Goal: Complete application form

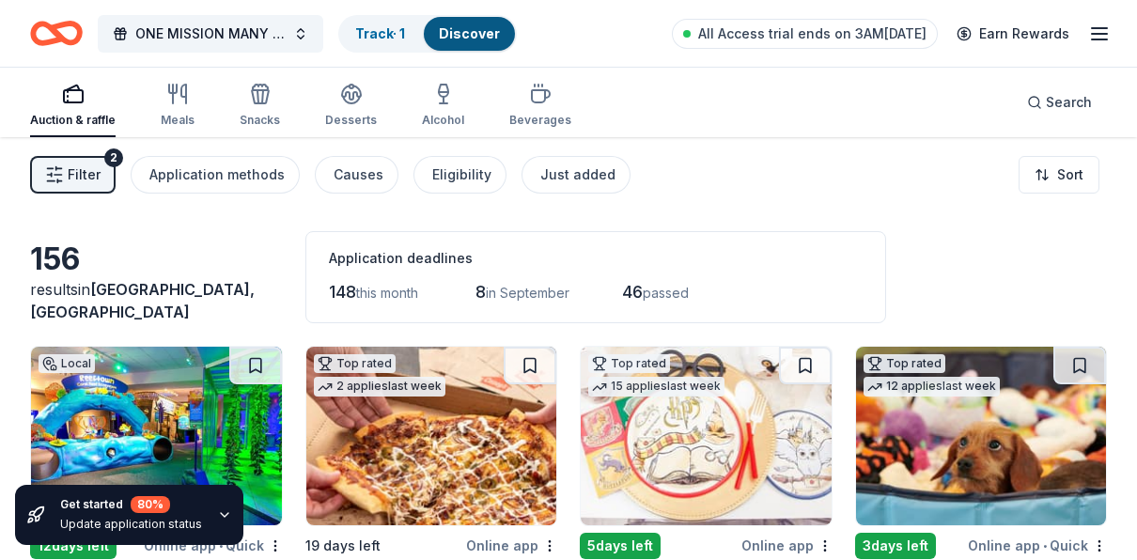
click at [1103, 39] on line "button" at bounding box center [1099, 39] width 15 height 0
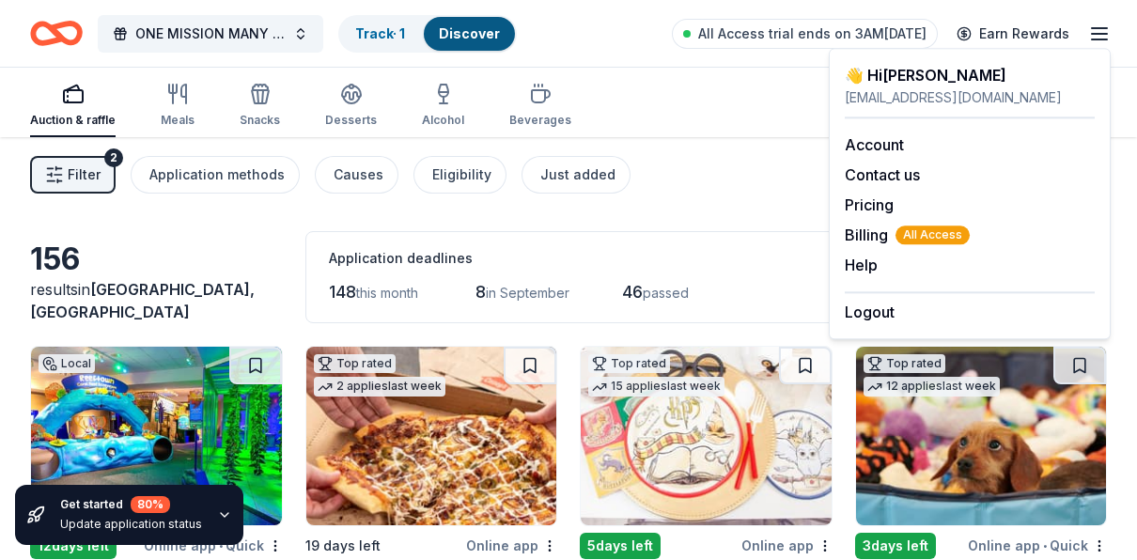
click at [749, 181] on div "Filter 2 Application methods Causes Eligibility Just added Sort" at bounding box center [568, 174] width 1137 height 75
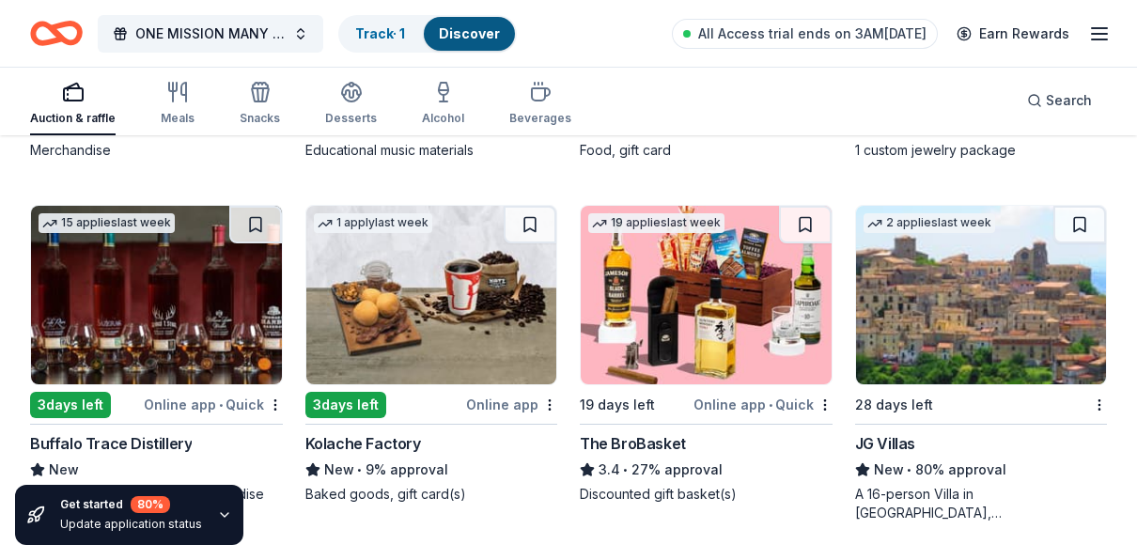
scroll to position [3033, 0]
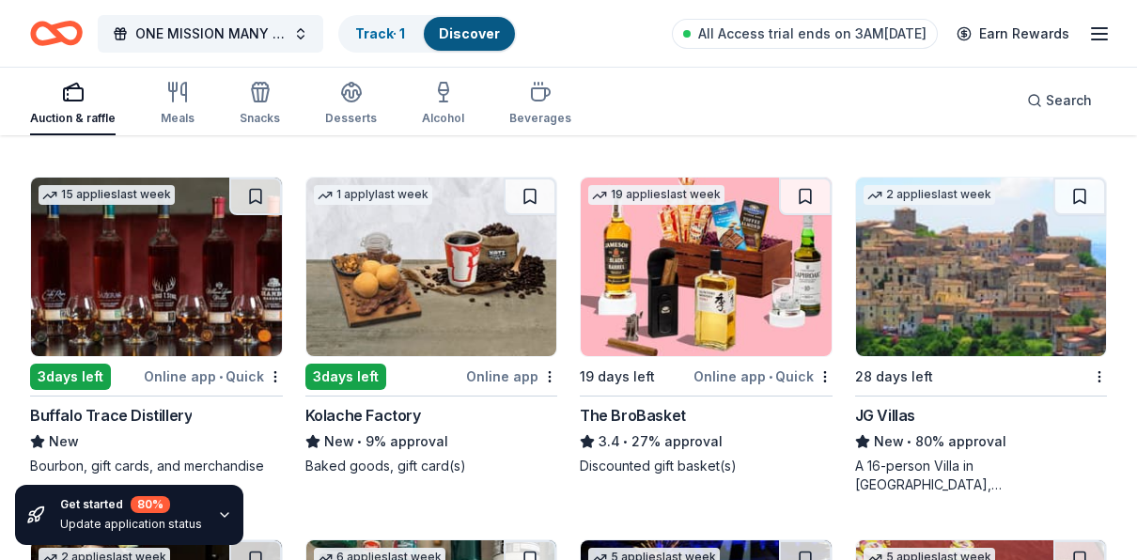
click at [897, 412] on div "JG Villas" at bounding box center [885, 415] width 60 height 23
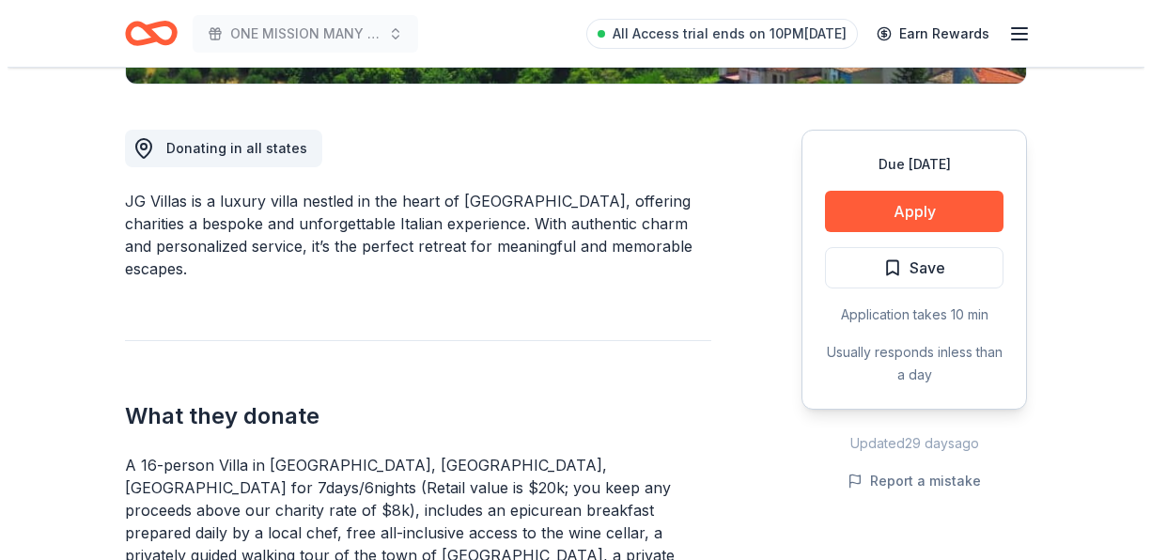
scroll to position [564, 0]
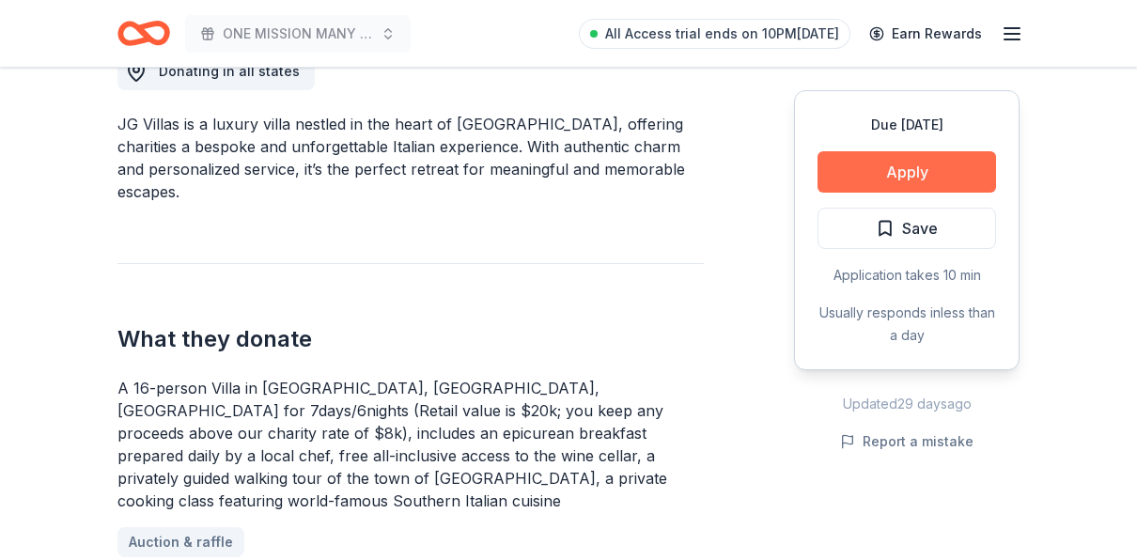
click at [922, 171] on button "Apply" at bounding box center [906, 171] width 179 height 41
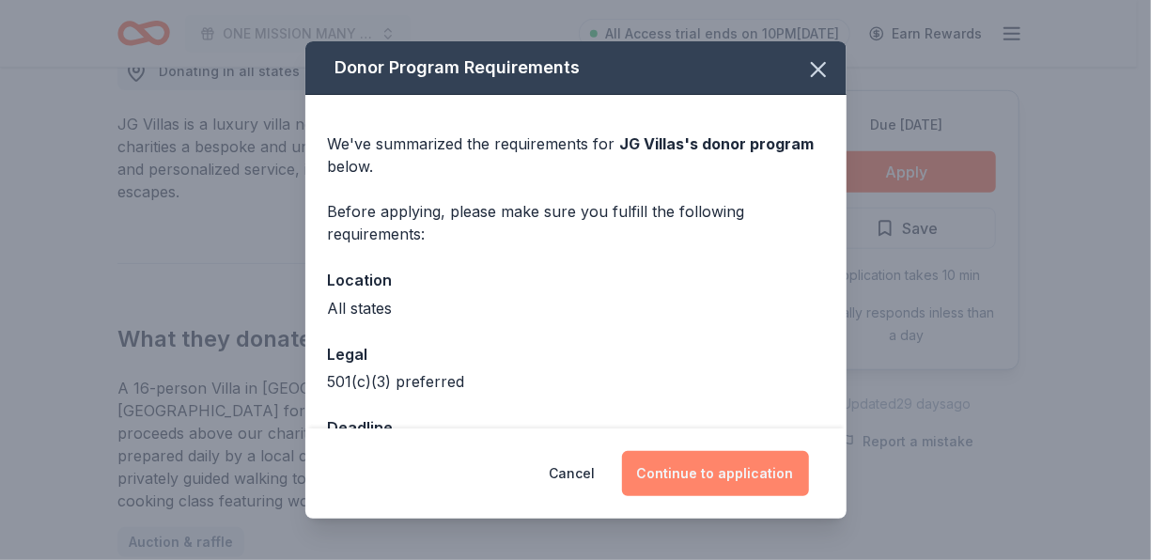
click at [709, 469] on button "Continue to application" at bounding box center [715, 473] width 187 height 45
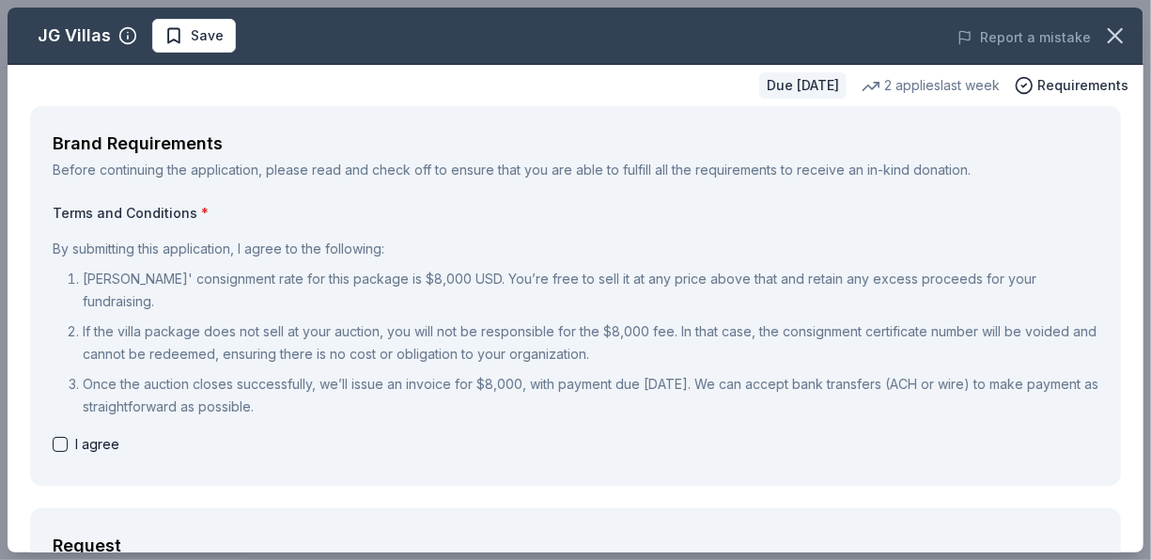
click at [61, 437] on button "button" at bounding box center [60, 444] width 15 height 15
checkbox input "true"
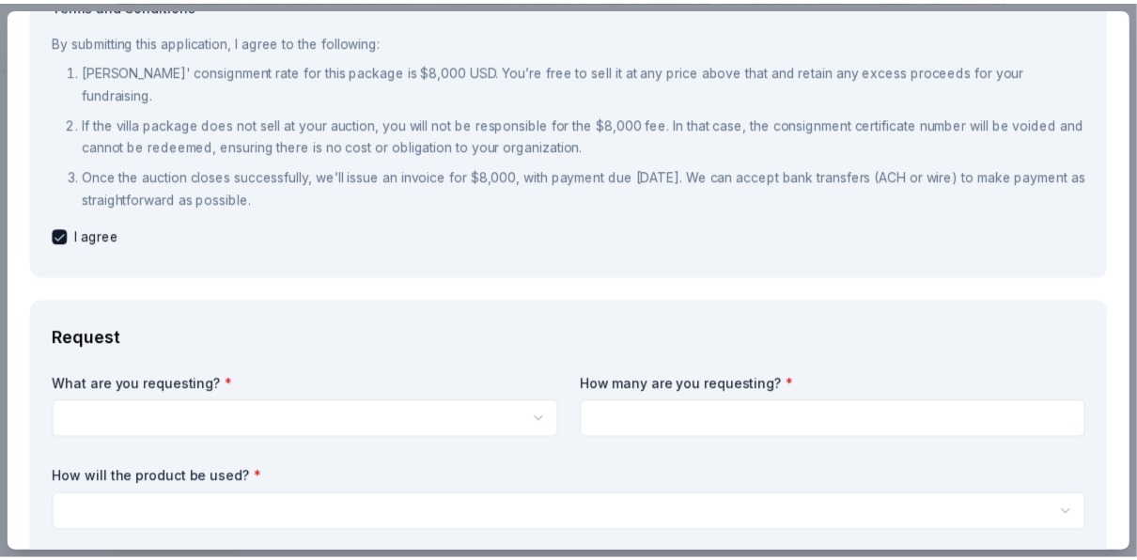
scroll to position [0, 0]
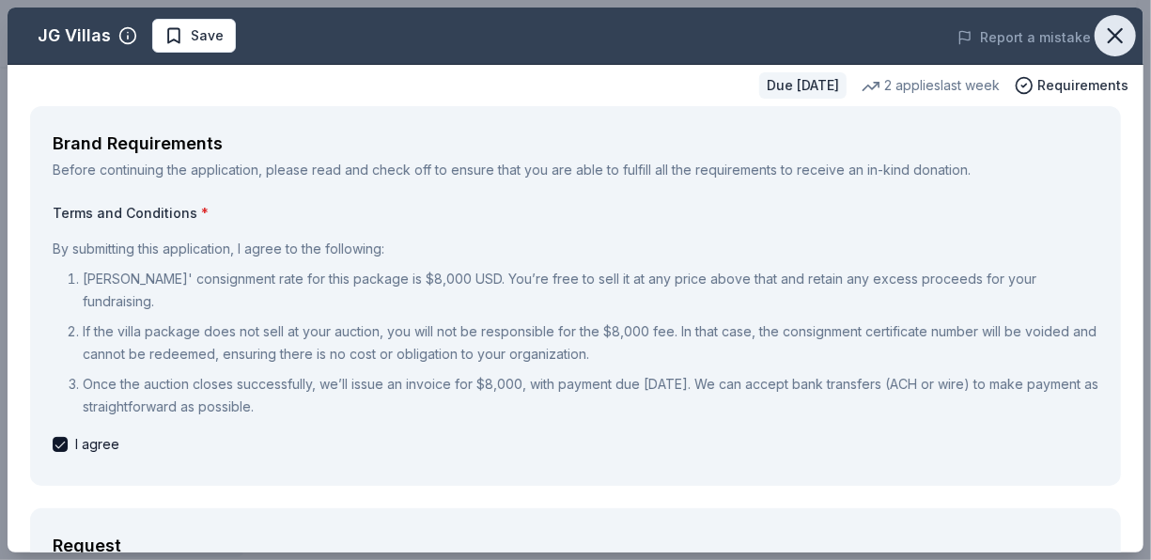
click at [1109, 32] on icon "button" at bounding box center [1115, 35] width 13 height 13
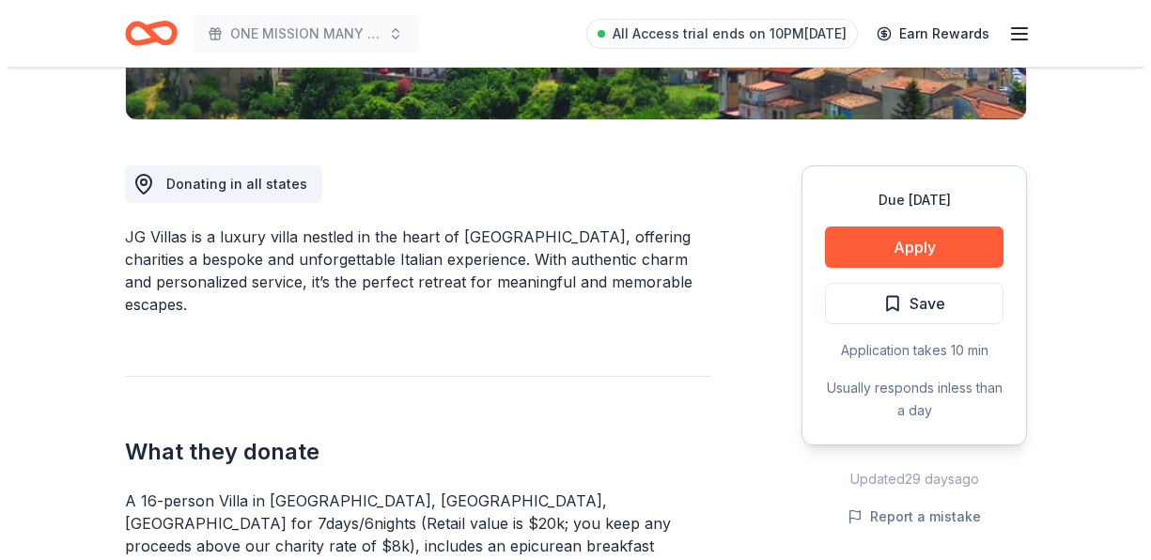
scroll to position [470, 0]
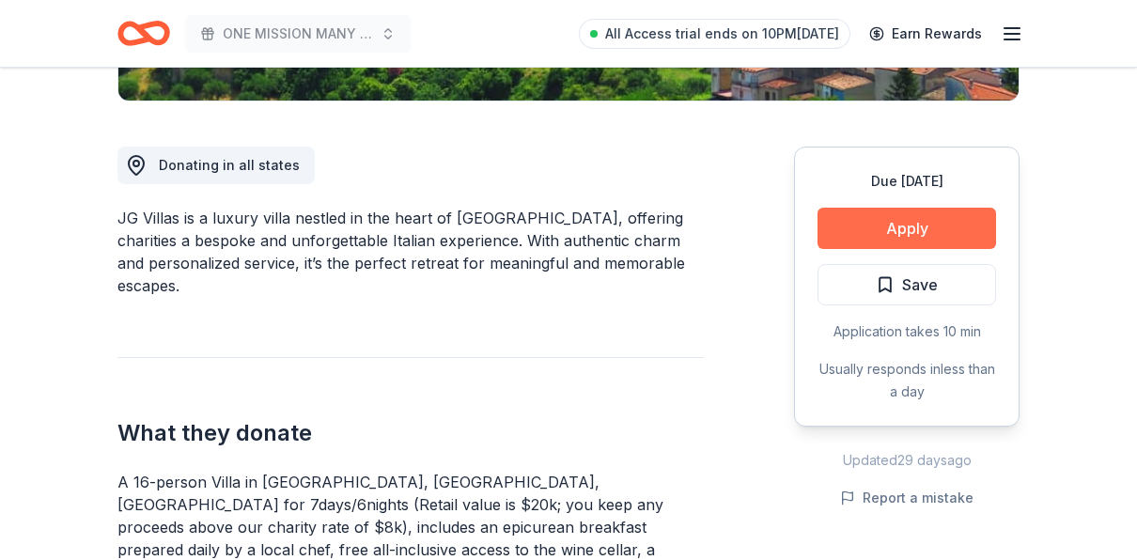
click at [922, 216] on button "Apply" at bounding box center [906, 228] width 179 height 41
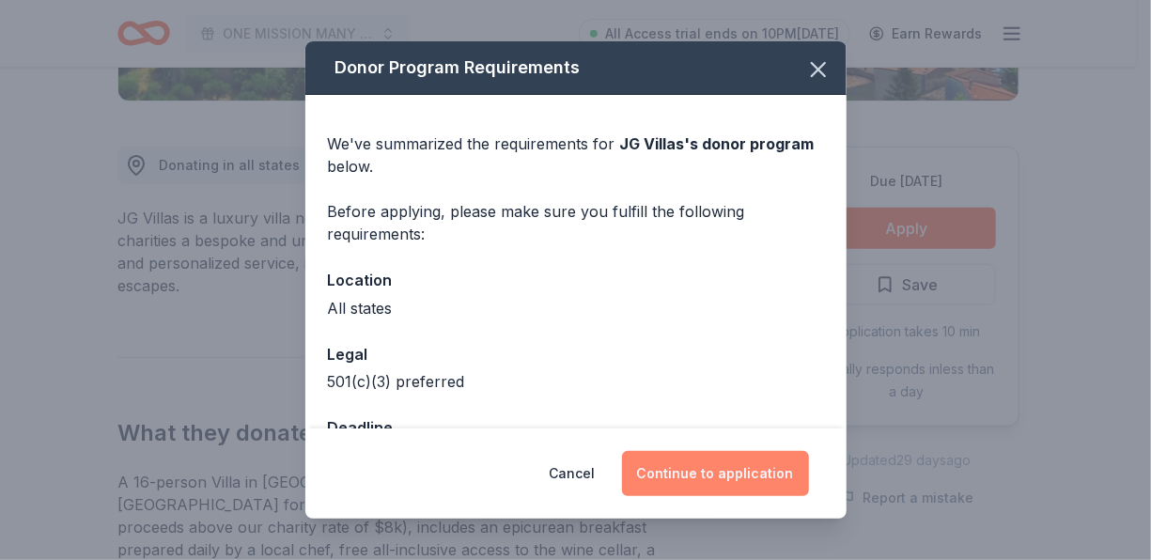
click at [743, 469] on button "Continue to application" at bounding box center [715, 473] width 187 height 45
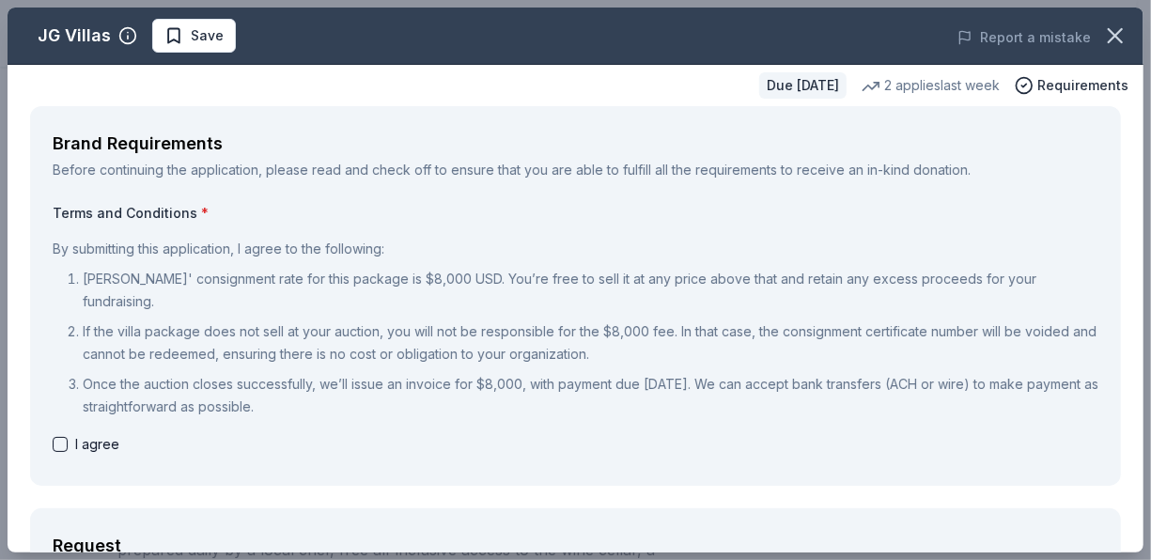
click at [63, 437] on button "button" at bounding box center [60, 444] width 15 height 15
checkbox input "true"
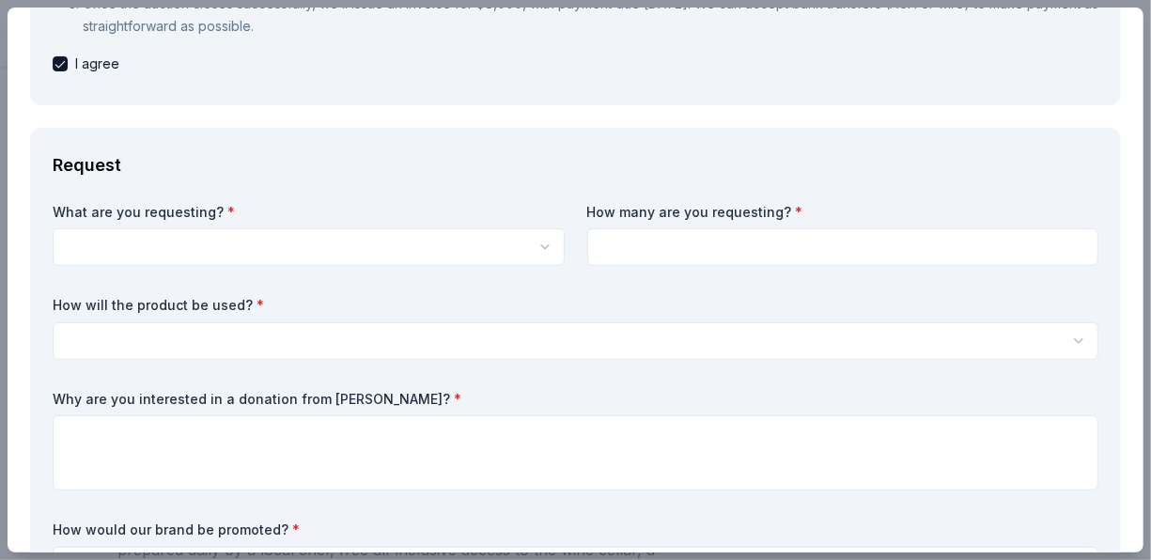
scroll to position [376, 0]
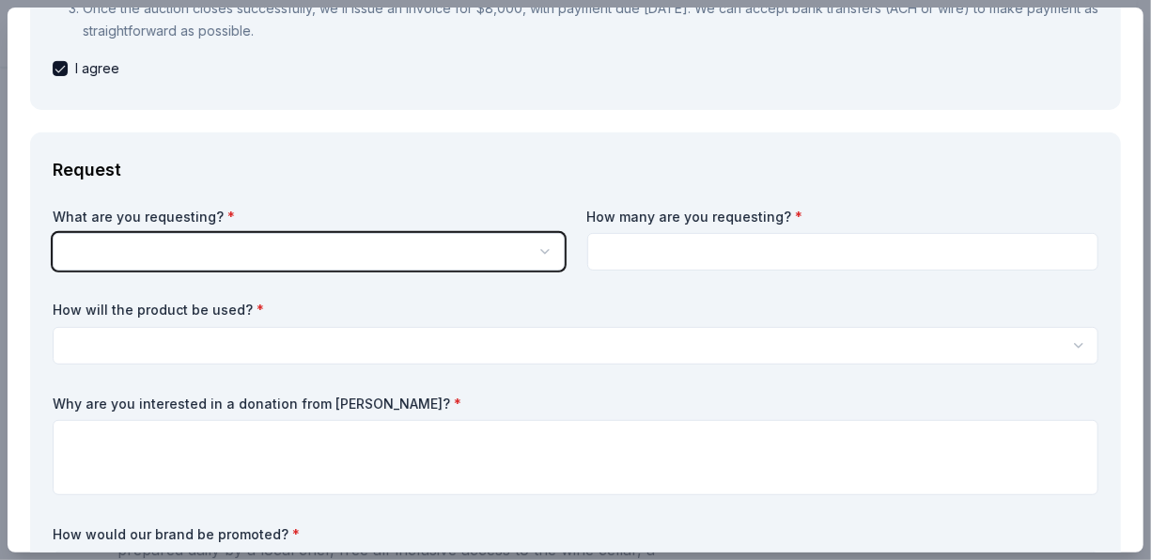
scroll to position [0, 0]
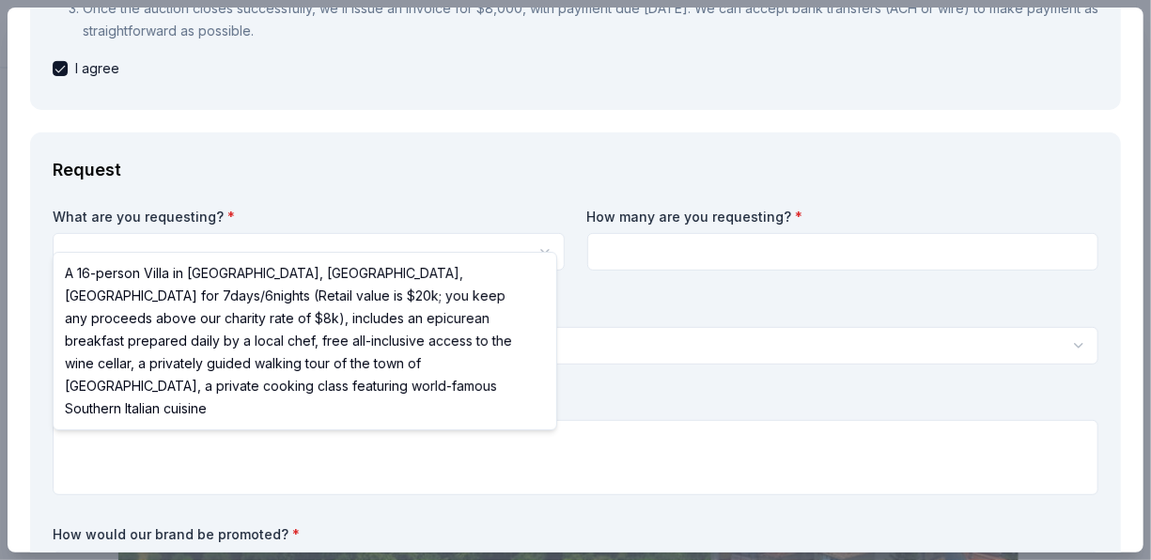
click at [545, 227] on html "ONE MISSION MANY MIRACLES Save Apply Due in 28 days Share JG Villas New 2 appli…" at bounding box center [575, 280] width 1151 height 560
select select "A 16-person Villa in Altomonte, Calabria, Italy for 7days/6nights (Retail value…"
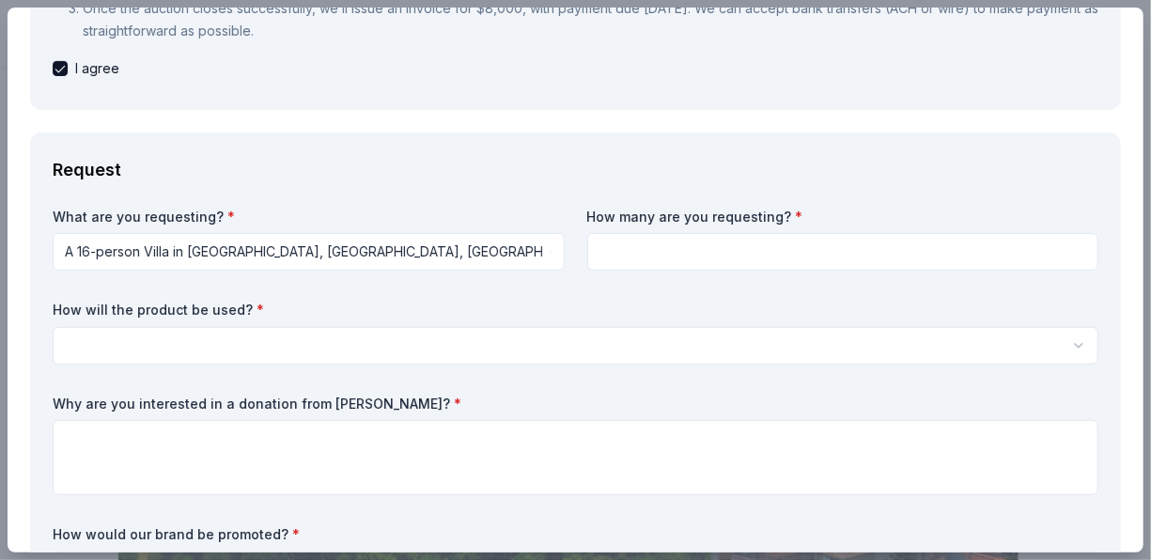
click at [714, 233] on input at bounding box center [843, 252] width 512 height 38
type input "1"
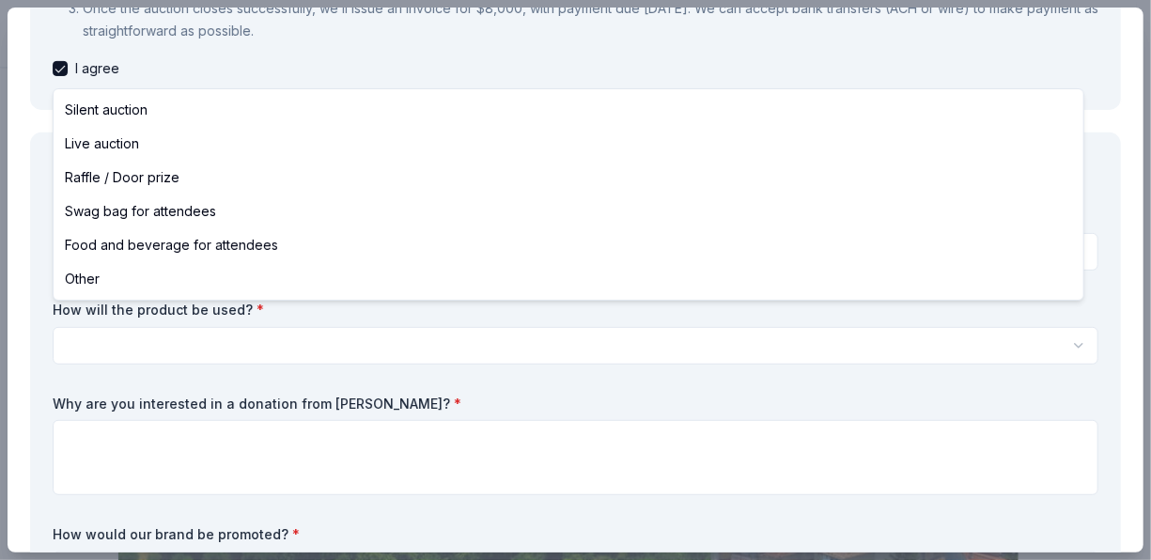
click at [209, 324] on html "ONE MISSION MANY MIRACLES Save Apply Due in 28 days Share JG Villas New 2 appli…" at bounding box center [575, 280] width 1151 height 560
select select "other"
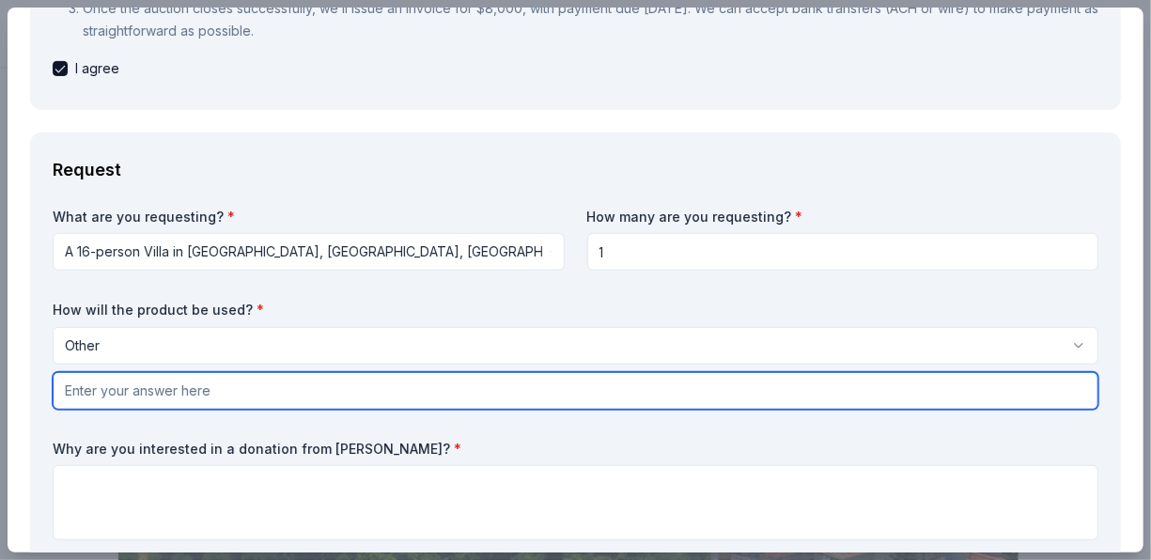
click at [204, 372] on input "text" at bounding box center [576, 391] width 1046 height 38
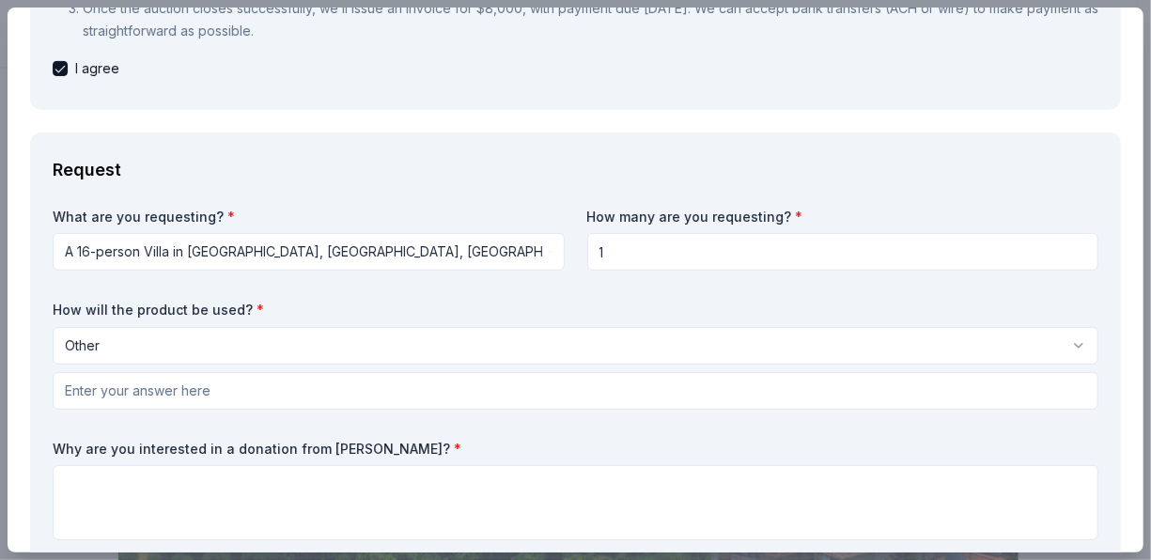
drag, startPoint x: 263, startPoint y: 275, endPoint x: -48, endPoint y: 458, distance: 360.5
click at [0, 458] on html "ONE MISSION MANY MIRACLES Save Apply Due in 28 days Share JG Villas New 2 appli…" at bounding box center [575, 280] width 1151 height 560
drag, startPoint x: 62, startPoint y: 287, endPoint x: 230, endPoint y: 325, distance: 172.5
click at [267, 301] on div "How will the product be used? * Other Silent auction Live auction Raffle / Door…" at bounding box center [576, 355] width 1046 height 109
click at [129, 325] on html "ONE MISSION MANY MIRACLES Save Apply Due in 28 days Share JG Villas New 2 appli…" at bounding box center [575, 280] width 1151 height 560
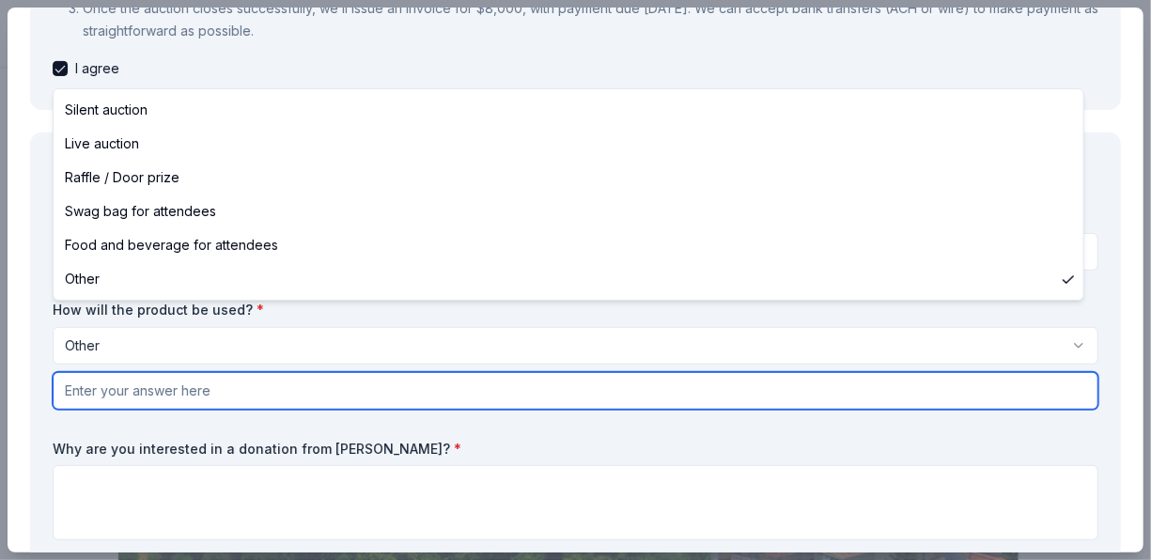
drag, startPoint x: 179, startPoint y: 371, endPoint x: 745, endPoint y: 101, distance: 626.6
click at [179, 370] on html "ONE MISSION MANY MIRACLES Save Apply Due in 28 days Share JG Villas New 2 appli…" at bounding box center [575, 280] width 1151 height 560
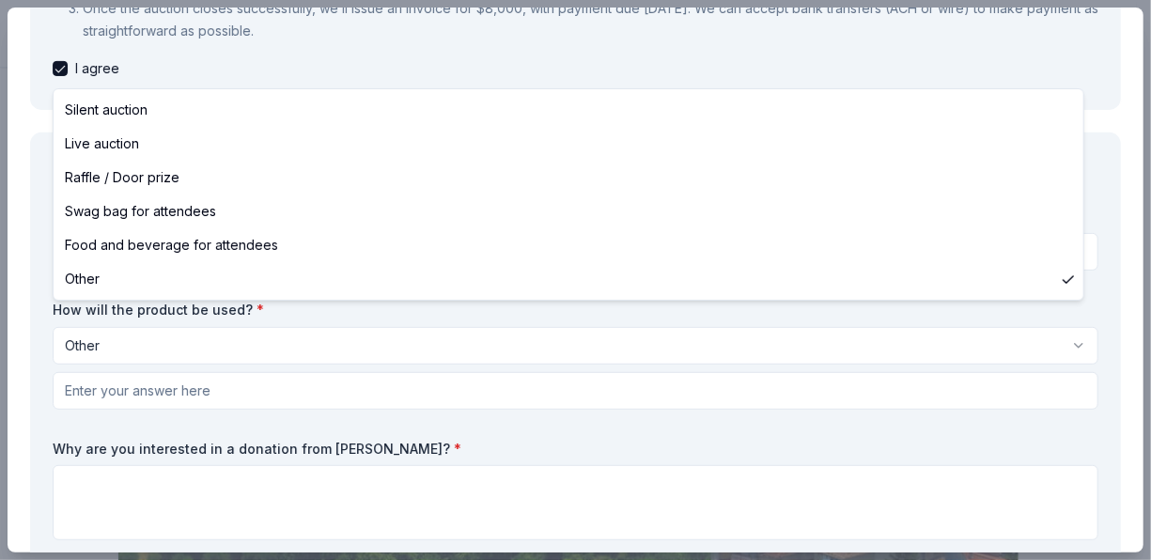
click at [173, 315] on html "ONE MISSION MANY MIRACLES Save Apply Due in 28 days Share JG Villas New 2 appli…" at bounding box center [575, 280] width 1151 height 560
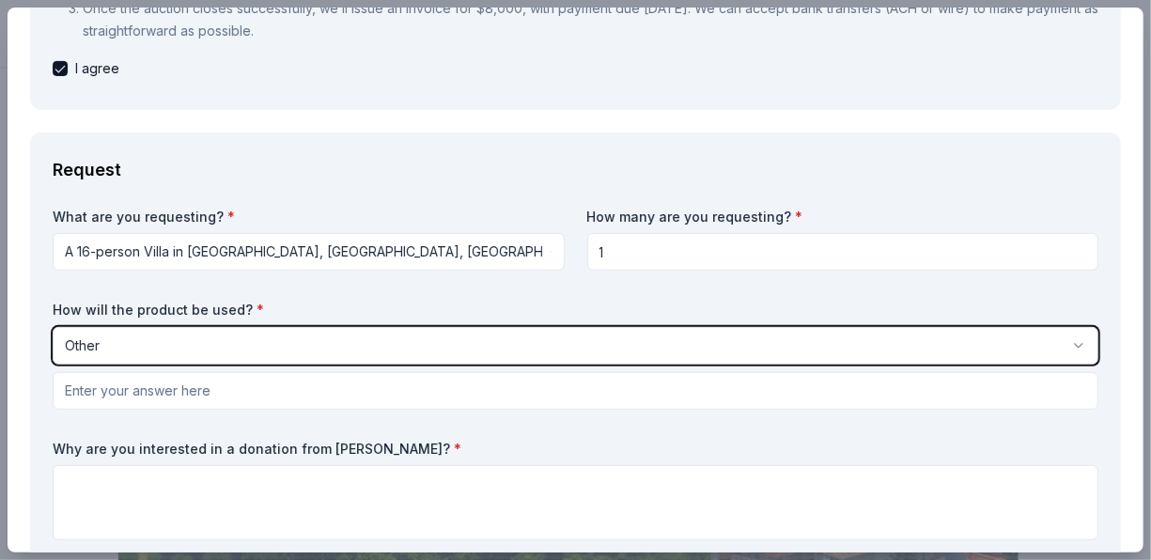
click at [21, 350] on html "ONE MISSION MANY MIRACLES Save Apply Due in 28 days Share JG Villas New 2 appli…" at bounding box center [575, 280] width 1151 height 560
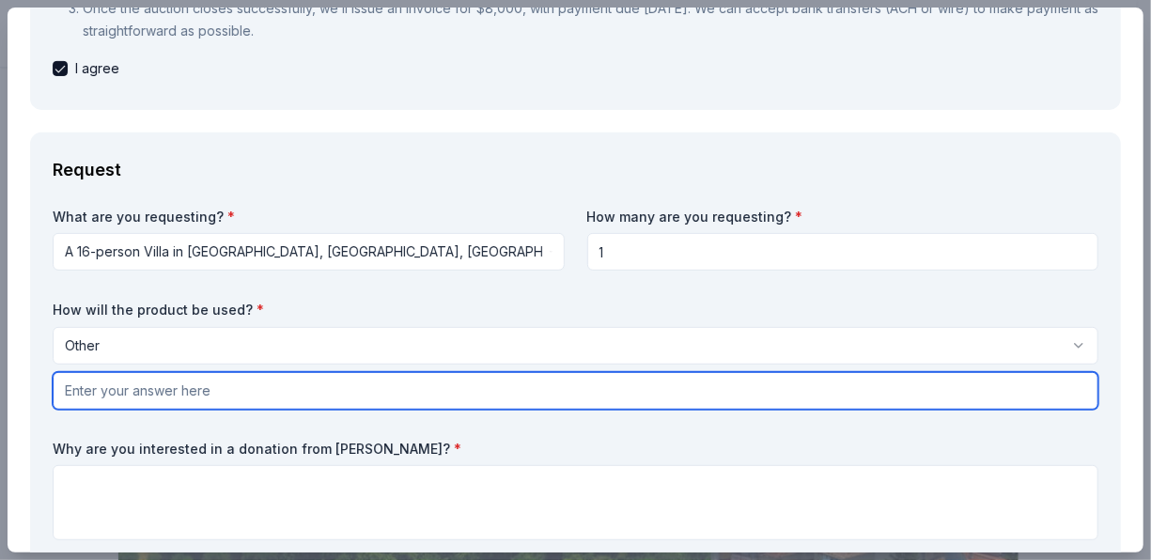
click at [320, 372] on input "text" at bounding box center [576, 391] width 1046 height 38
paste input "This product is designed to support our upcoming youth trip, crafted especially…"
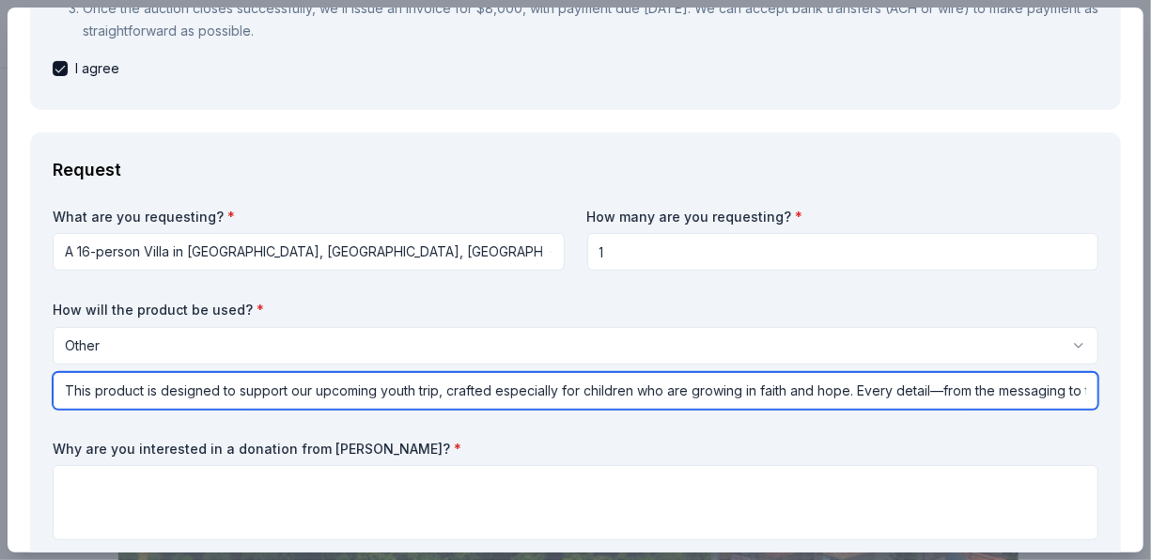
scroll to position [0, 726]
type input "This product is designed to support our upcoming youth trip, crafted especially…"
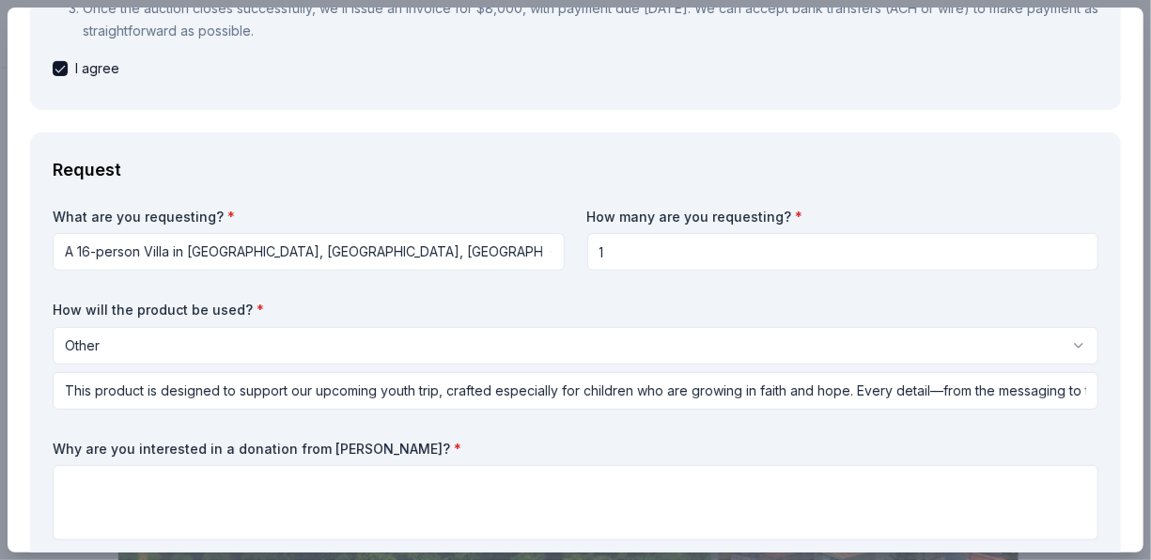
drag, startPoint x: 383, startPoint y: 428, endPoint x: 111, endPoint y: 403, distance: 273.6
click at [111, 403] on div "What are you requesting? * A 16-person Villa in Altomonte, Calabria, Italy for …" at bounding box center [576, 444] width 1046 height 472
drag, startPoint x: 63, startPoint y: 425, endPoint x: 259, endPoint y: 427, distance: 196.4
click at [259, 440] on label "Why are you interested in a donation from JG Villas? *" at bounding box center [576, 449] width 1046 height 19
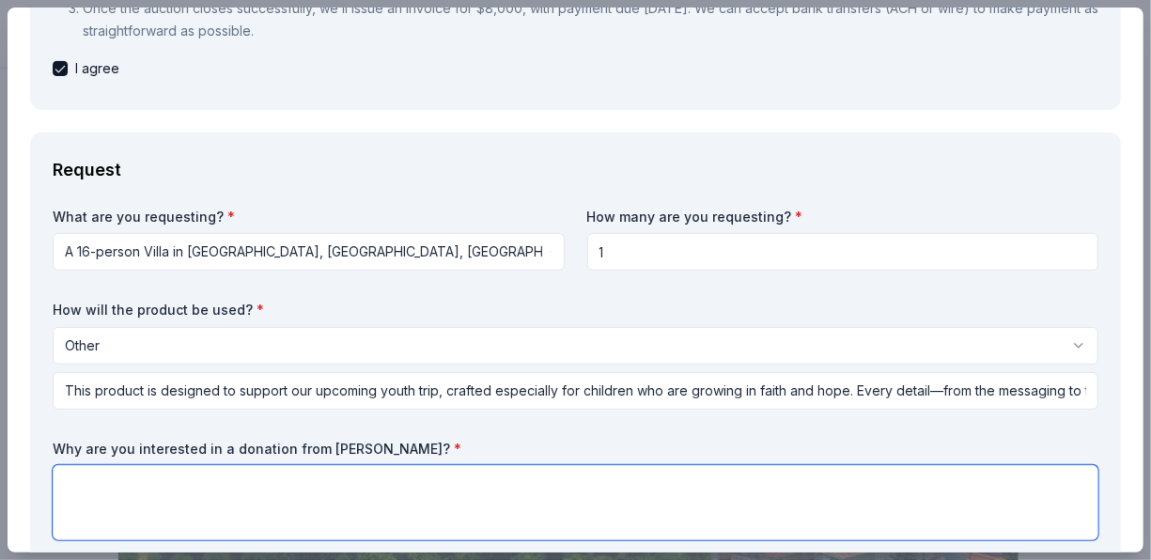
click at [85, 465] on textarea at bounding box center [576, 502] width 1046 height 75
paste textarea "Your Gift Can Send a Child on a Life-Changing Trip"
paste textarea "Our organization is committed to uplifting low-income children in our community…"
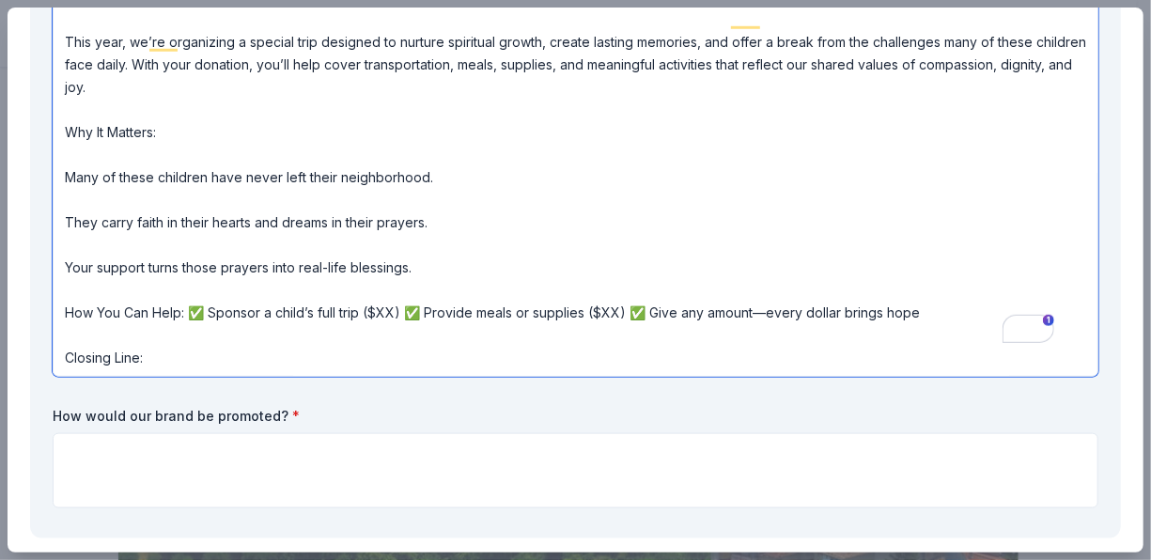
scroll to position [1075, 0]
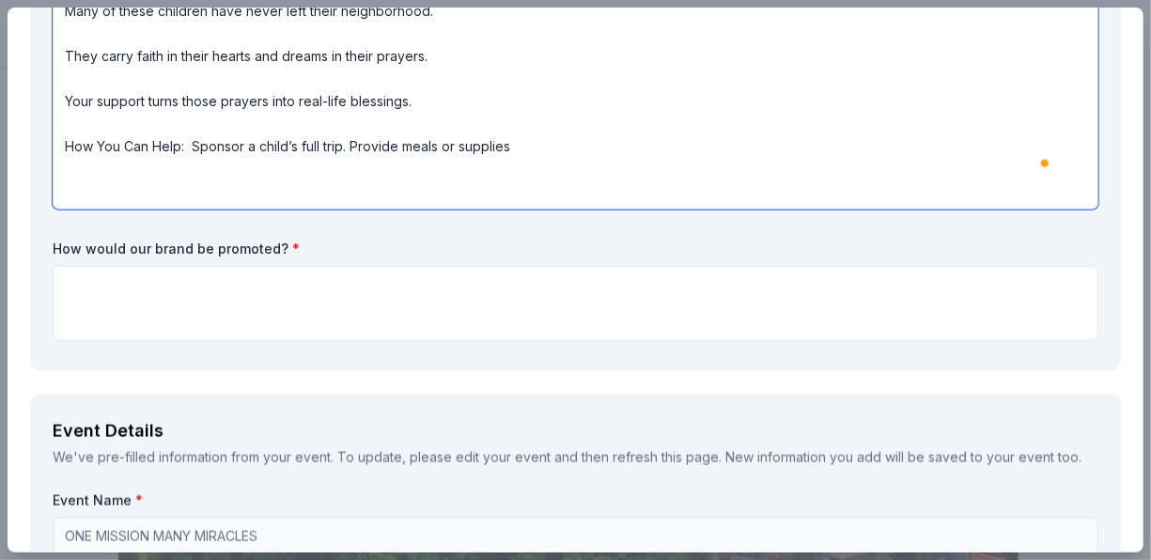
scroll to position [1076, 0]
type textarea "Your Gift Can Send a Child on a Life-Changing Trip Our organization is committe…"
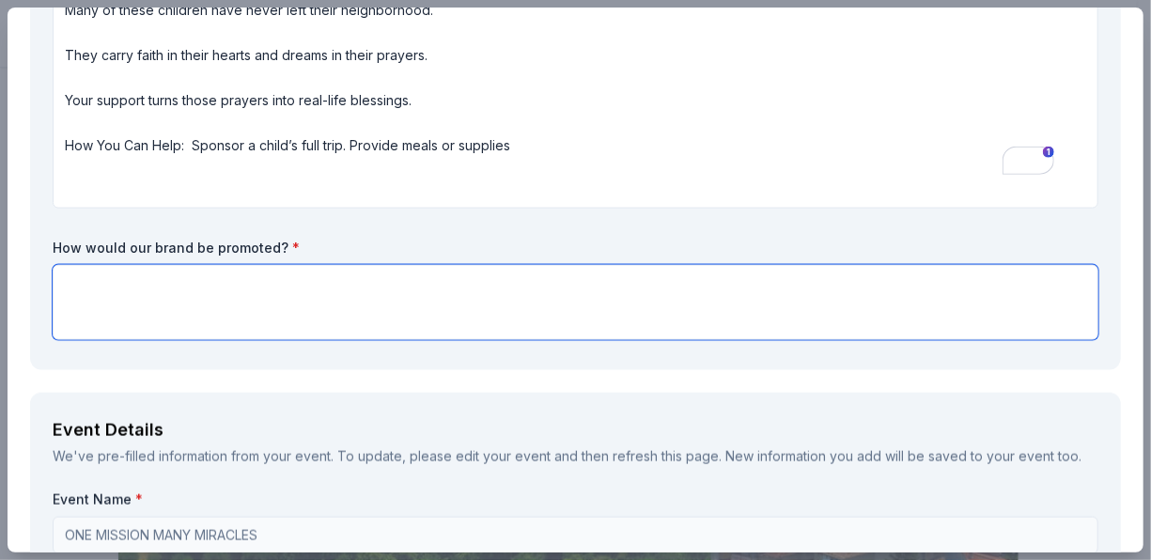
click at [119, 265] on textarea at bounding box center [576, 302] width 1046 height 75
paste textarea "Our organization is committed to uplifting low-income children in our community…"
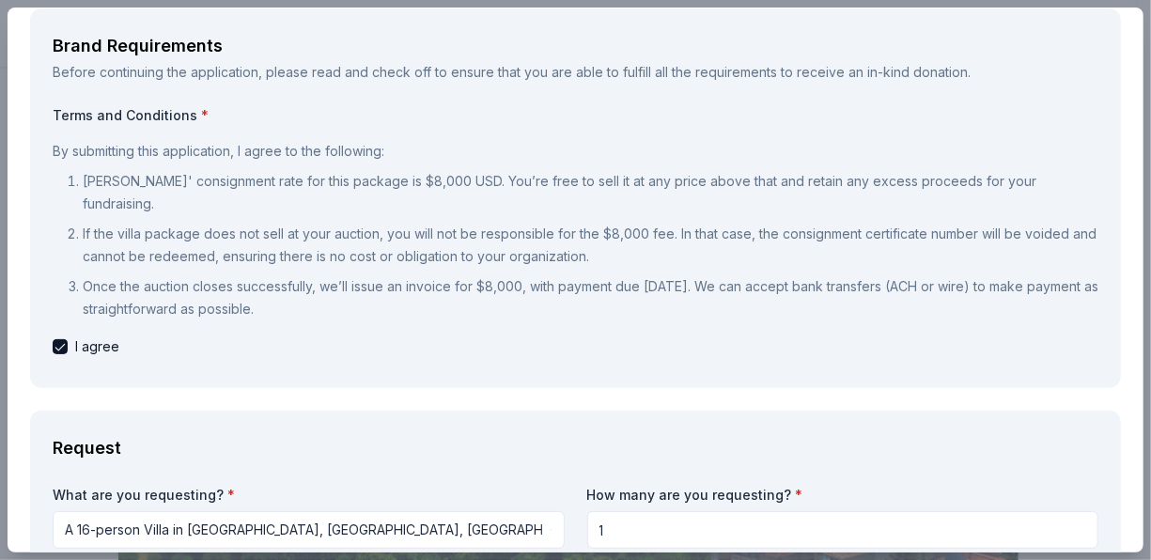
scroll to position [177, 0]
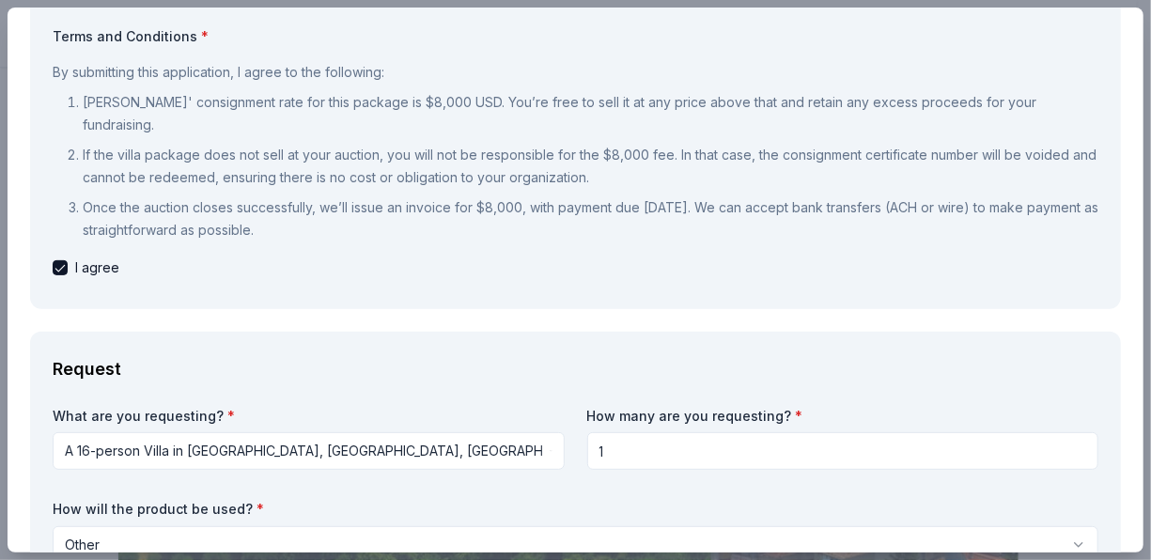
drag, startPoint x: 148, startPoint y: 261, endPoint x: 49, endPoint y: 576, distance: 329.8
click at [49, 559] on html "ONE MISSION MANY MIRACLES Save Apply Due in 28 days Share JG Villas New 2 appli…" at bounding box center [575, 280] width 1151 height 560
type textarea "Our organization is committed to uplifting low-income children in our community…"
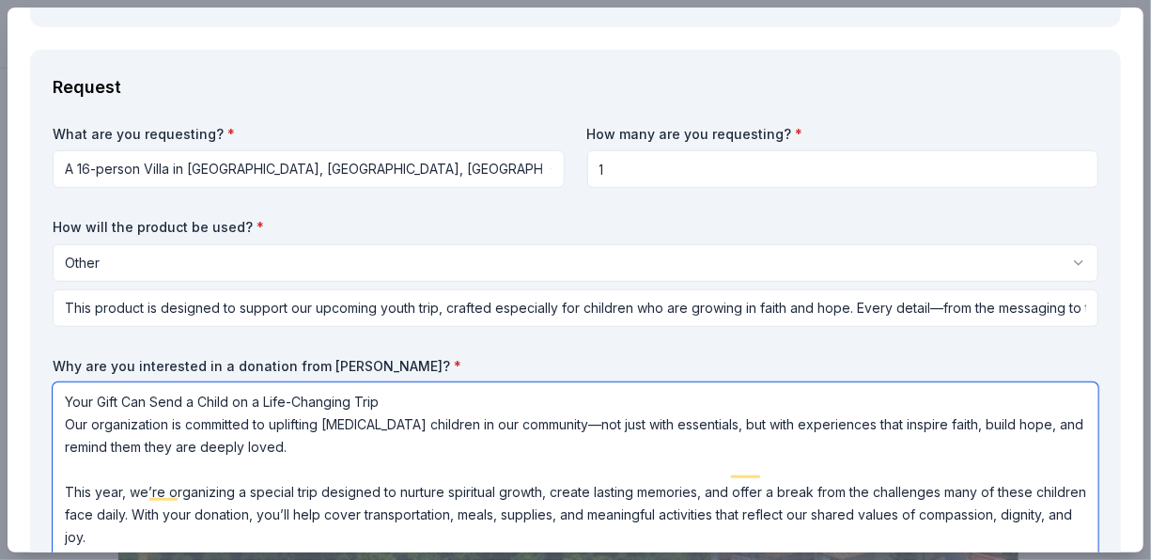
scroll to position [0, 0]
drag, startPoint x: 164, startPoint y: 511, endPoint x: -37, endPoint y: 332, distance: 269.5
click at [0, 332] on html "ONE MISSION MANY MIRACLES Save Apply Due in 28 days Share JG Villas New 2 appli…" at bounding box center [575, 280] width 1151 height 560
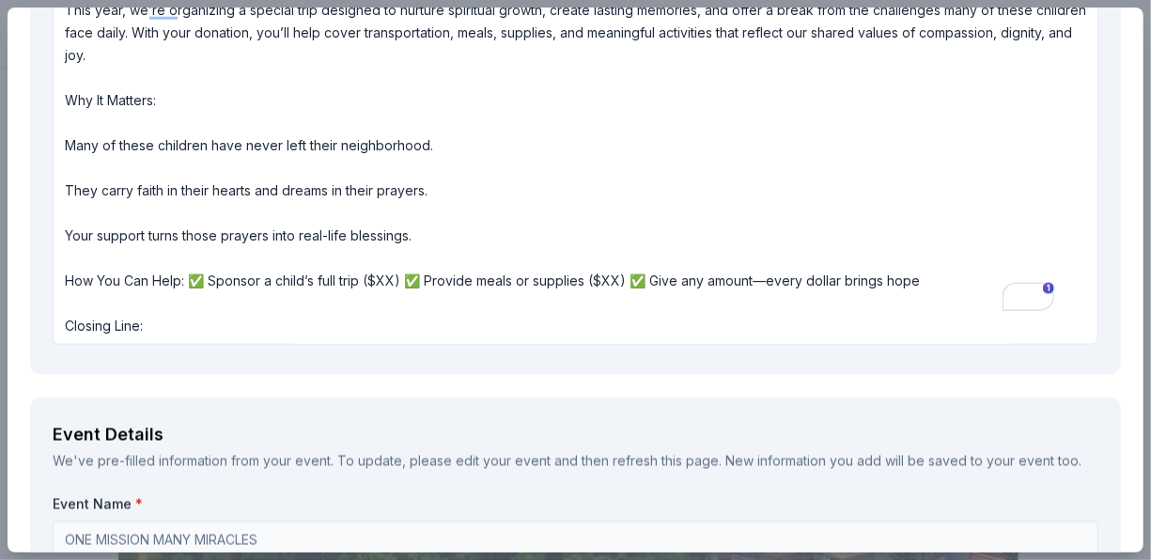
type textarea "Why It Matters: Many of these children have never left their neighborhood. They…"
drag, startPoint x: 136, startPoint y: 305, endPoint x: 101, endPoint y: 290, distance: 37.9
click at [101, 290] on textarea "Our organization is committed to uplifting low-income children in our community…" at bounding box center [576, 134] width 1046 height 421
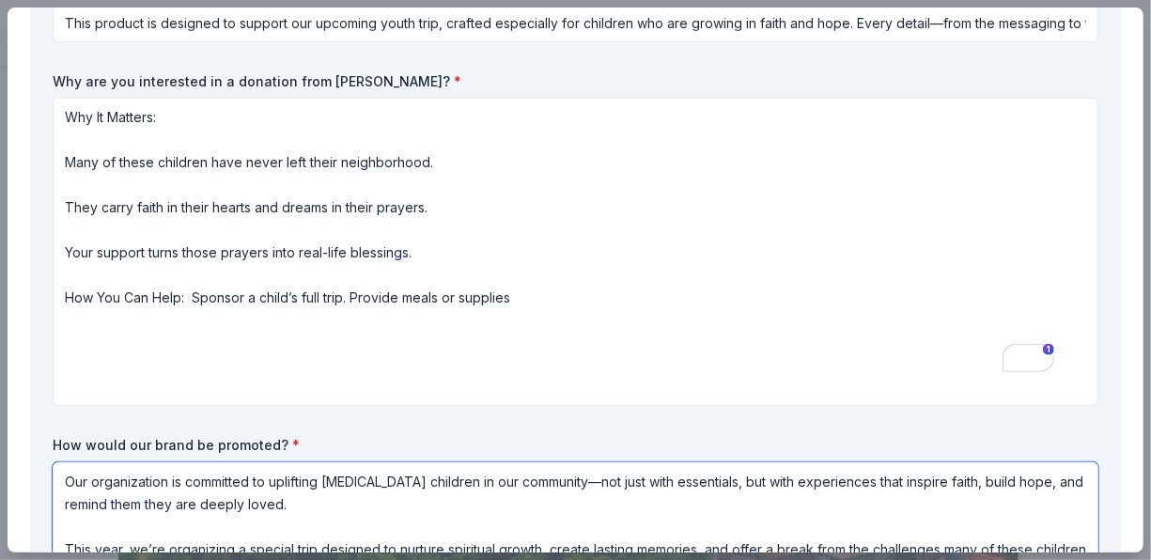
drag, startPoint x: 152, startPoint y: 308, endPoint x: 46, endPoint y: 470, distance: 193.4
click at [46, 470] on div "Request What are you requesting? * A 16-person Villa in Altomonte, Calabria, It…" at bounding box center [575, 339] width 1091 height 1148
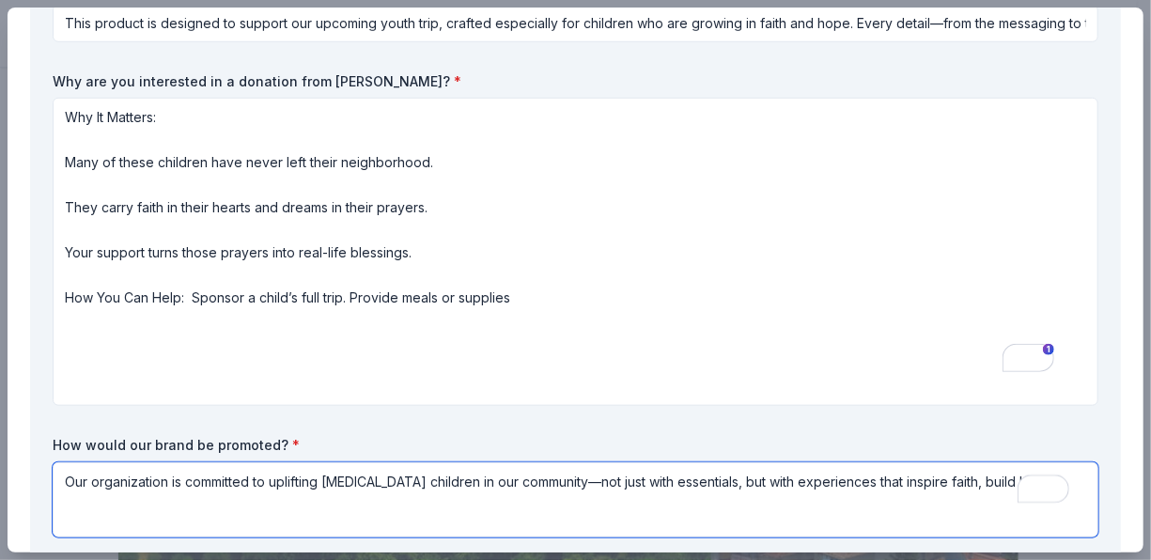
type textarea "Our organization is committed to uplifting low-income children in our community…"
drag, startPoint x: 1034, startPoint y: 453, endPoint x: 67, endPoint y: 385, distance: 970.1
click at [67, 385] on div "What are you requesting? * A 16-person Villa in Altomonte, Calabria, Italy for …" at bounding box center [576, 192] width 1046 height 705
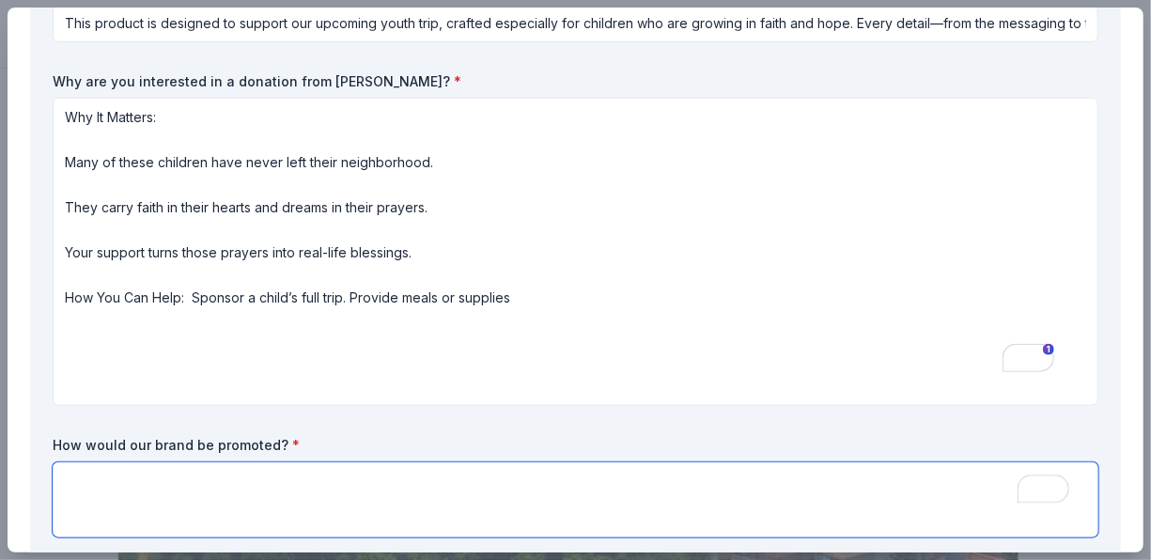
paste textarea "Children With Faith and Hope proudly acknowledges the generosity of our donors.…"
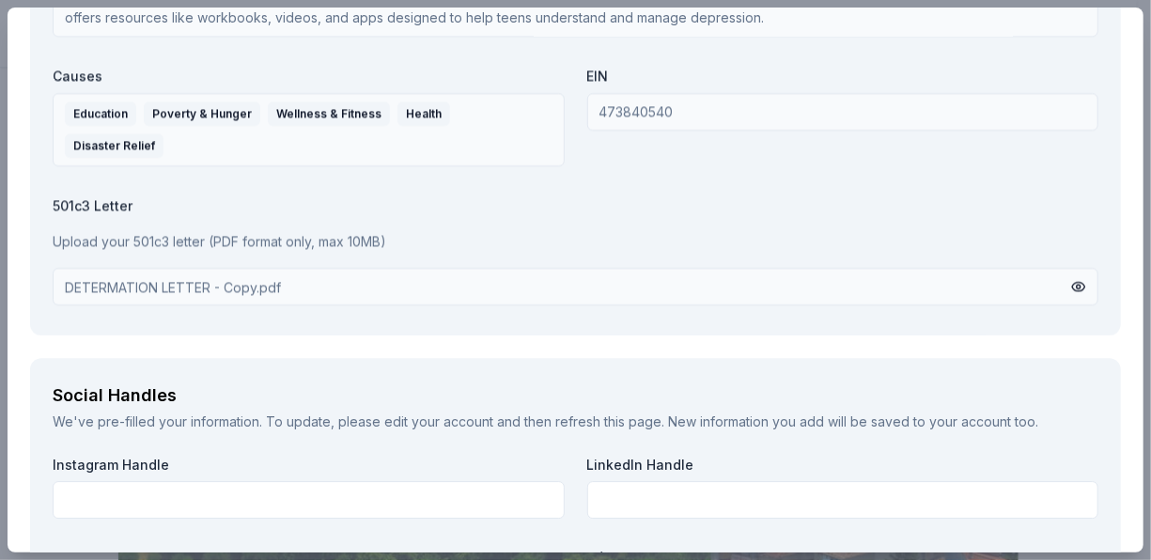
scroll to position [2622, 0]
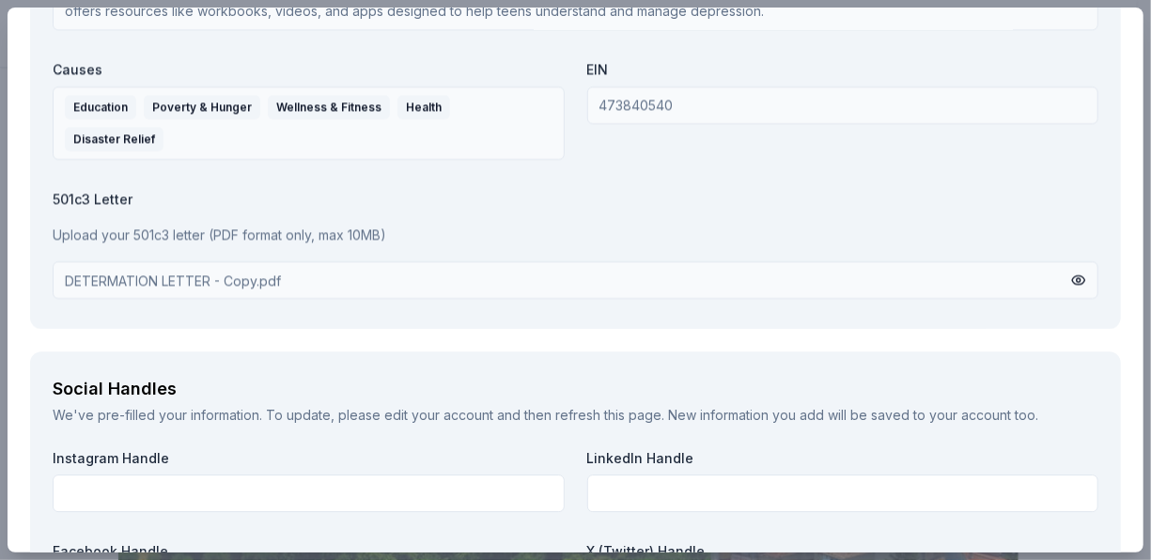
type textarea "Children With Faith and Hope proudly acknowledges the generosity of our donors.…"
click at [228, 224] on p "Upload your 501c3 letter (PDF format only, max 10MB)" at bounding box center [576, 235] width 1046 height 23
click at [171, 270] on div "DETERMATION LETTER - Copy.pdf" at bounding box center [173, 280] width 216 height 21
click at [258, 270] on div "DETERMATION LETTER - Copy.pdf" at bounding box center [173, 280] width 216 height 21
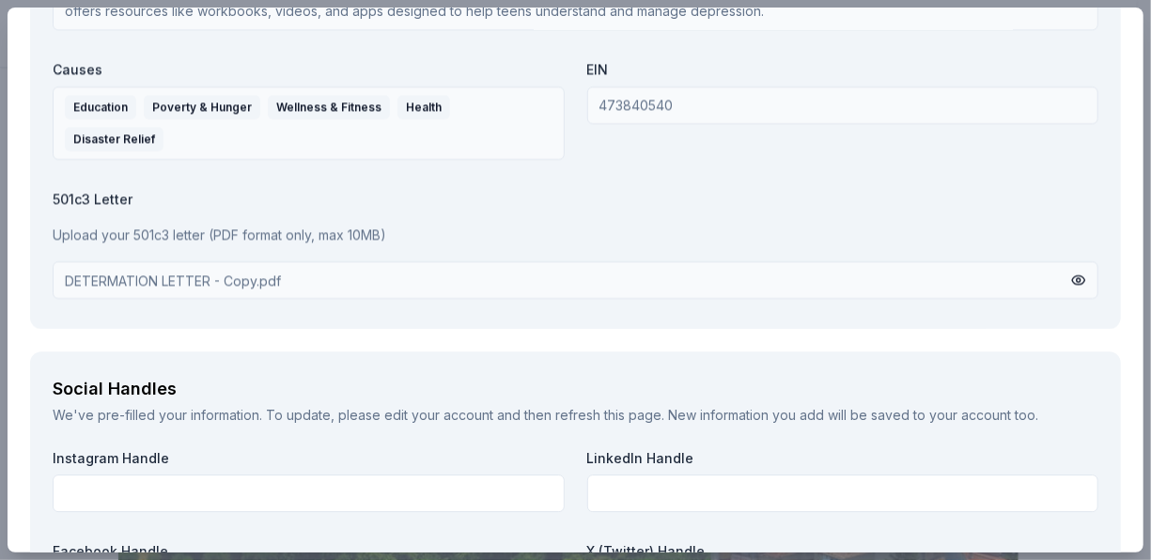
click at [127, 226] on div "501c3 Letter Upload your 501c3 letter (PDF format only, max 10MB) DETERMATION L…" at bounding box center [576, 244] width 1046 height 109
click at [96, 270] on div "DETERMATION LETTER - Copy.pdf" at bounding box center [173, 280] width 216 height 21
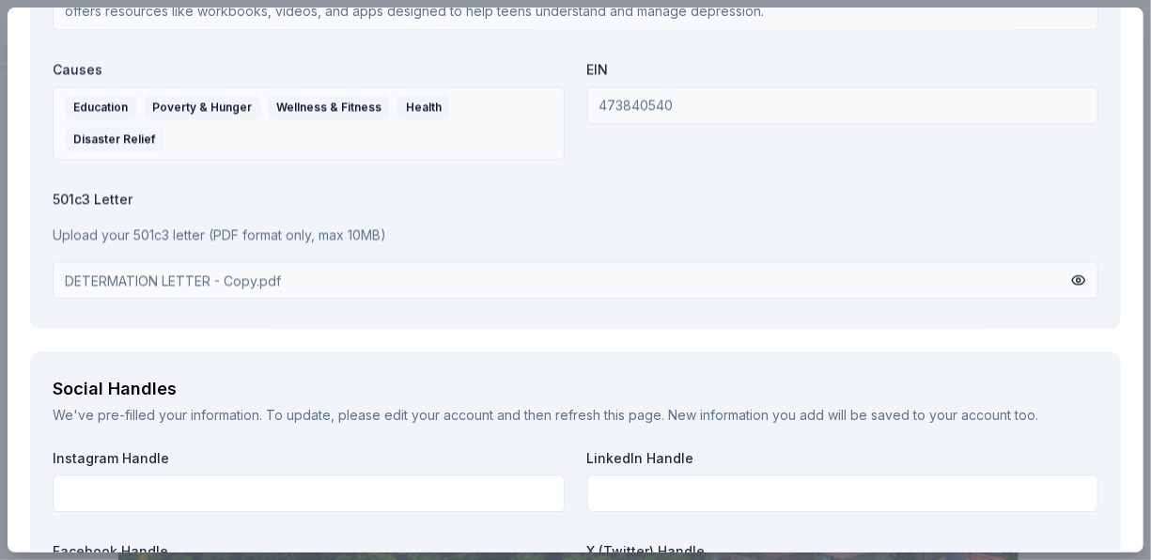
click at [114, 224] on p "Upload your 501c3 letter (PDF format only, max 10MB)" at bounding box center [576, 235] width 1046 height 23
click at [118, 159] on div "Organization Name * Children With Faith & Hope Inc Organization Website https:/…" at bounding box center [576, 32] width 1046 height 545
click at [277, 270] on div "DETERMATION LETTER - Copy.pdf" at bounding box center [173, 280] width 216 height 21
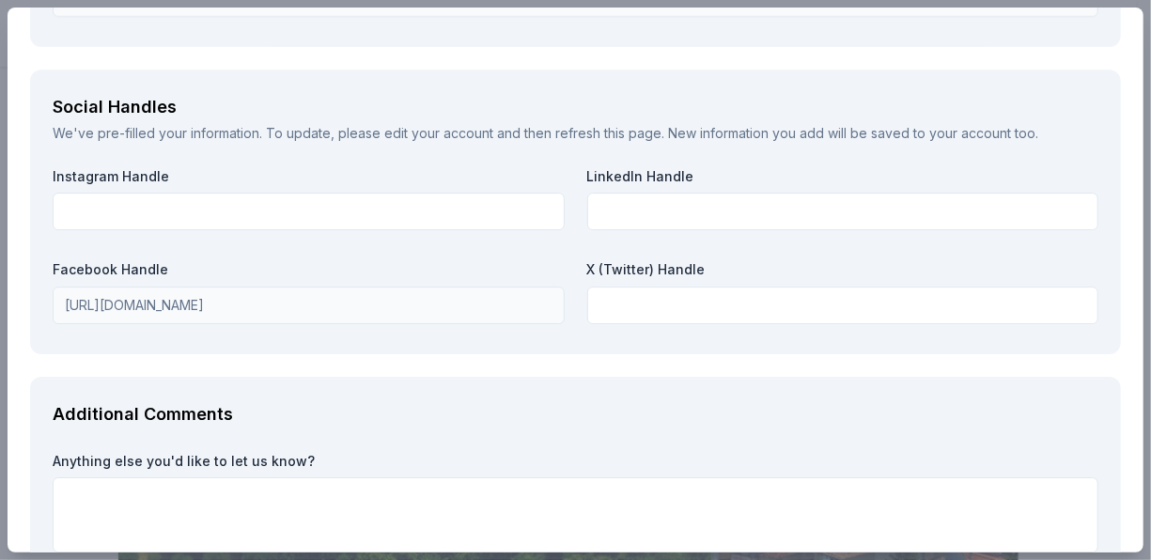
scroll to position [2998, 0]
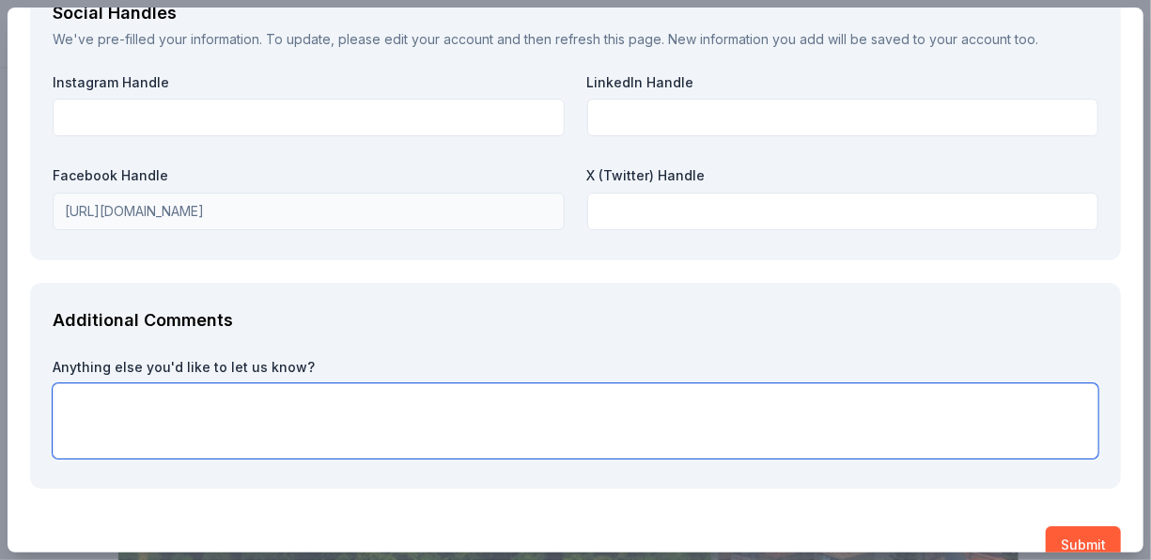
click at [111, 385] on textarea at bounding box center [576, 420] width 1046 height 75
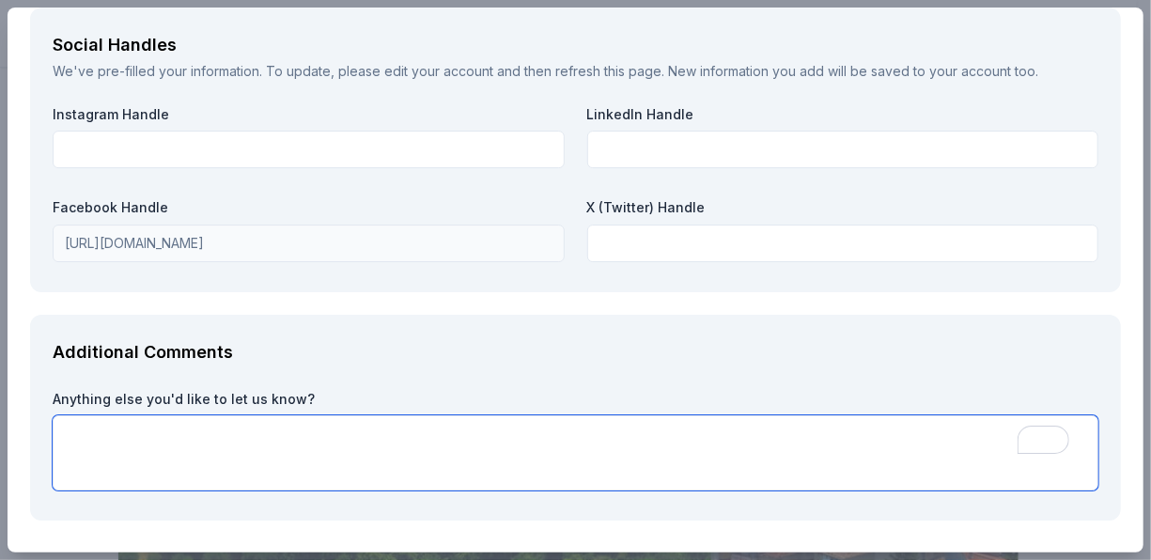
scroll to position [3006, 0]
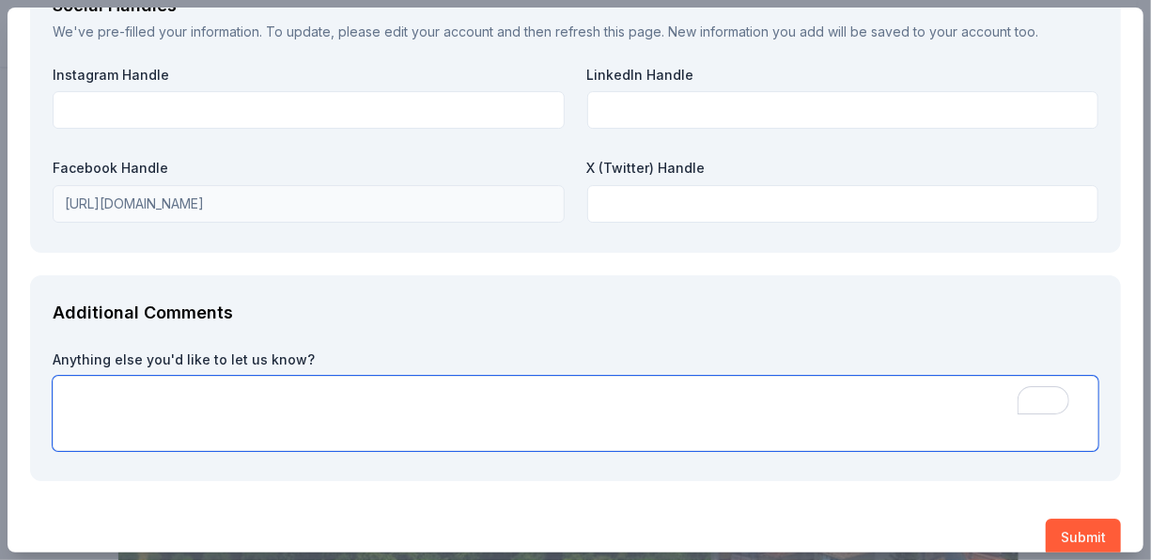
click at [84, 376] on textarea "To enrich screen reader interactions, please activate Accessibility in Grammarl…" at bounding box center [576, 413] width 1046 height 75
paste textarea "Thank you so much for your thoughtful consideration of supporting our upcoming …"
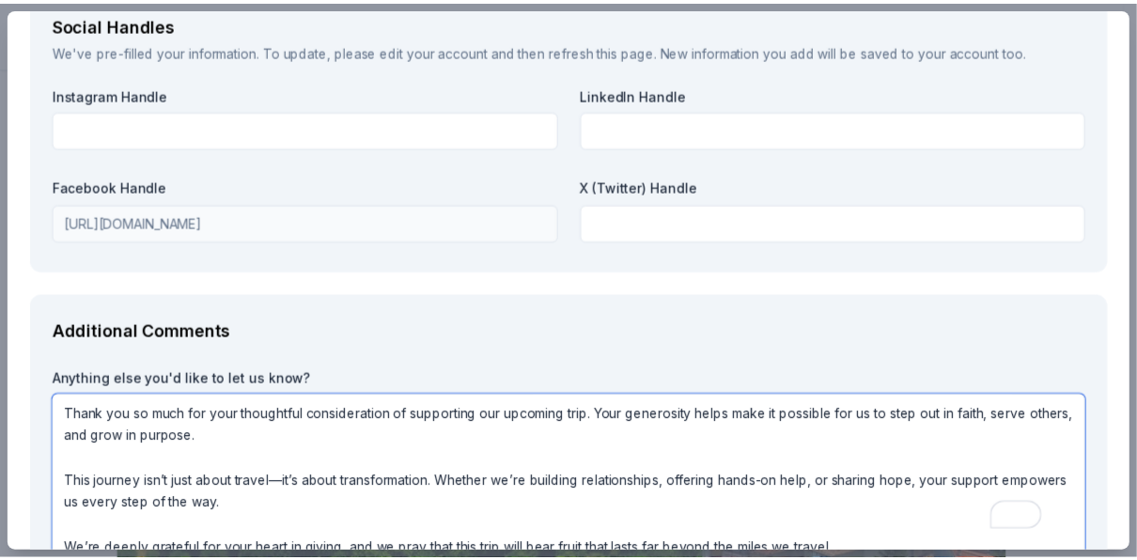
scroll to position [3103, 0]
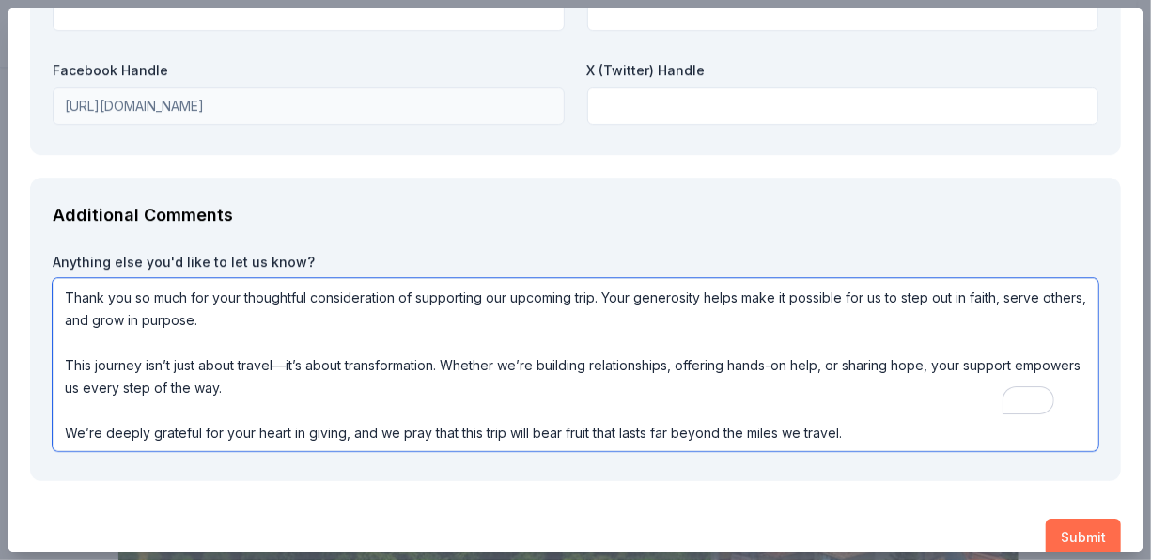
type textarea "Thank you so much for your thoughtful consideration of supporting our upcoming …"
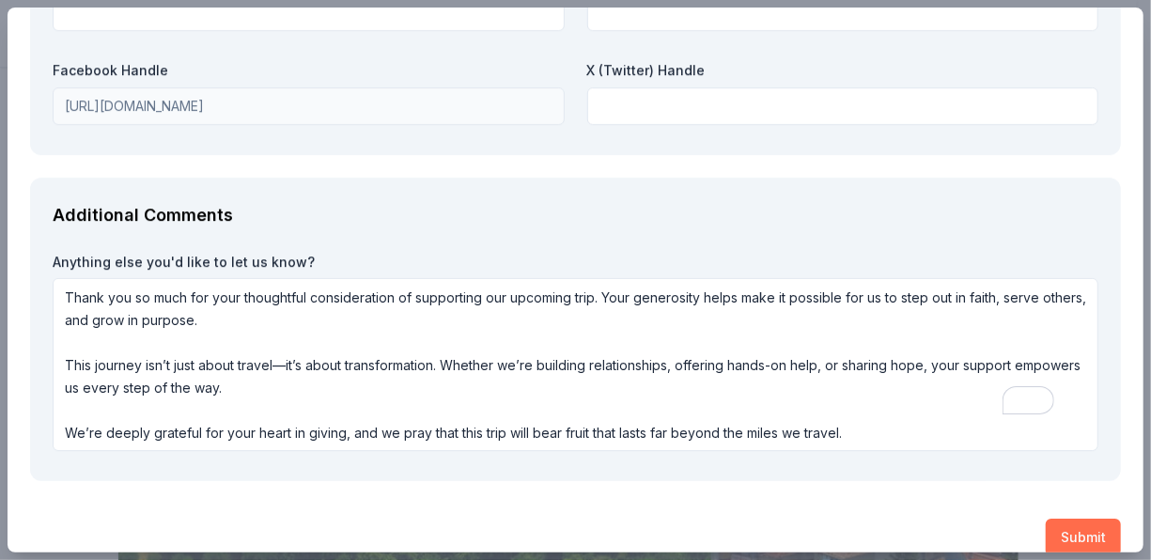
click at [1059, 519] on button "Submit" at bounding box center [1083, 538] width 75 height 38
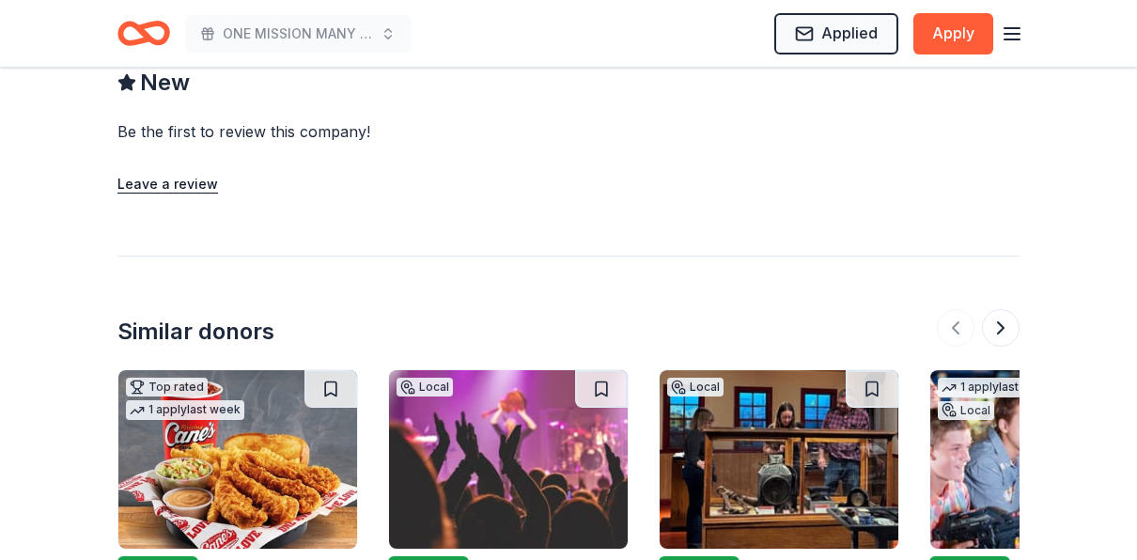
scroll to position [2067, 0]
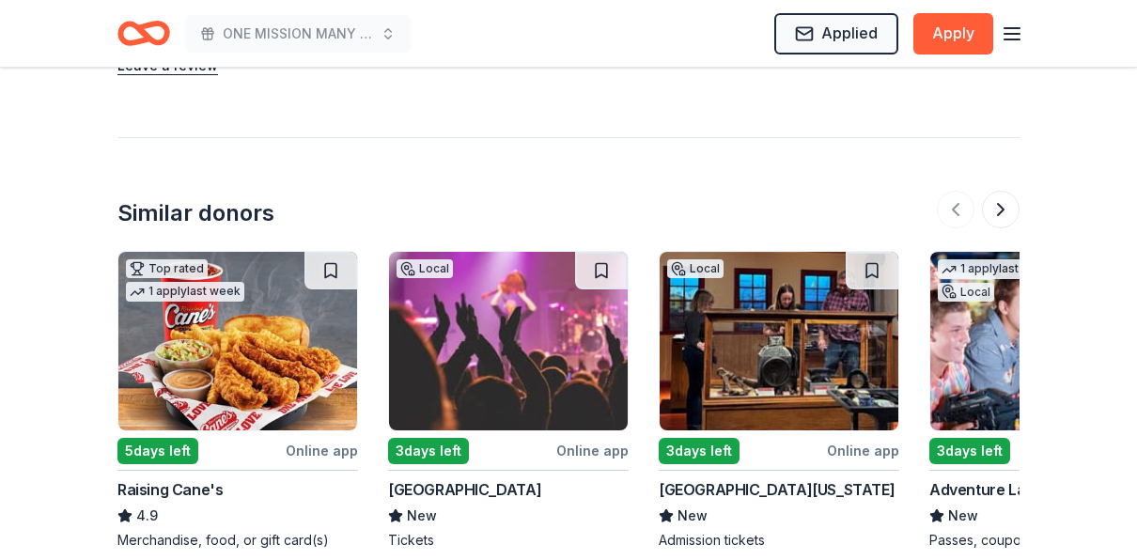
click at [541, 478] on div "Oxford Performing Arts Center" at bounding box center [464, 489] width 153 height 23
click at [1005, 194] on button at bounding box center [1001, 210] width 38 height 38
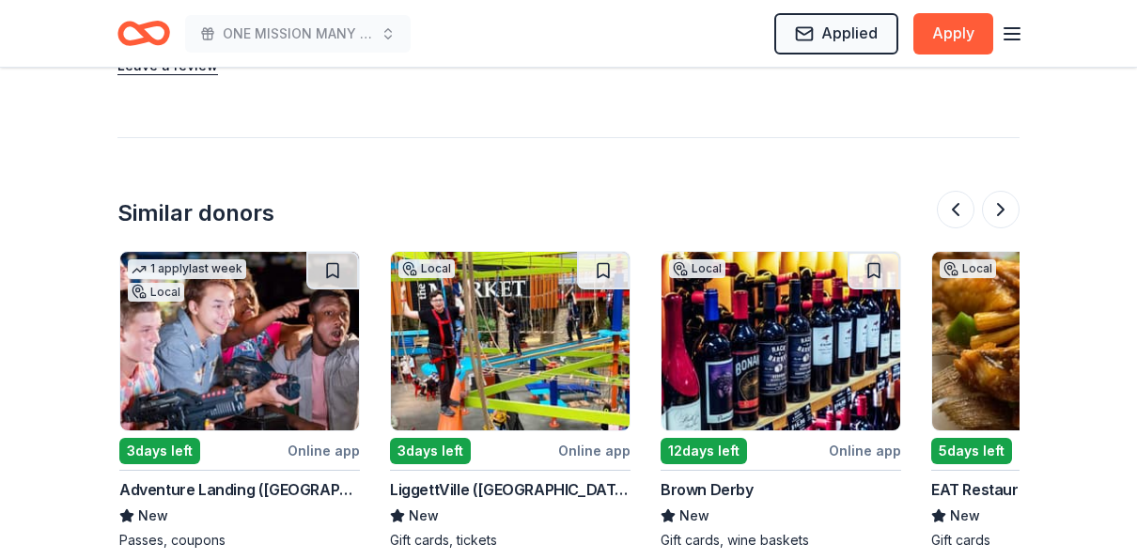
scroll to position [0, 812]
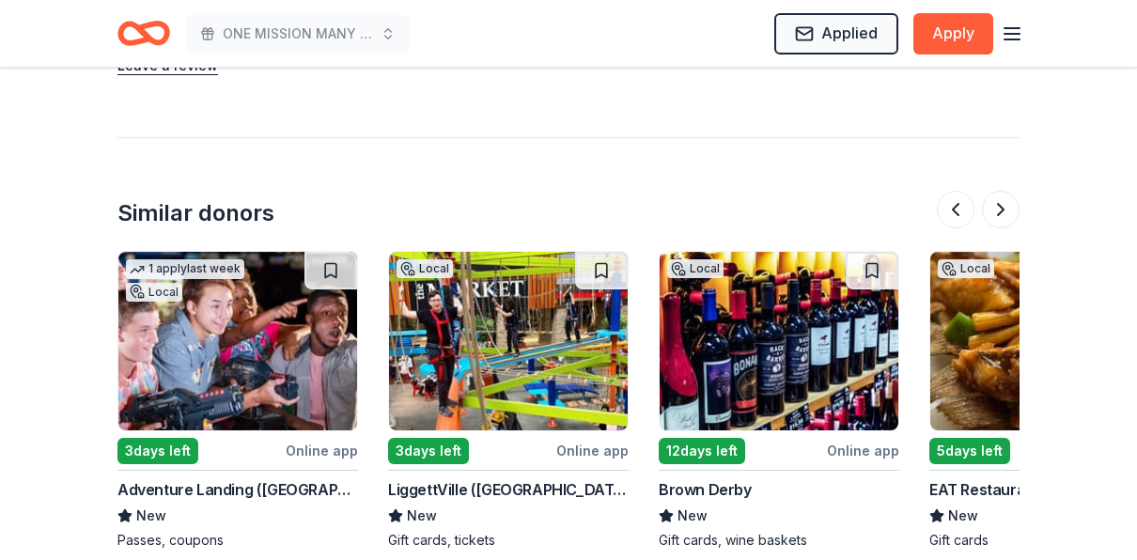
click at [218, 450] on div "1 apply last week Local 3 days left Online app Adventure Landing (Raleigh) New …" at bounding box center [237, 400] width 241 height 299
click at [537, 386] on img at bounding box center [508, 341] width 239 height 179
click at [217, 478] on div "Adventure Landing (Raleigh)" at bounding box center [237, 489] width 241 height 23
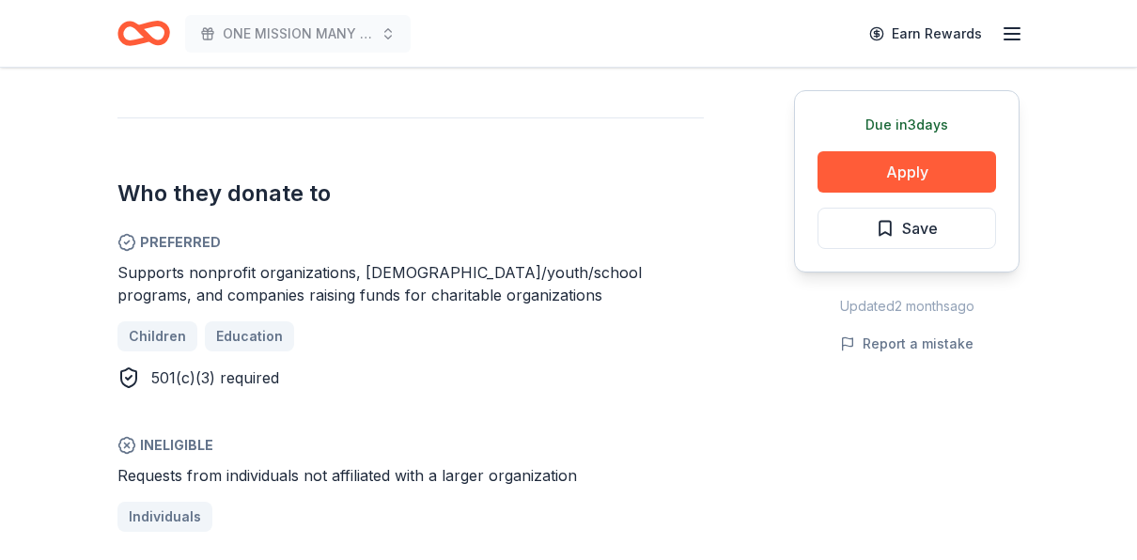
scroll to position [376, 0]
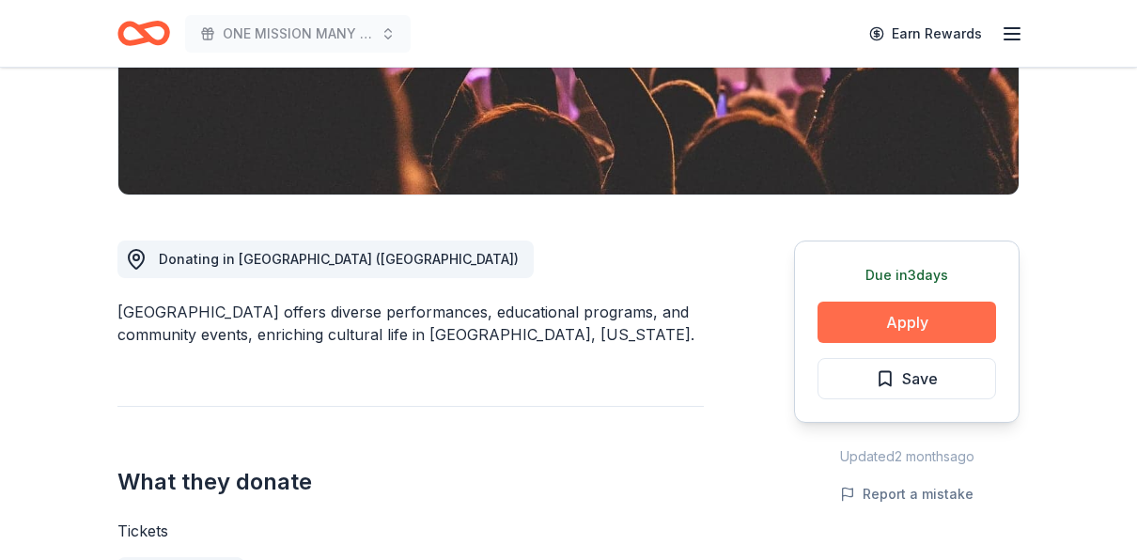
click at [911, 317] on button "Apply" at bounding box center [906, 322] width 179 height 41
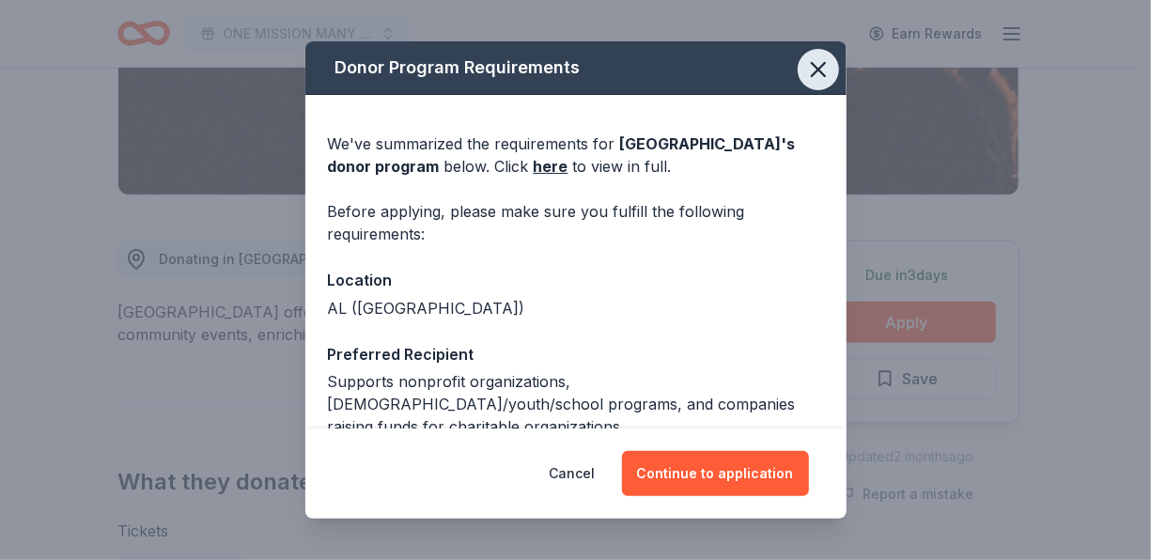
click at [805, 67] on icon "button" at bounding box center [818, 69] width 26 height 26
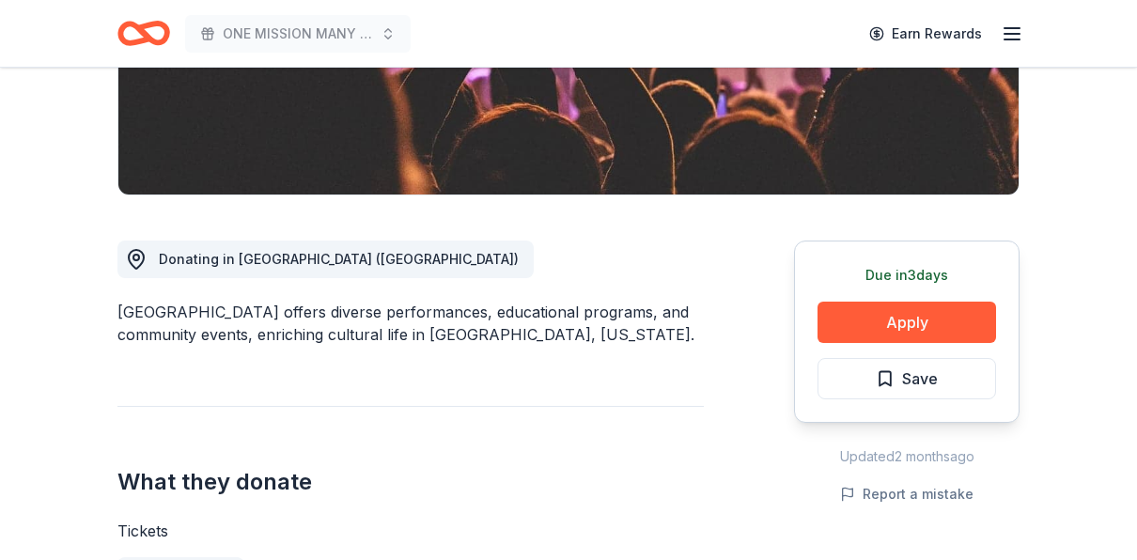
scroll to position [0, 0]
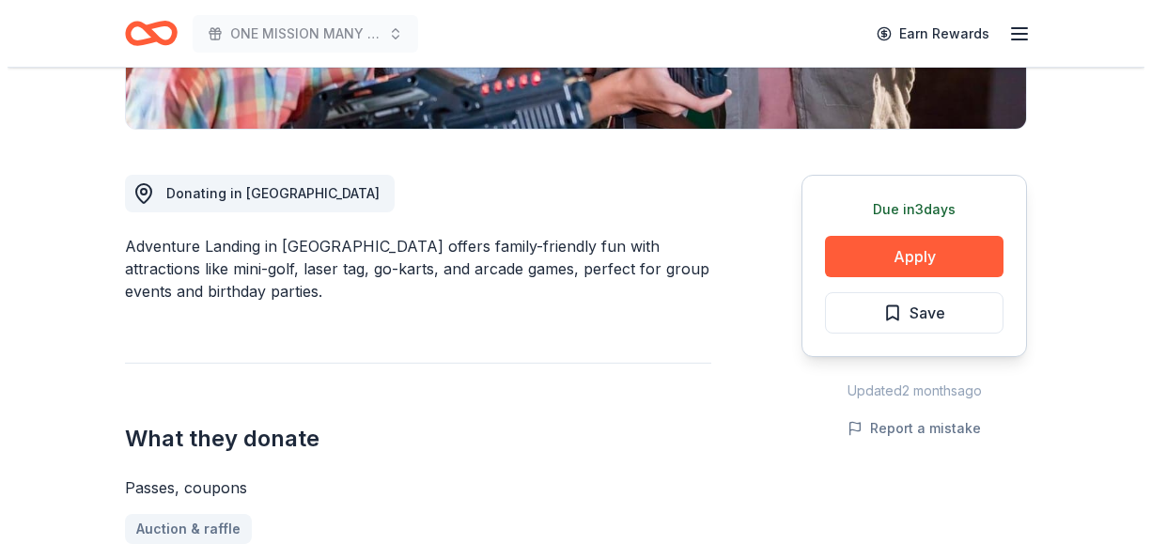
scroll to position [282, 0]
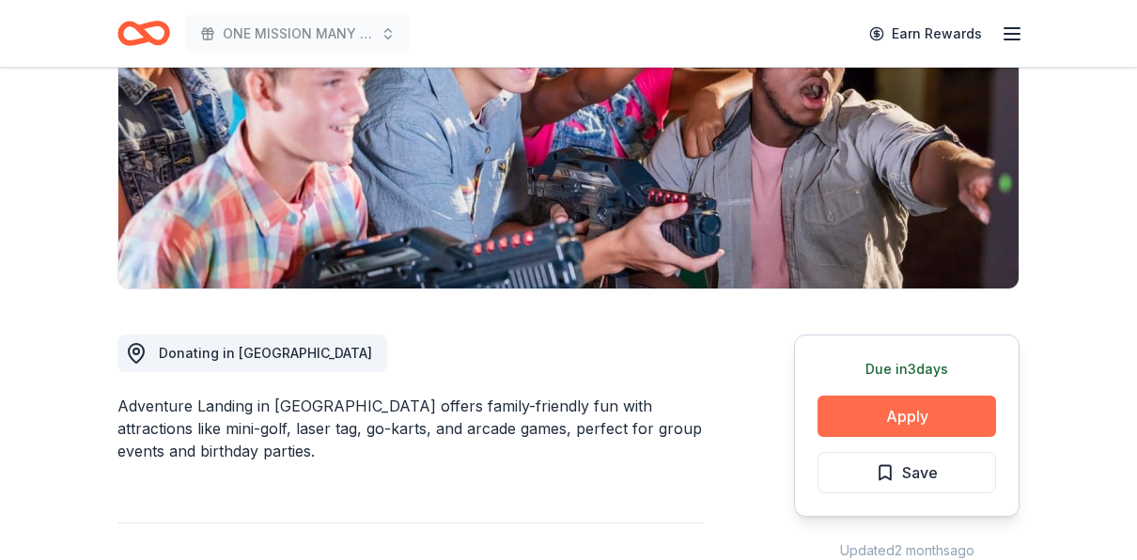
click at [919, 405] on button "Apply" at bounding box center [906, 416] width 179 height 41
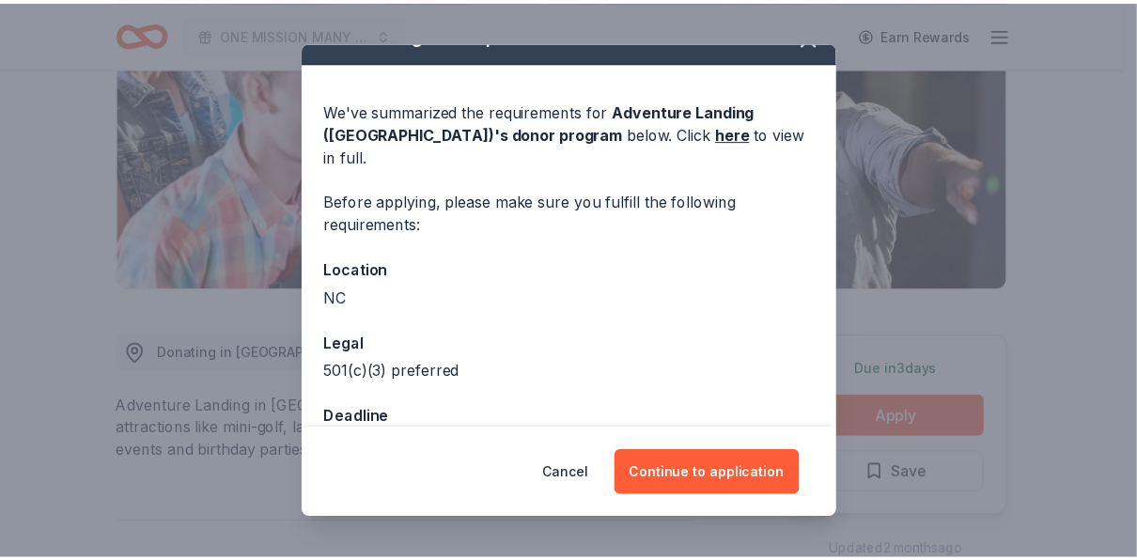
scroll to position [64, 0]
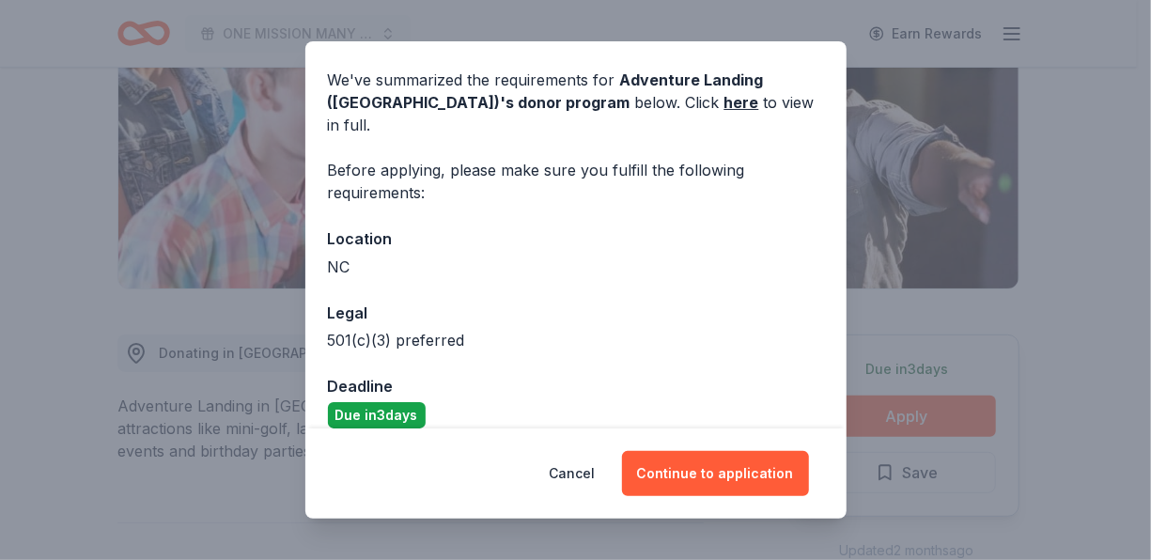
click at [596, 469] on button "Cancel" at bounding box center [573, 473] width 46 height 45
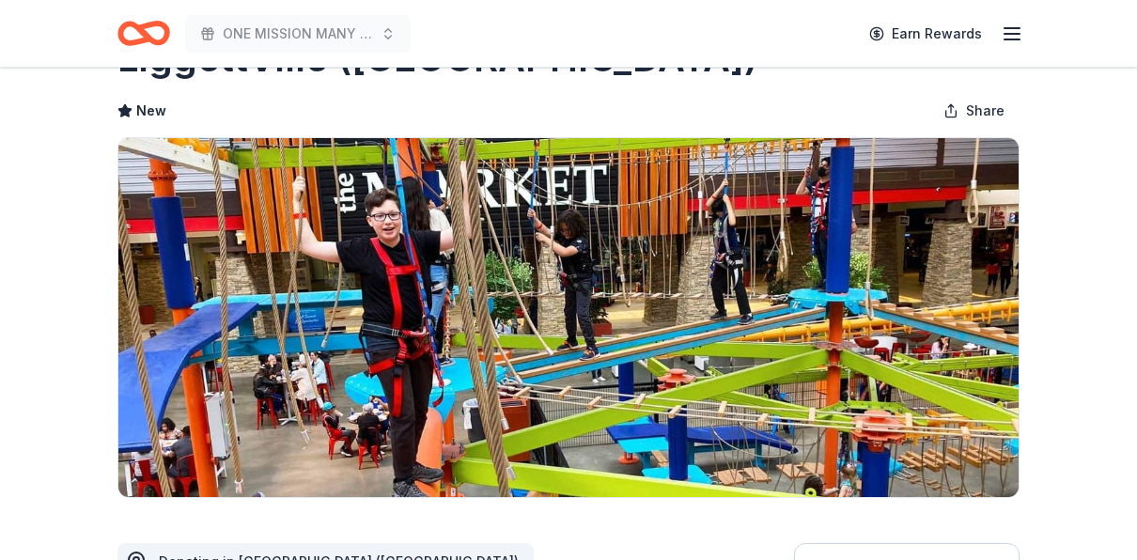
scroll to position [188, 0]
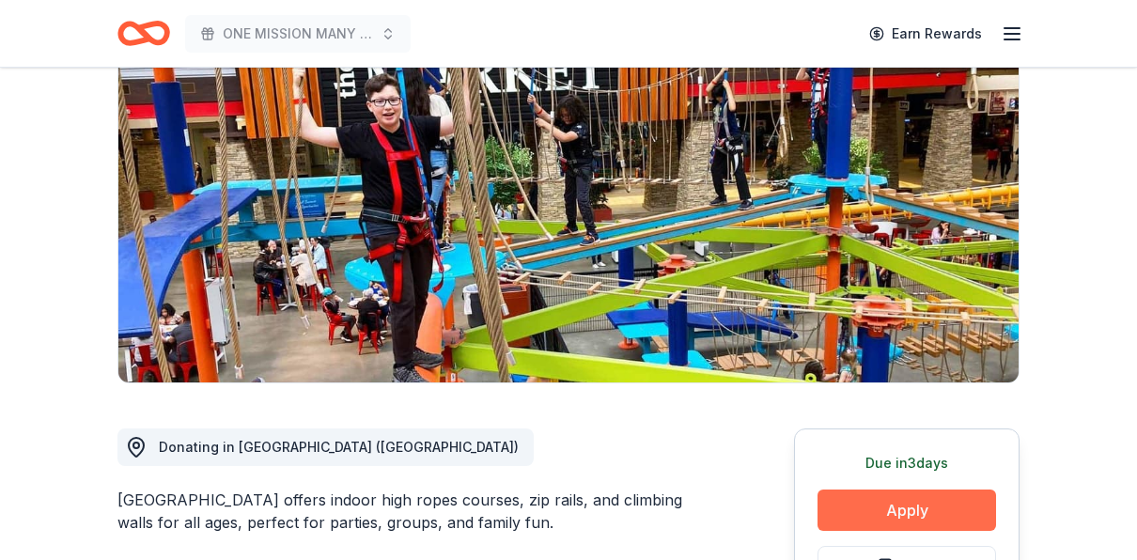
click at [938, 507] on button "Apply" at bounding box center [906, 509] width 179 height 41
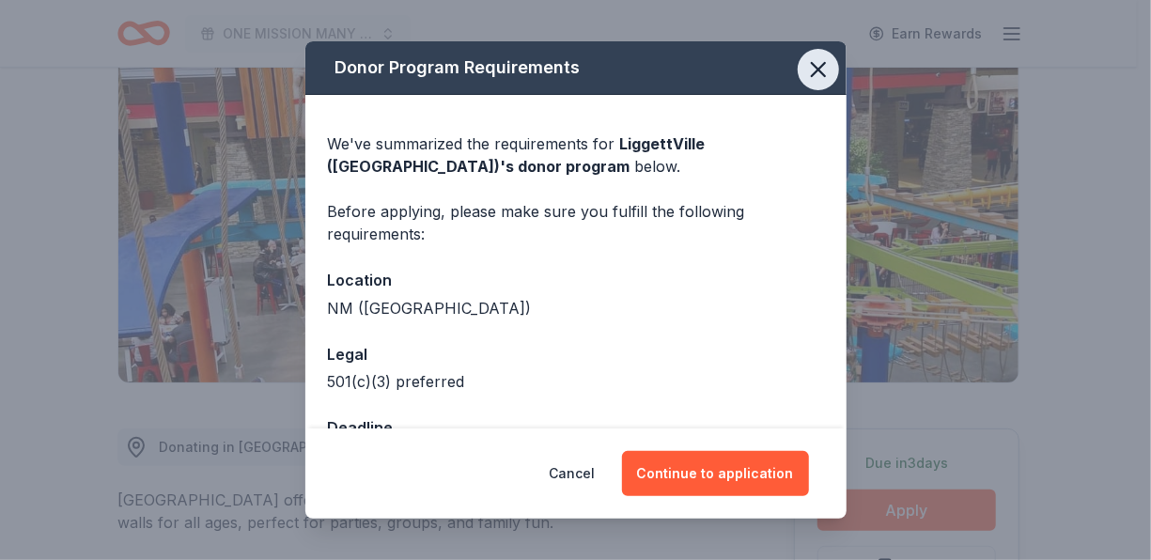
click at [807, 70] on icon "button" at bounding box center [818, 69] width 26 height 26
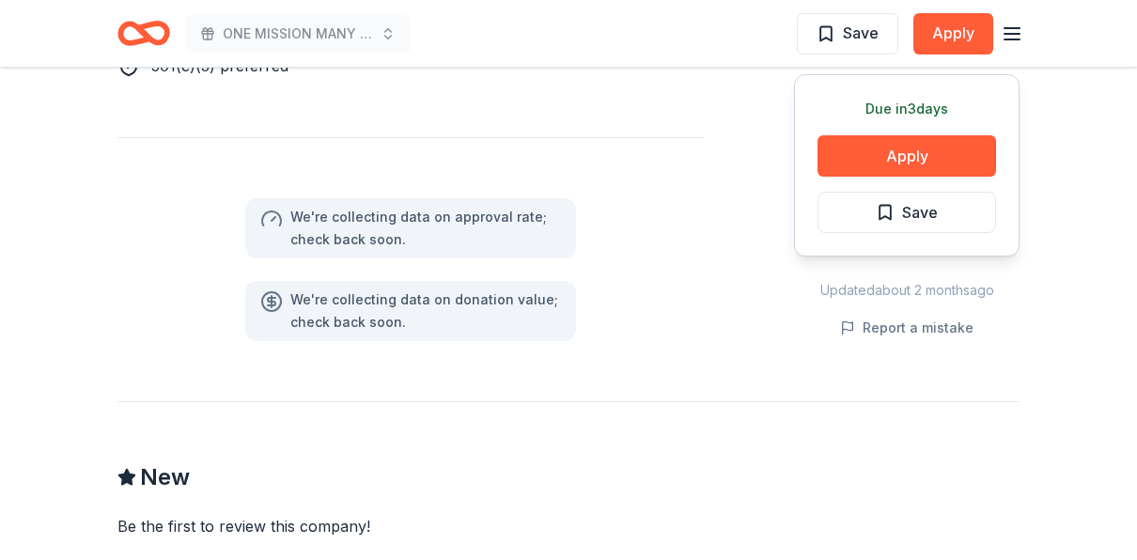
scroll to position [1691, 0]
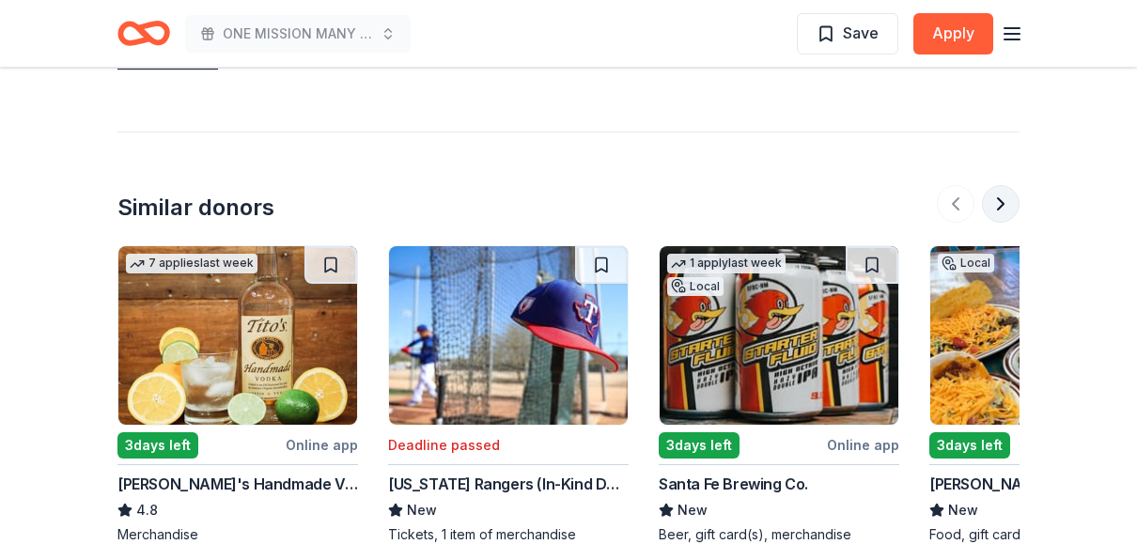
click at [995, 201] on button at bounding box center [1001, 204] width 38 height 38
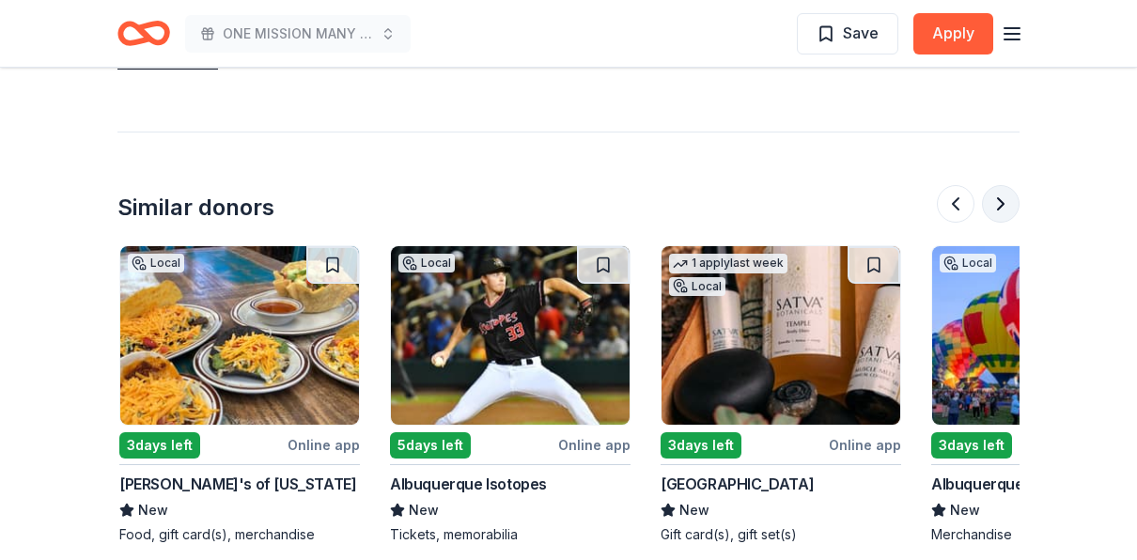
scroll to position [0, 812]
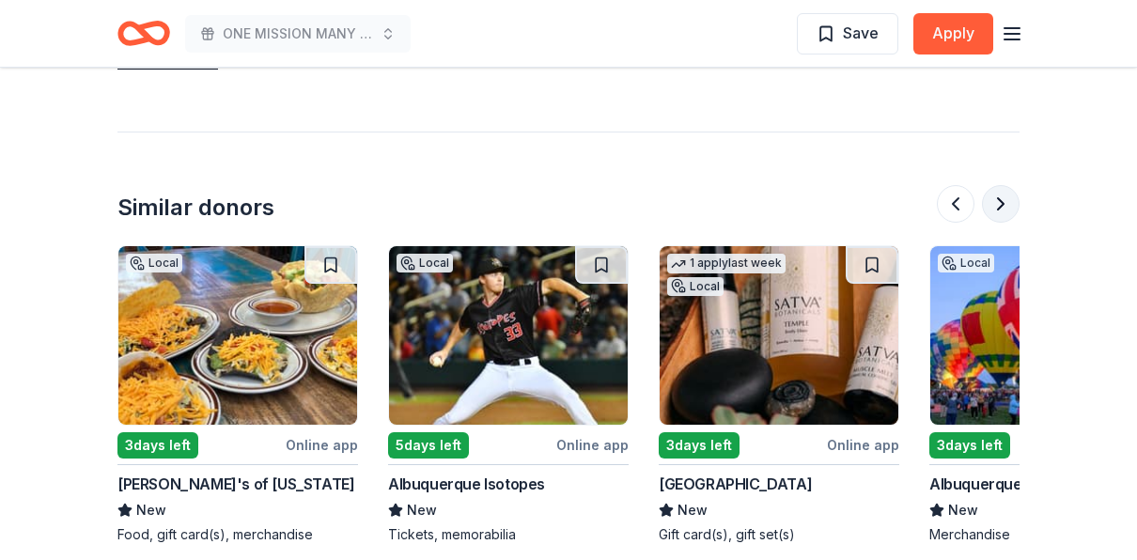
click at [995, 200] on button at bounding box center [1001, 204] width 38 height 38
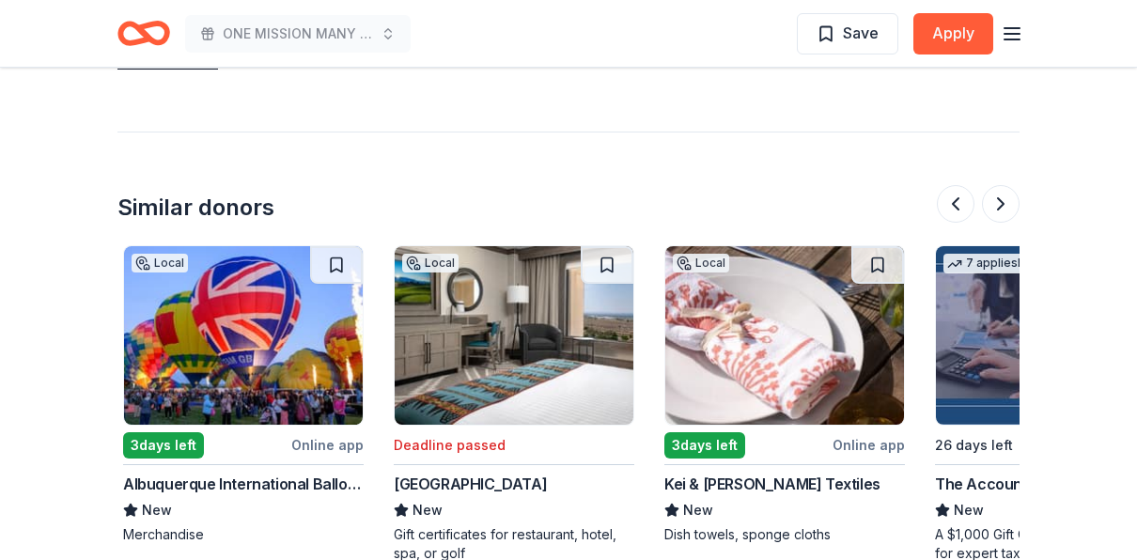
scroll to position [0, 1624]
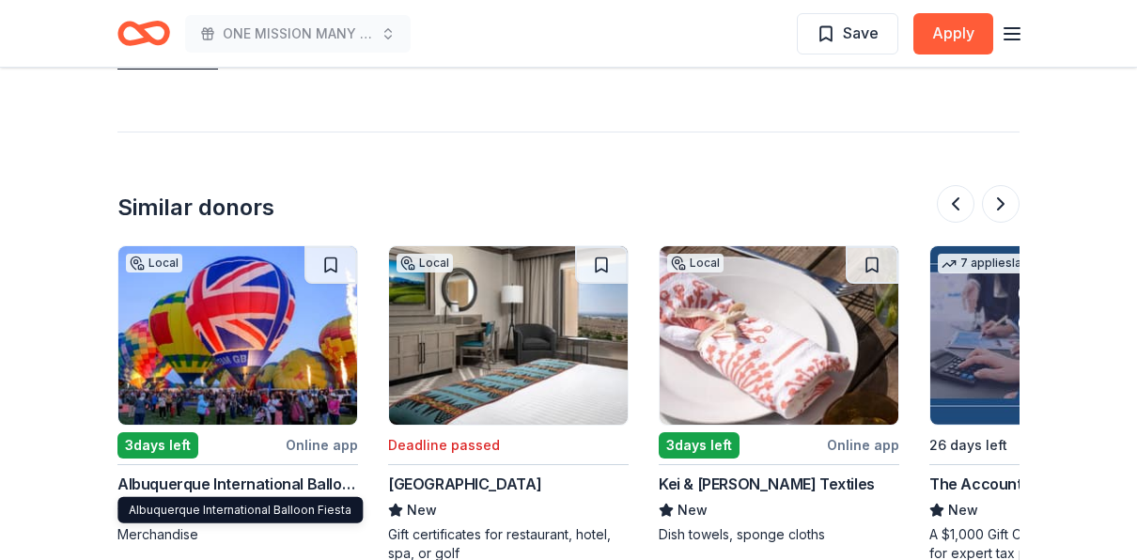
click at [228, 468] on div "Local 3 days left Online app Albuquerque International Balloon Fiesta New Merch…" at bounding box center [237, 394] width 241 height 299
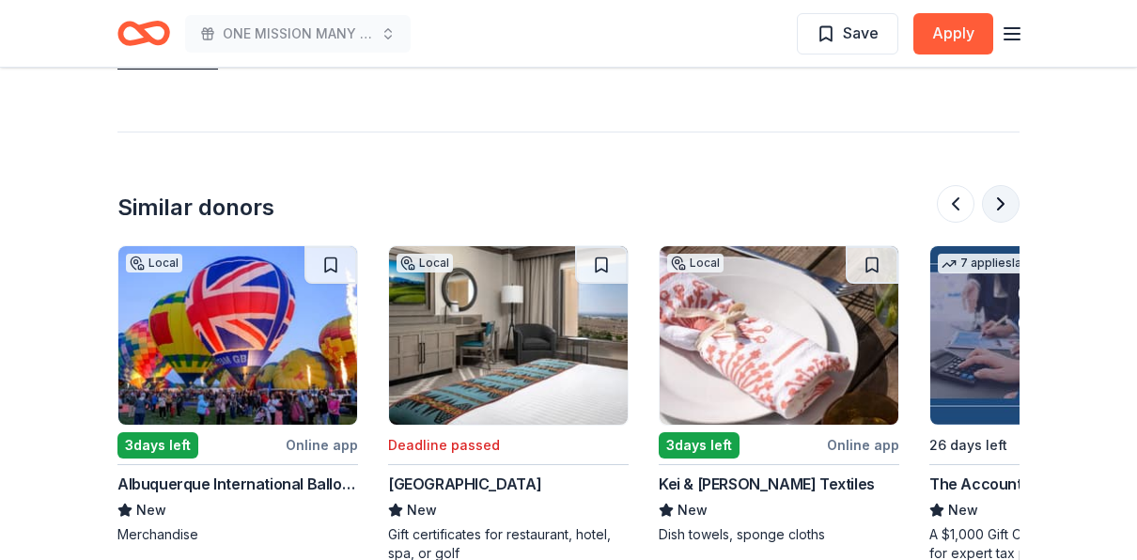
click at [999, 205] on button at bounding box center [1001, 204] width 38 height 38
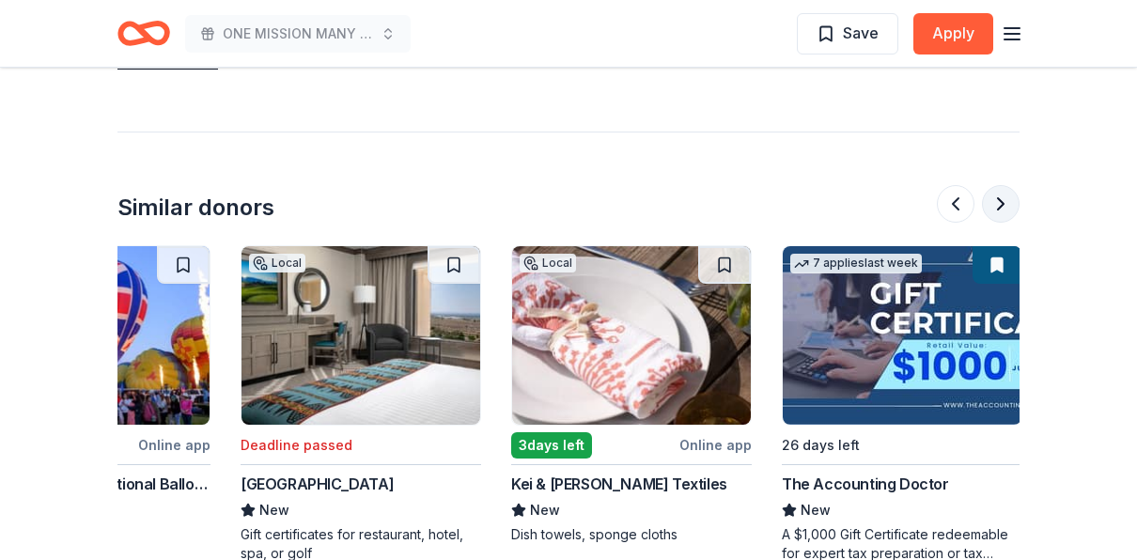
scroll to position [0, 1774]
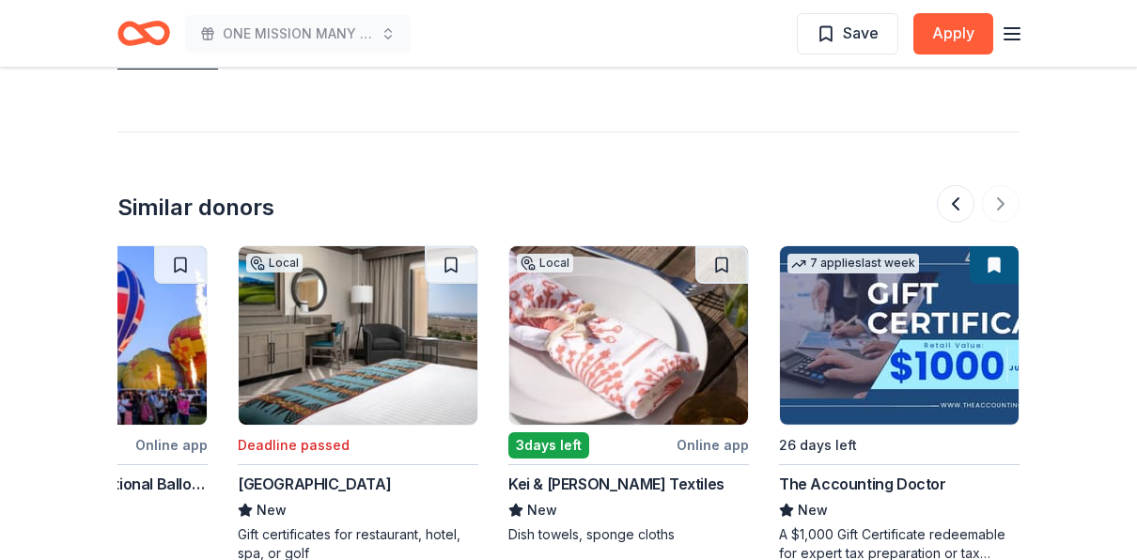
click at [993, 201] on div at bounding box center [978, 204] width 83 height 38
click at [1003, 205] on div at bounding box center [978, 204] width 83 height 38
click at [1002, 206] on div at bounding box center [978, 204] width 83 height 38
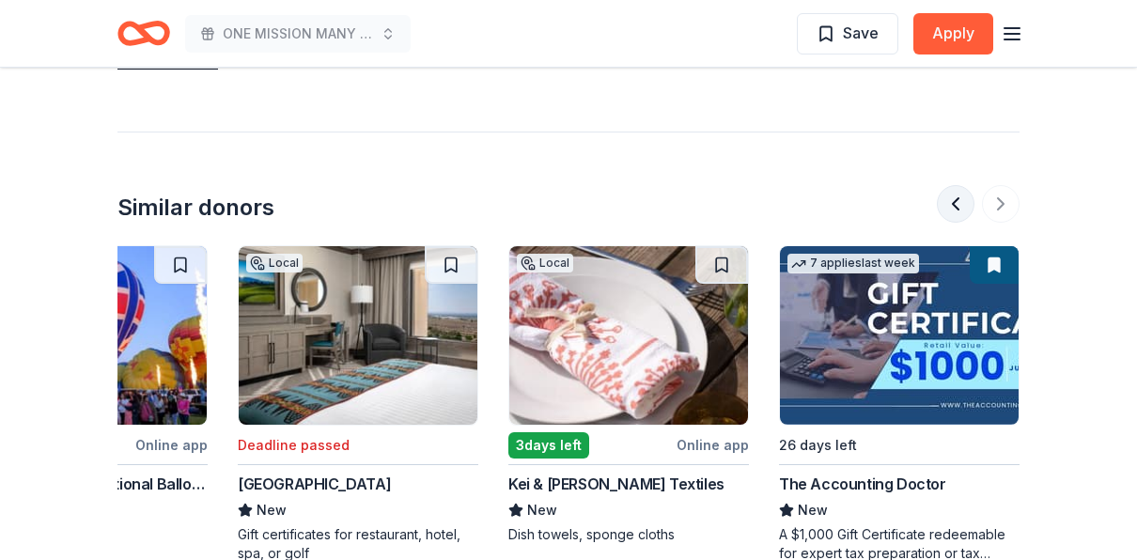
click at [958, 204] on button at bounding box center [956, 204] width 38 height 38
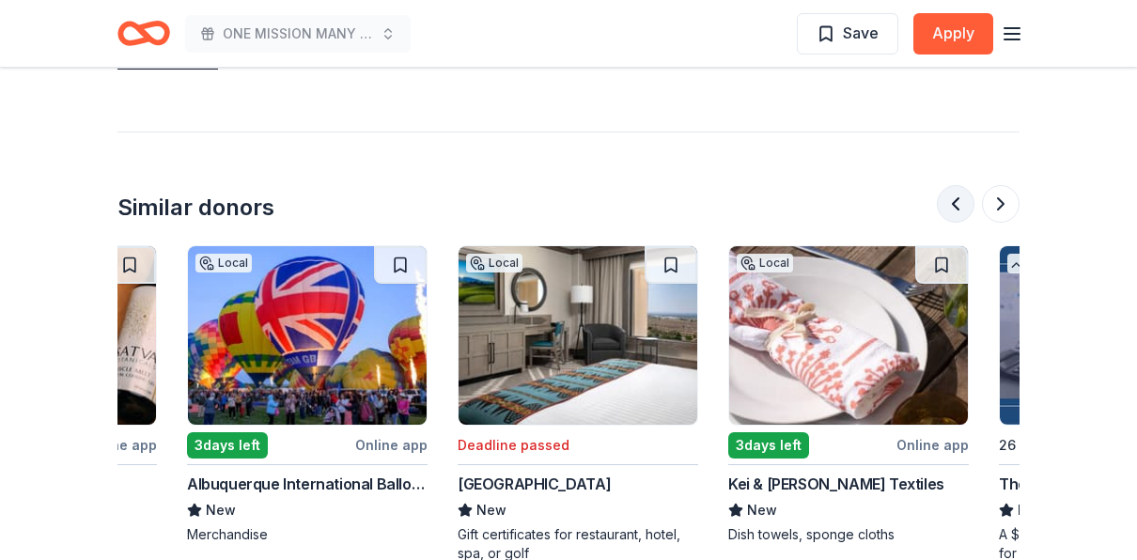
click at [958, 203] on button at bounding box center [956, 204] width 38 height 38
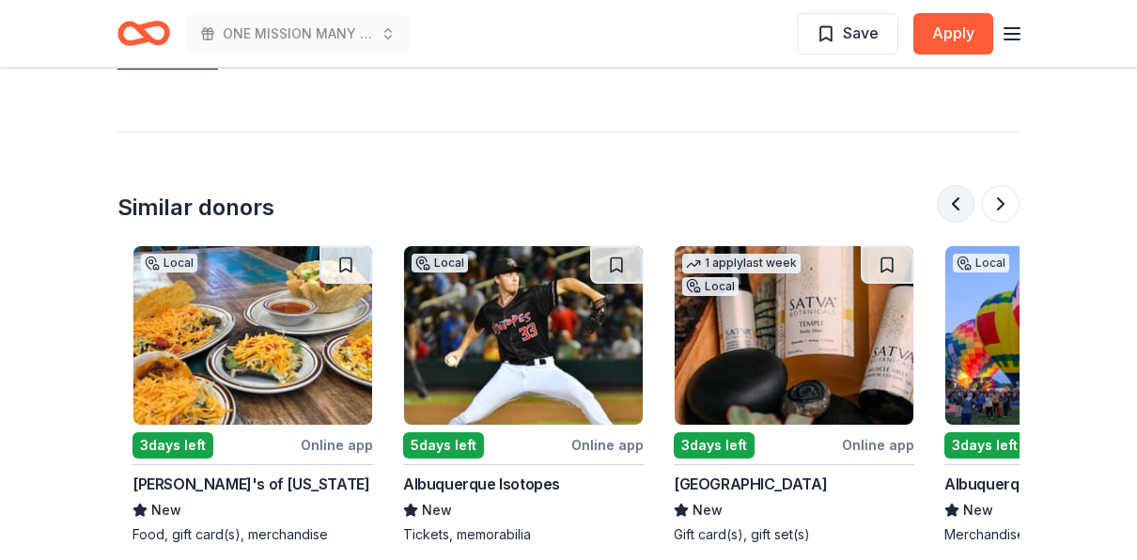
scroll to position [0, 541]
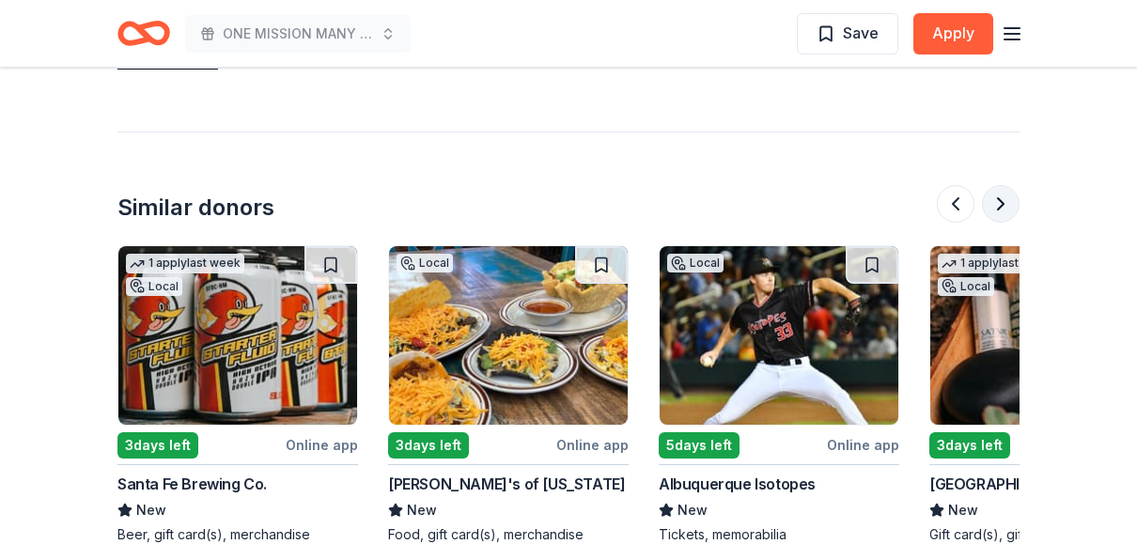
click at [997, 216] on button at bounding box center [1001, 204] width 38 height 38
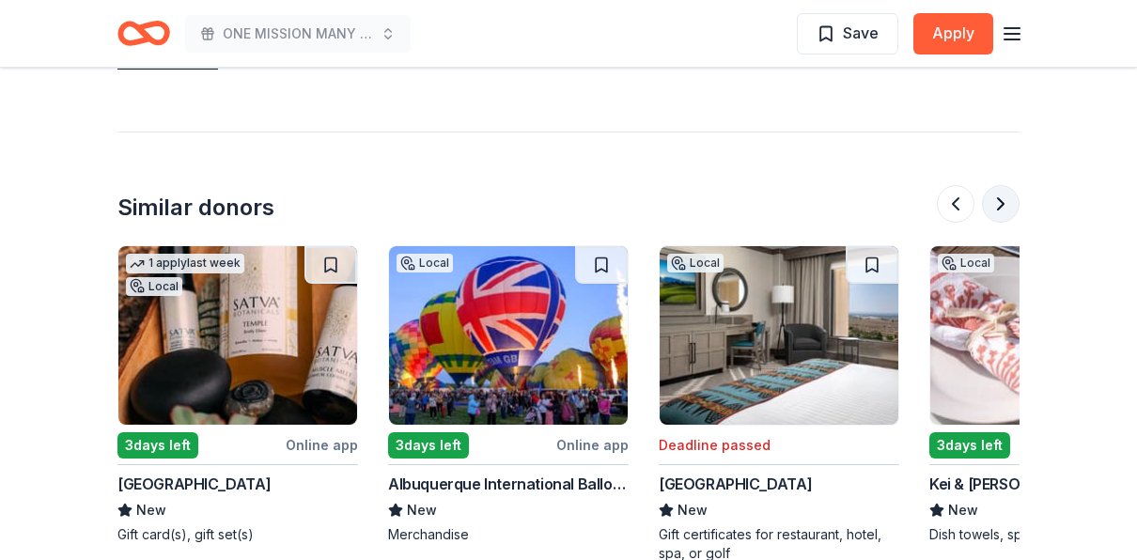
click at [997, 216] on button at bounding box center [1001, 204] width 38 height 38
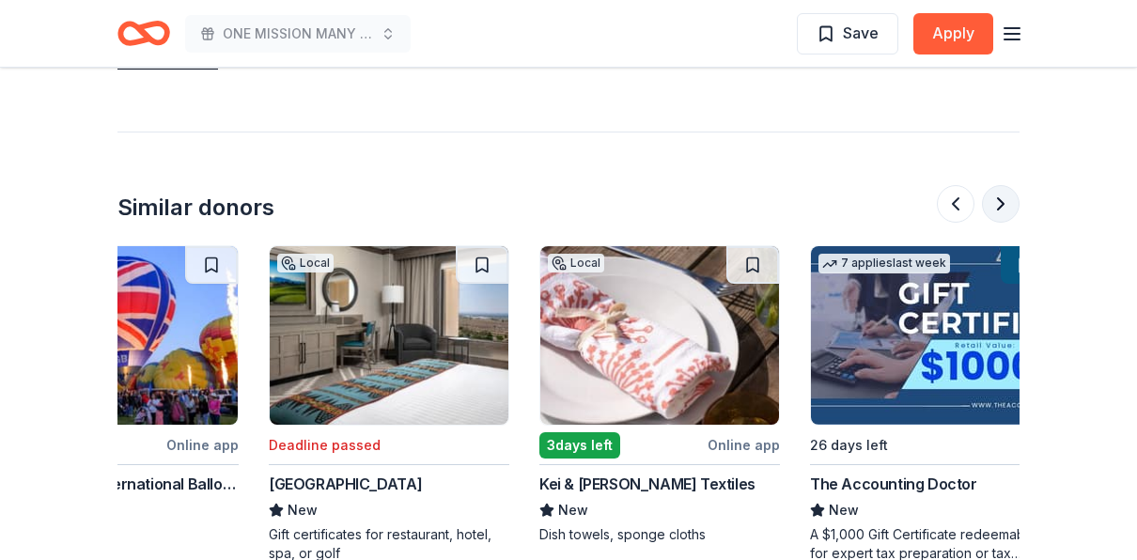
scroll to position [0, 1774]
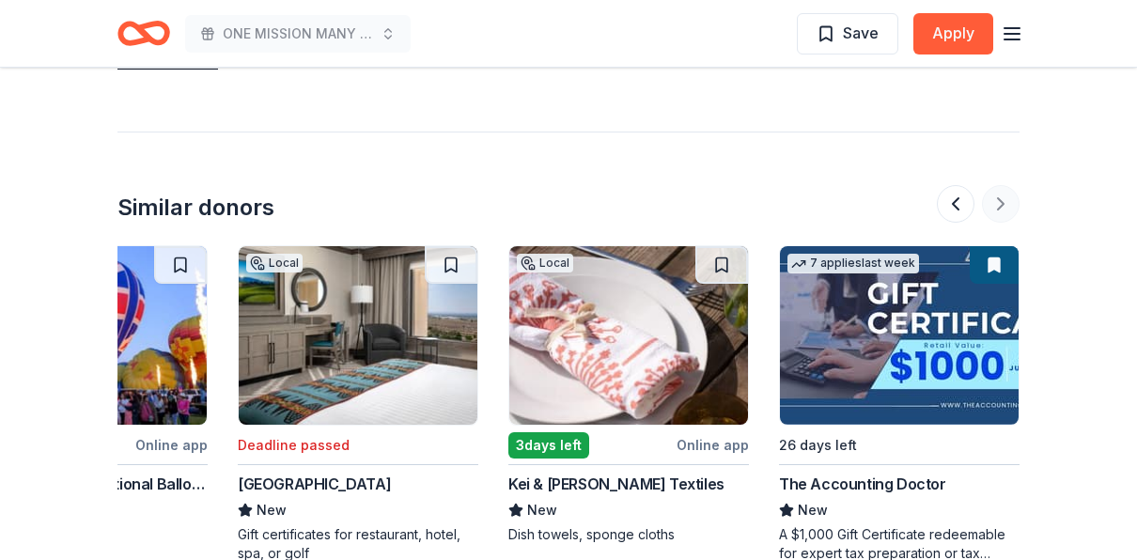
click at [998, 211] on div at bounding box center [978, 204] width 83 height 38
click at [998, 197] on div at bounding box center [978, 204] width 83 height 38
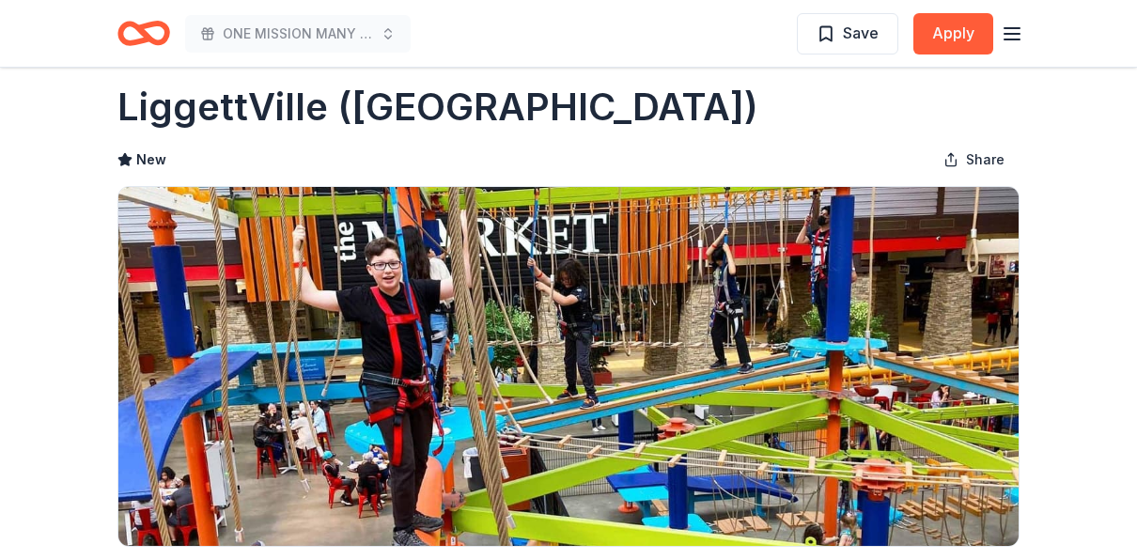
scroll to position [0, 0]
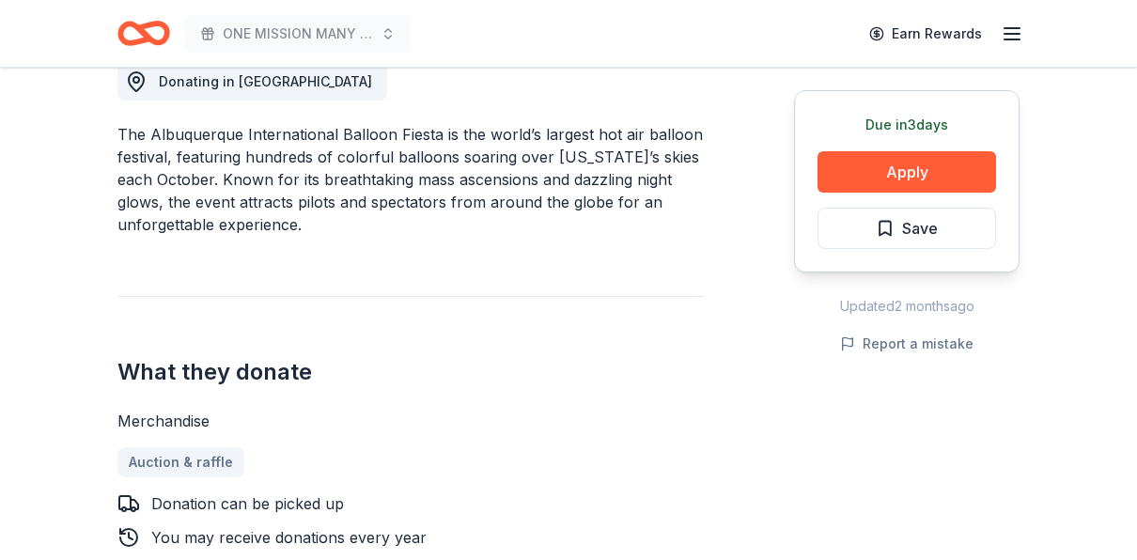
scroll to position [564, 0]
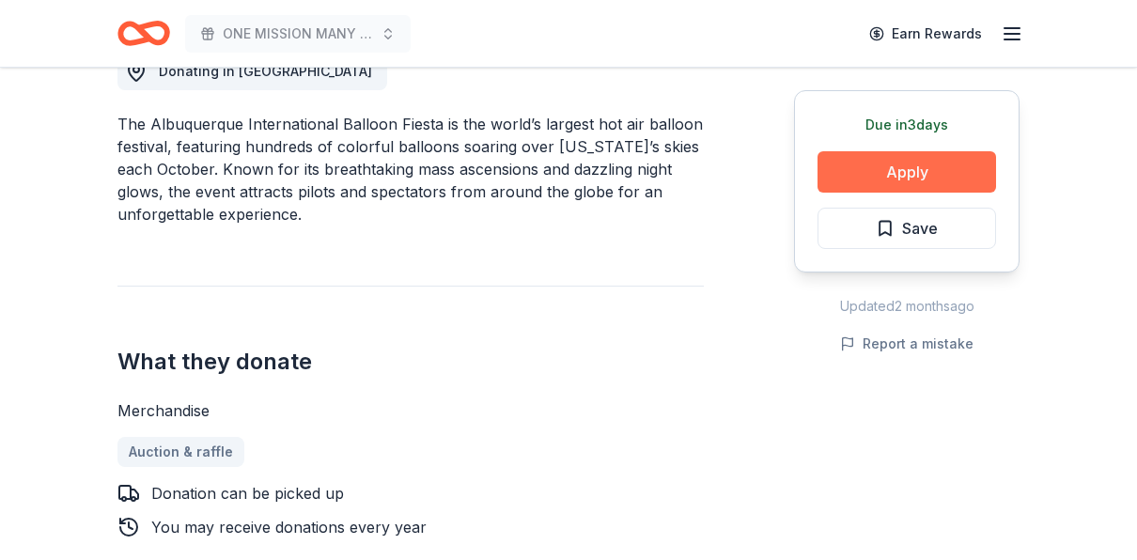
click at [887, 170] on button "Apply" at bounding box center [906, 171] width 179 height 41
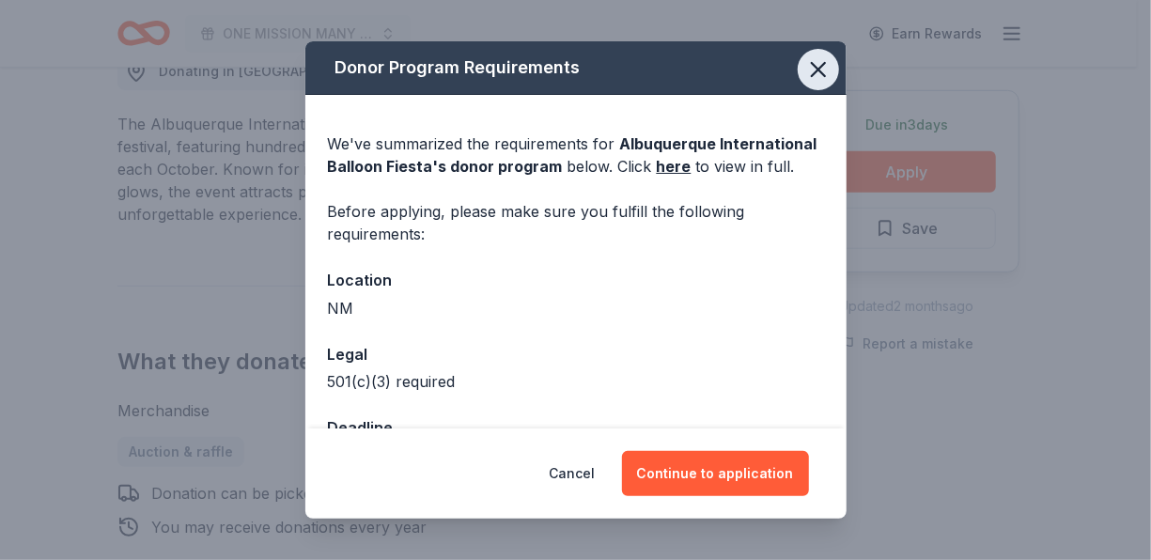
click at [805, 62] on icon "button" at bounding box center [818, 69] width 26 height 26
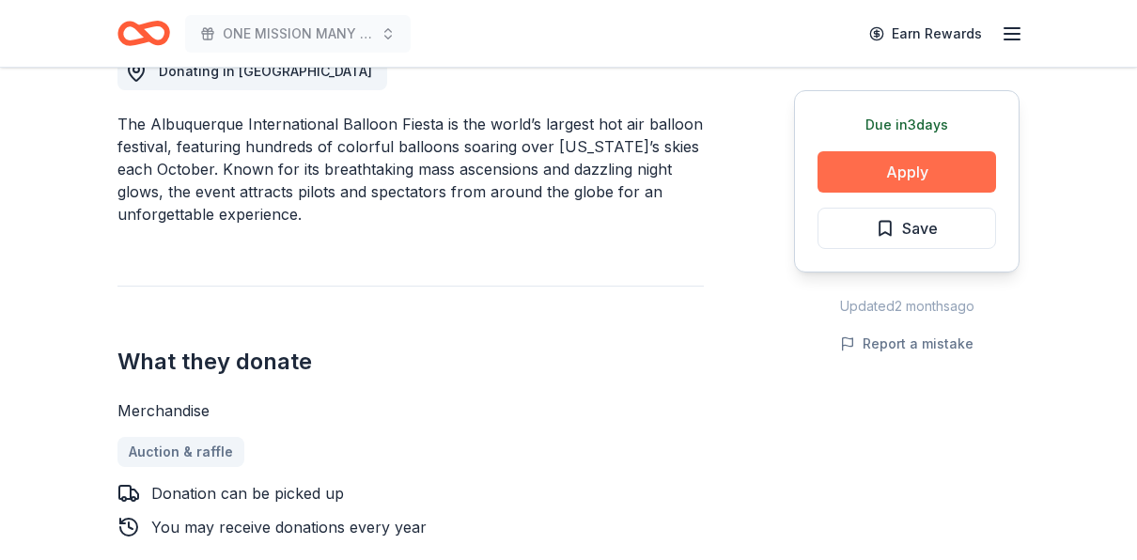
click at [908, 171] on button "Apply" at bounding box center [906, 171] width 179 height 41
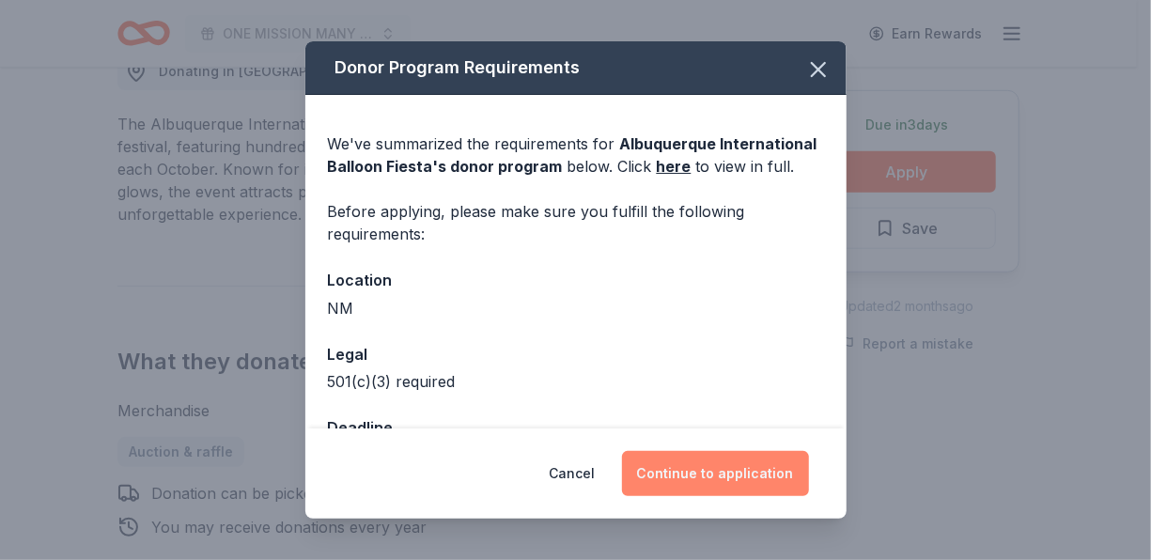
click at [722, 458] on button "Continue to application" at bounding box center [715, 473] width 187 height 45
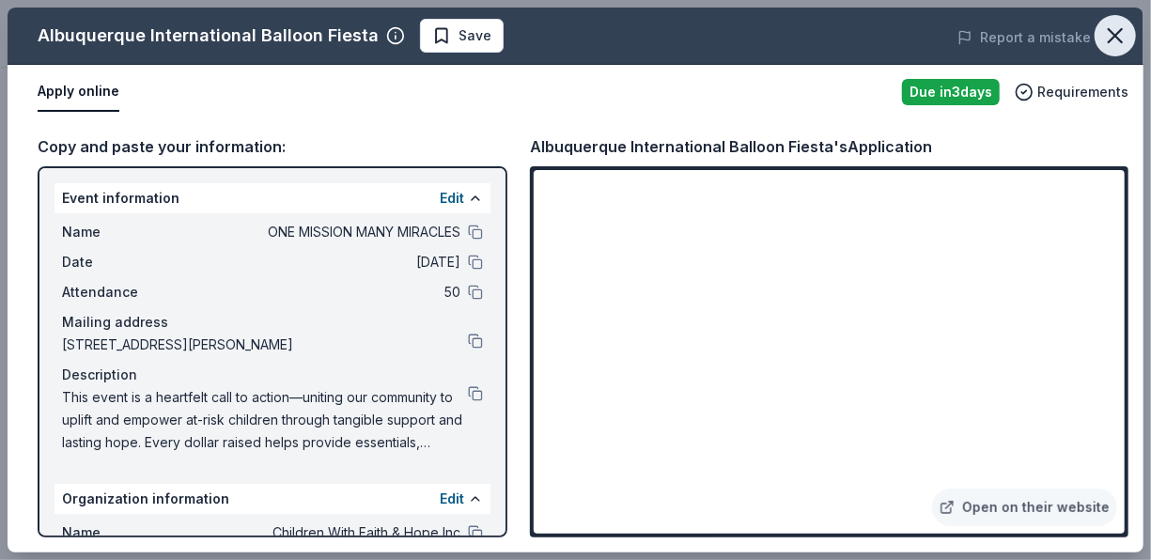
click at [1119, 39] on icon "button" at bounding box center [1115, 35] width 13 height 13
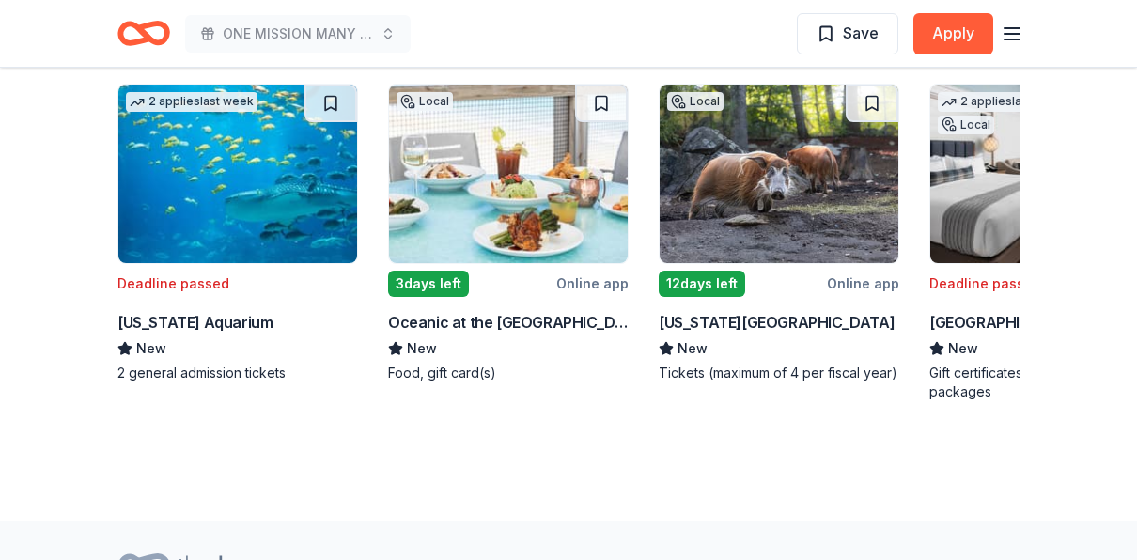
scroll to position [1875, 0]
click at [194, 325] on div "[US_STATE] Aquarium" at bounding box center [194, 322] width 155 height 23
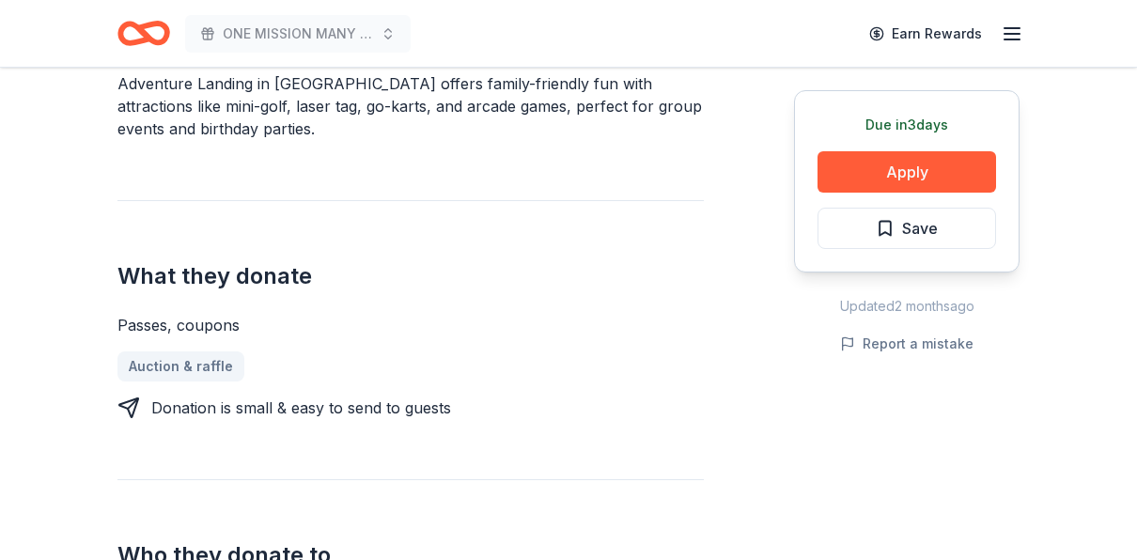
scroll to position [560, 0]
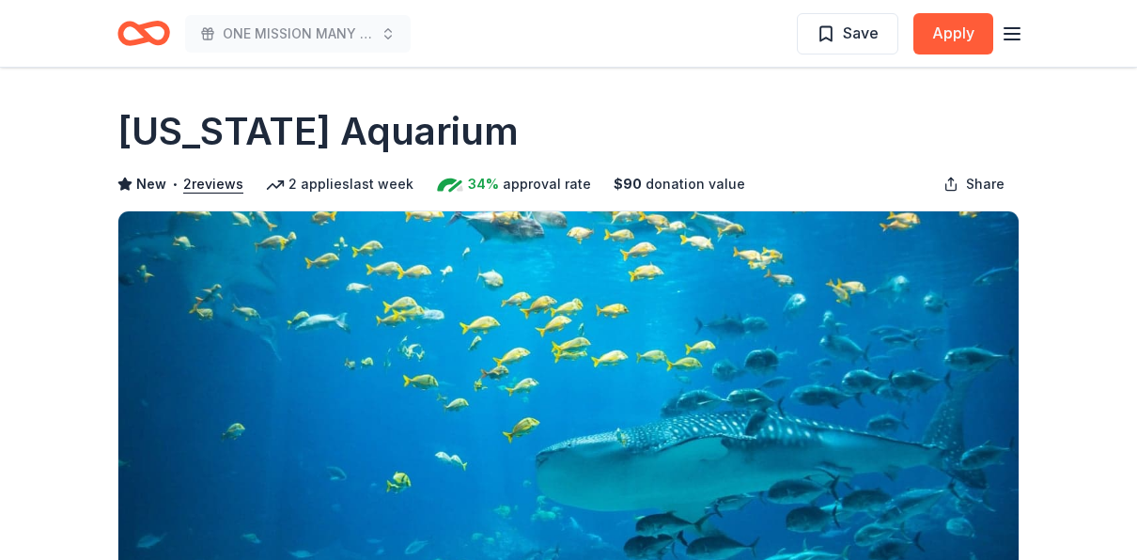
click at [1014, 32] on icon "button" at bounding box center [1012, 34] width 23 height 23
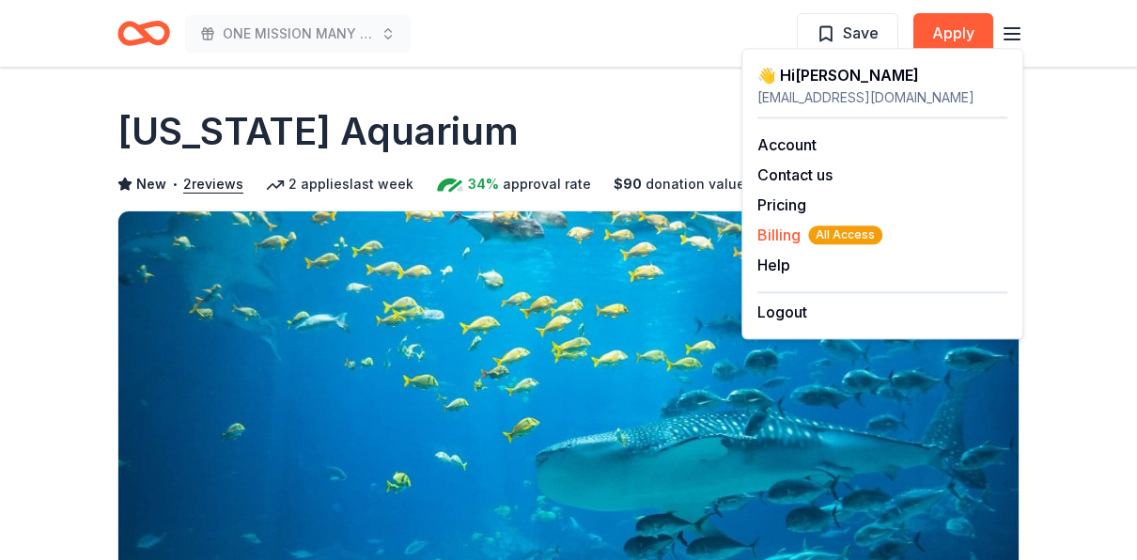
click at [783, 232] on span "Billing All Access" at bounding box center [819, 235] width 125 height 23
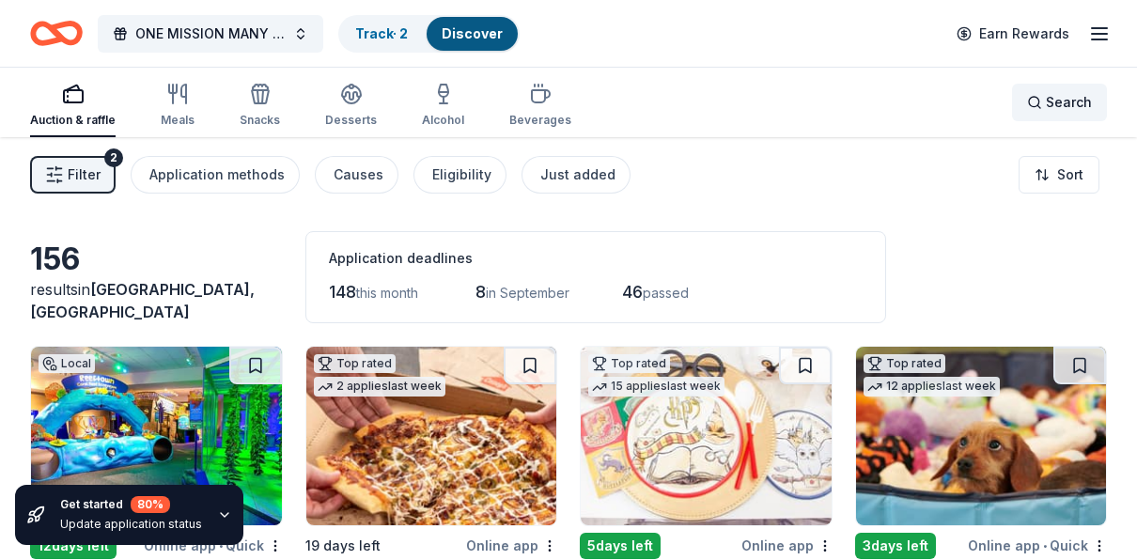
click at [1080, 98] on span "Search" at bounding box center [1069, 102] width 46 height 23
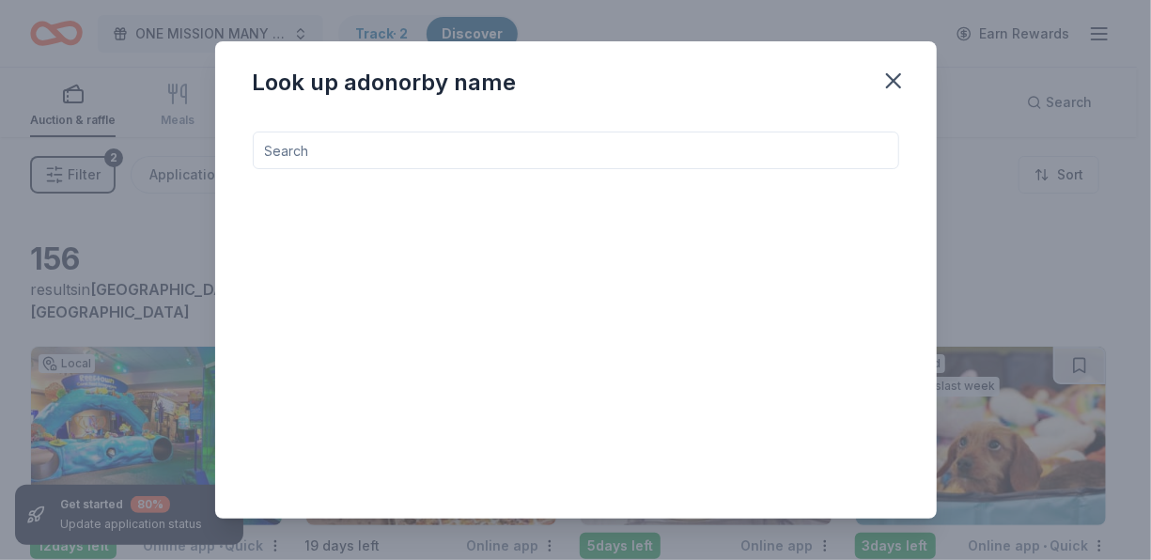
click at [333, 144] on input at bounding box center [576, 151] width 646 height 38
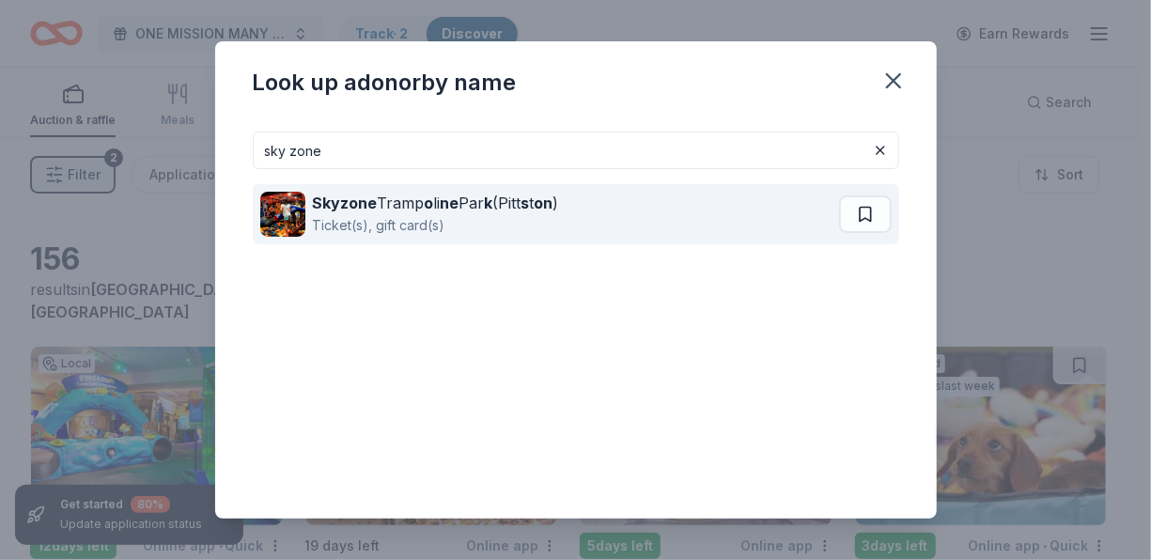
type input "sky zone"
click at [401, 223] on div "Ticket(s), gift card(s)" at bounding box center [436, 225] width 246 height 23
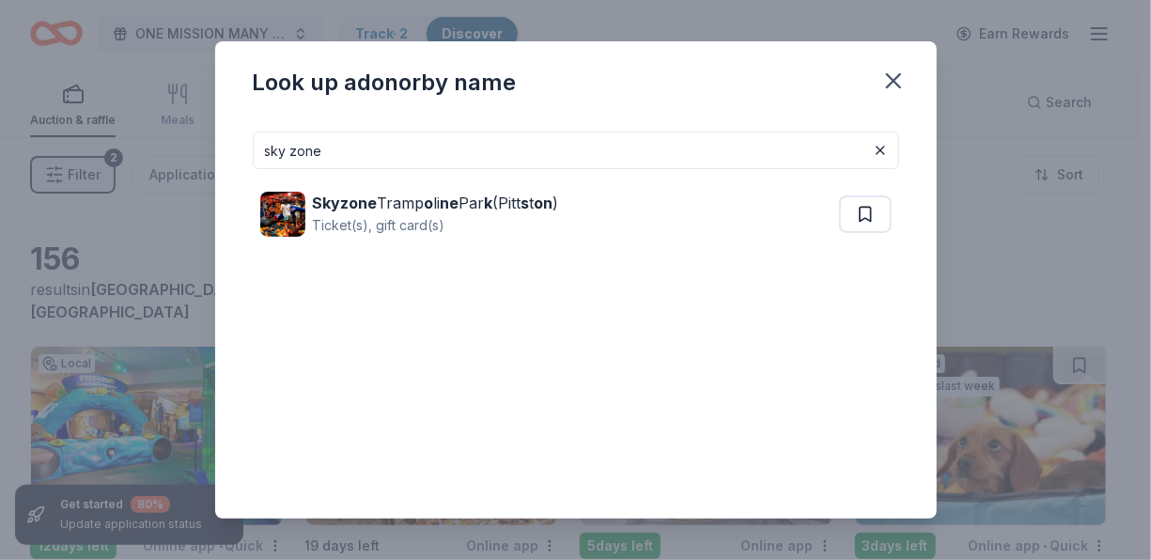
click at [436, 158] on input "sky zone" at bounding box center [576, 151] width 646 height 38
click at [885, 83] on icon "button" at bounding box center [893, 81] width 26 height 26
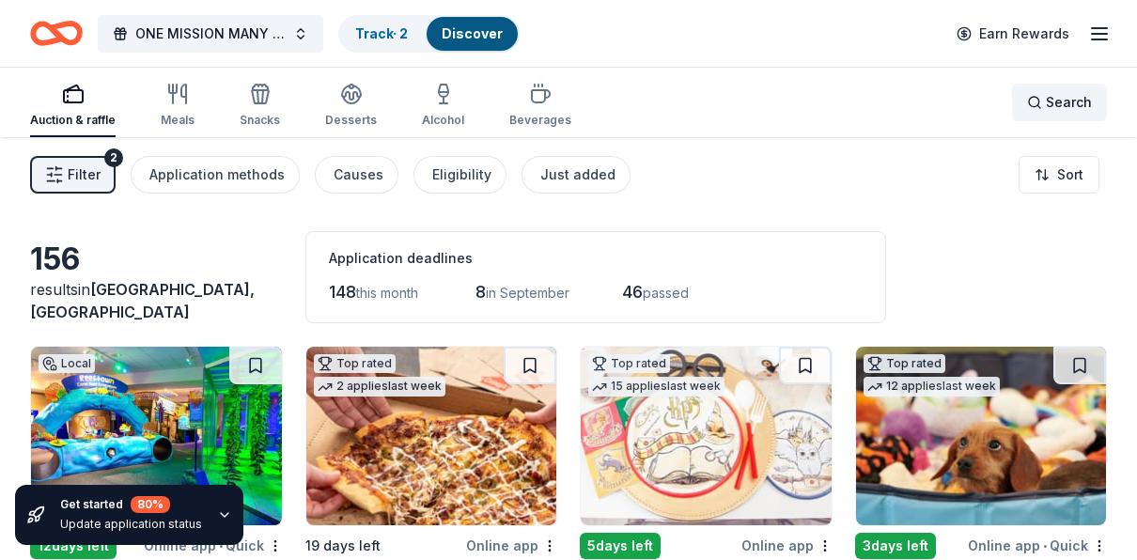
click at [1064, 104] on span "Search" at bounding box center [1069, 102] width 46 height 23
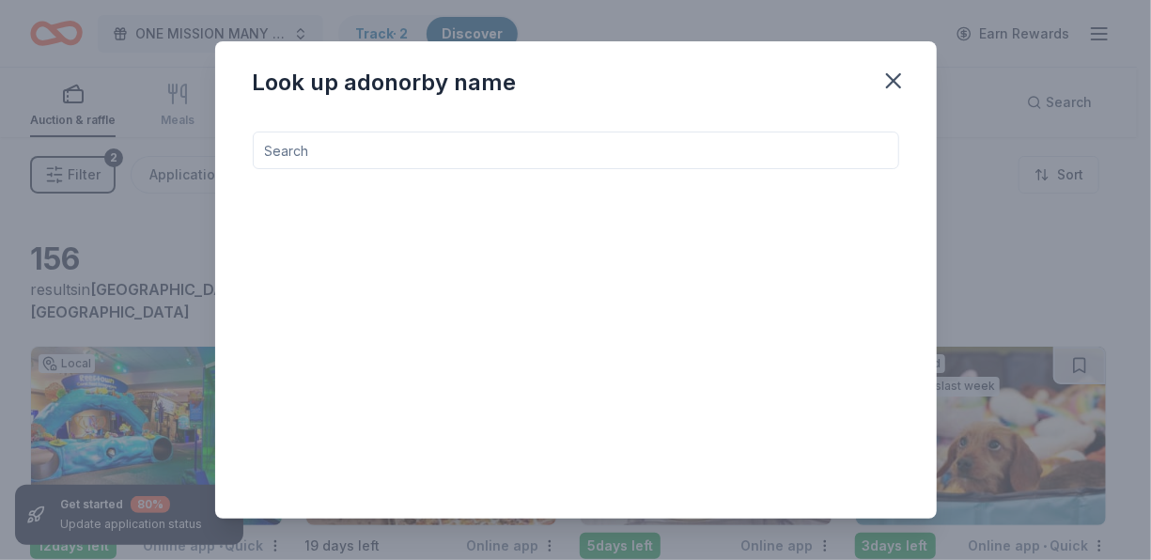
click at [448, 147] on input at bounding box center [576, 151] width 646 height 38
type input "s"
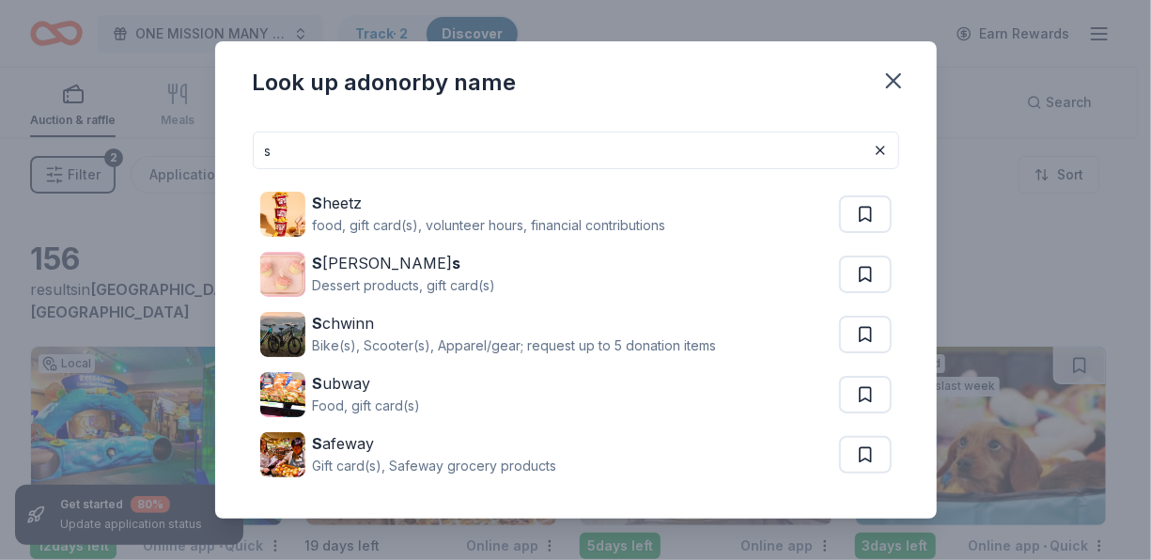
click at [387, 148] on input "s" at bounding box center [576, 151] width 646 height 38
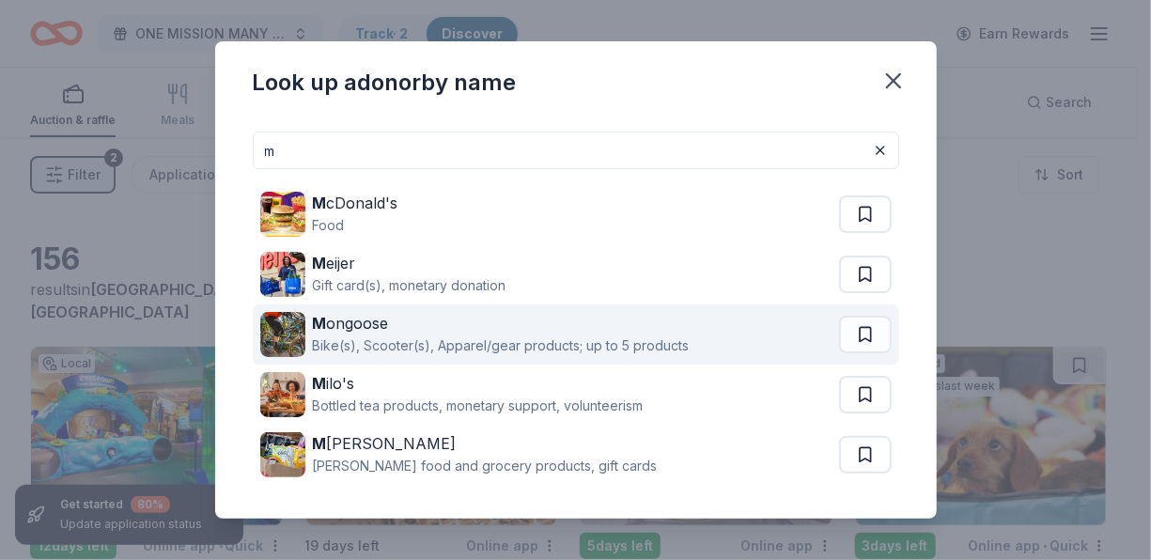
type input "m"
click at [379, 323] on div "M ongoose" at bounding box center [501, 323] width 377 height 23
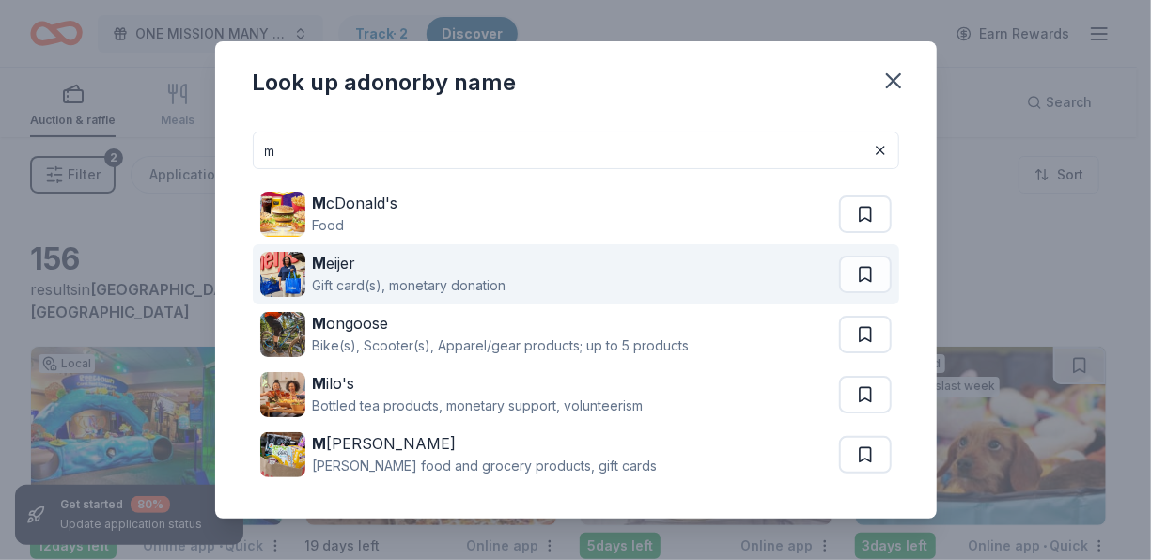
click at [412, 282] on div "Gift card(s), monetary donation" at bounding box center [410, 285] width 194 height 23
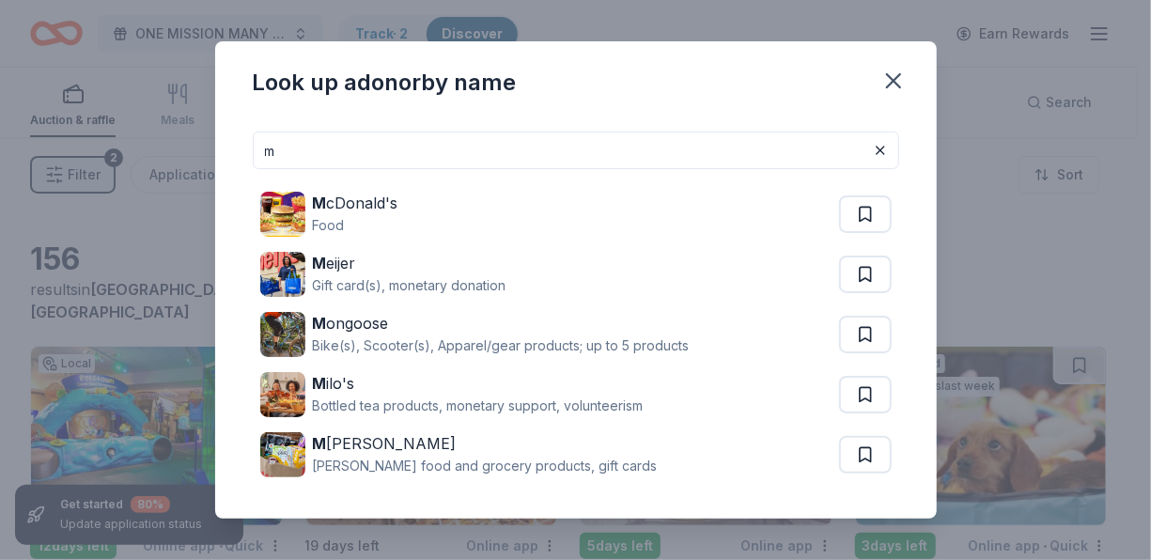
click at [313, 163] on input "m" at bounding box center [576, 151] width 646 height 38
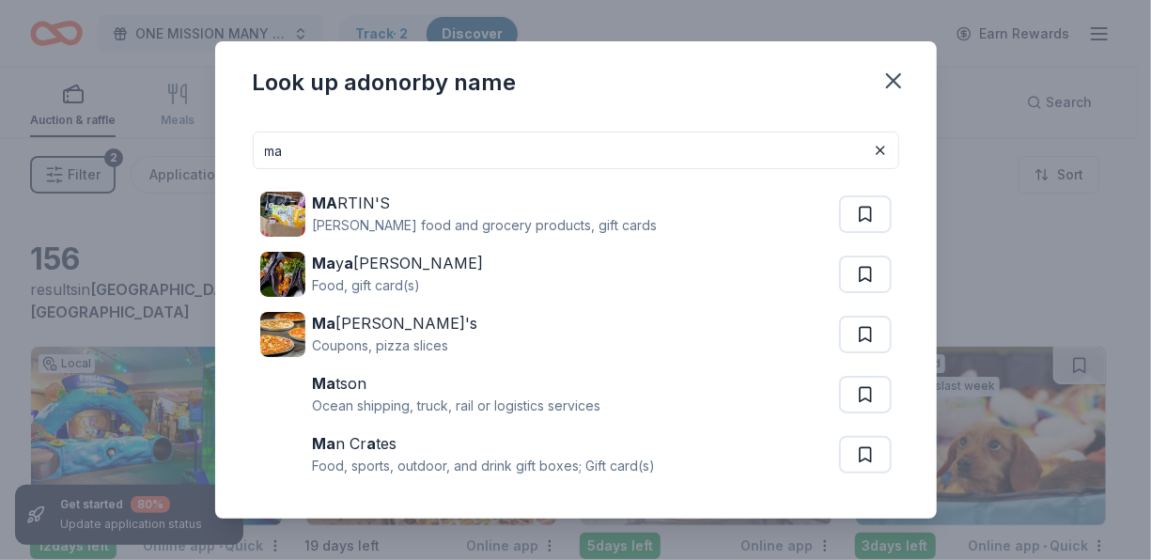
type input "m"
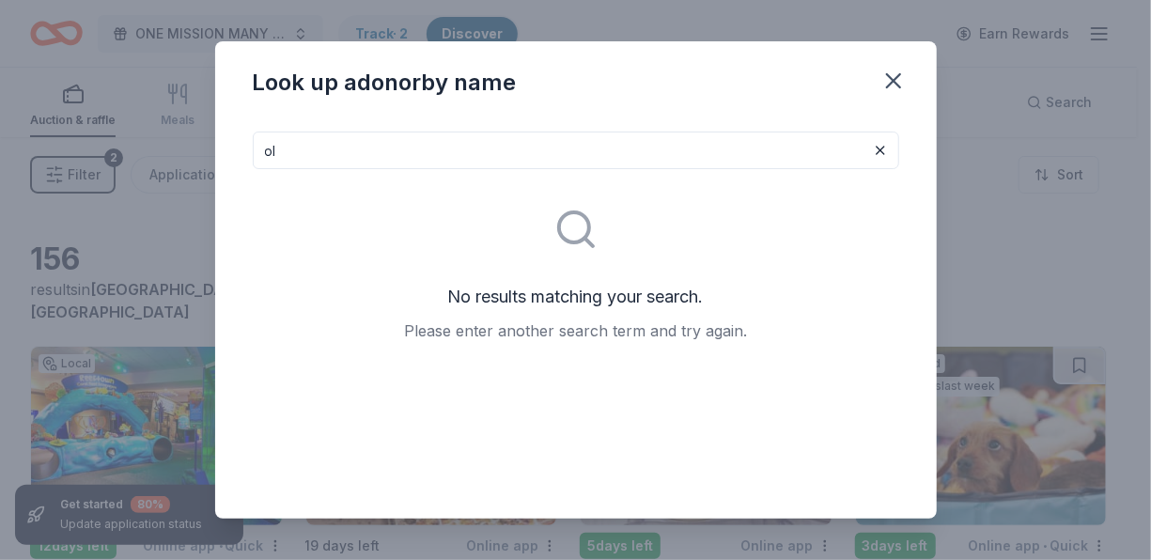
type input "o"
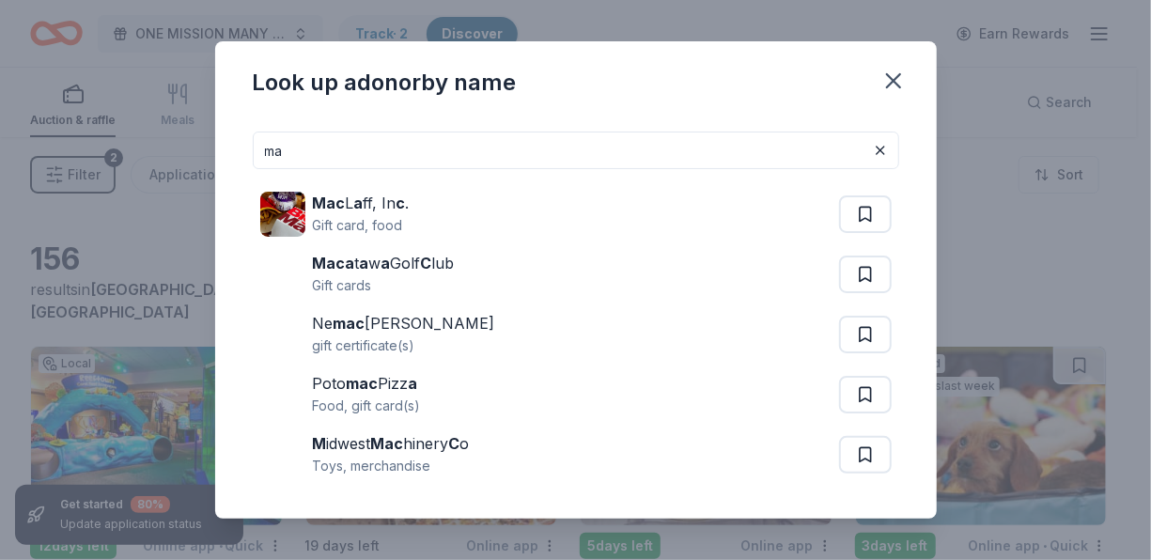
type input "m"
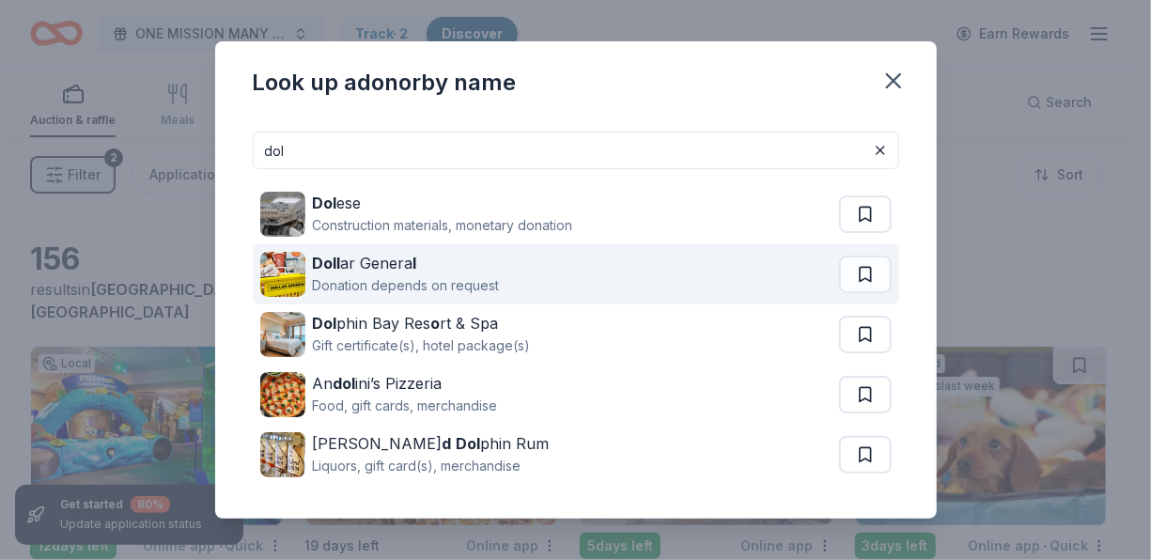
type input "dol"
click at [348, 270] on div "Doll ar Genera l" at bounding box center [406, 263] width 187 height 23
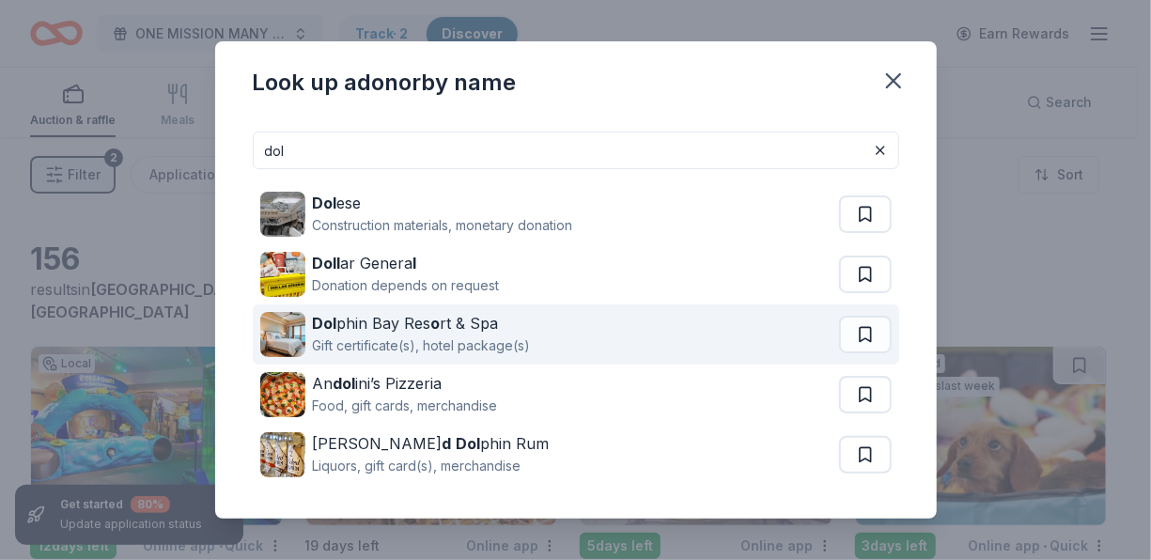
click at [505, 318] on div "Dol phin Bay Res o rt & Spa" at bounding box center [422, 323] width 218 height 23
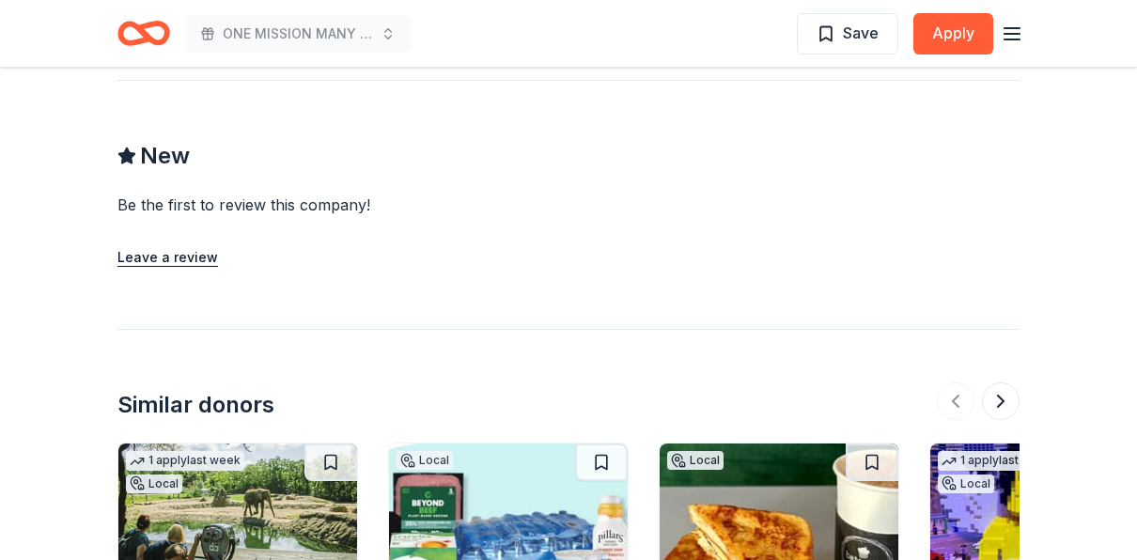
scroll to position [1785, 0]
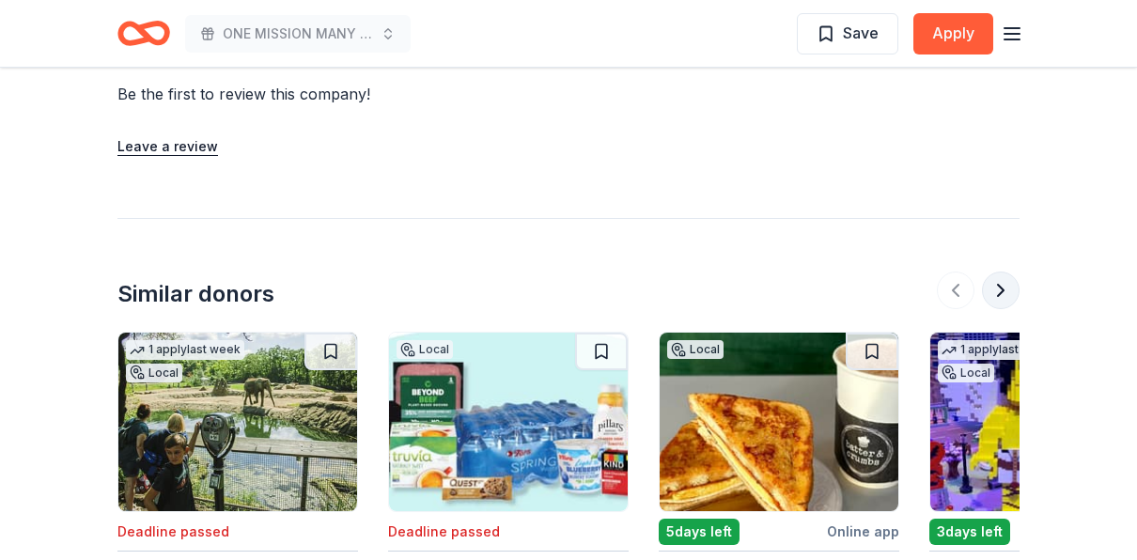
click at [1004, 272] on button at bounding box center [1001, 291] width 38 height 38
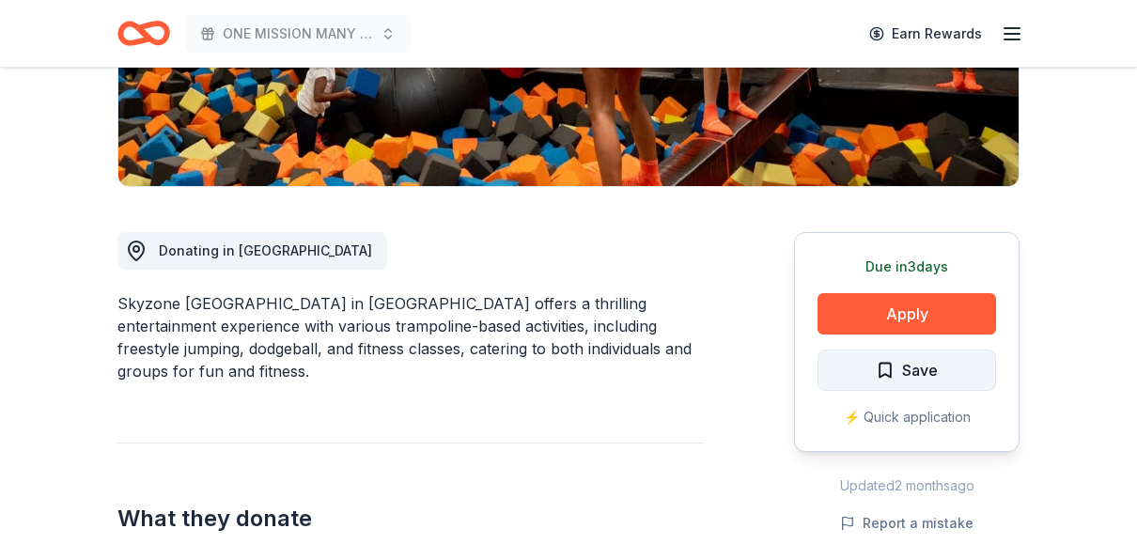
scroll to position [436, 0]
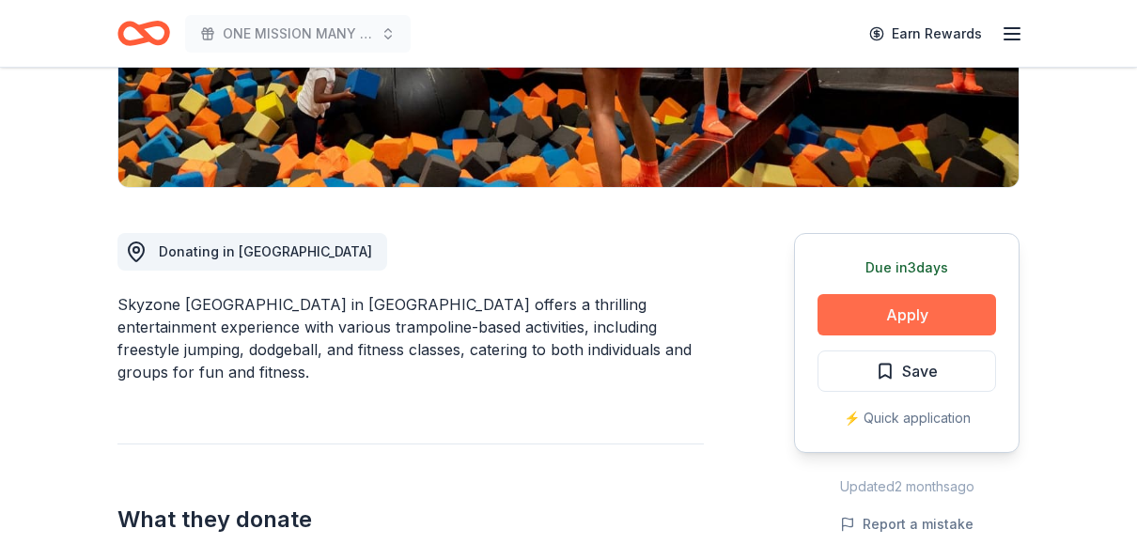
click at [946, 294] on button "Apply" at bounding box center [906, 314] width 179 height 41
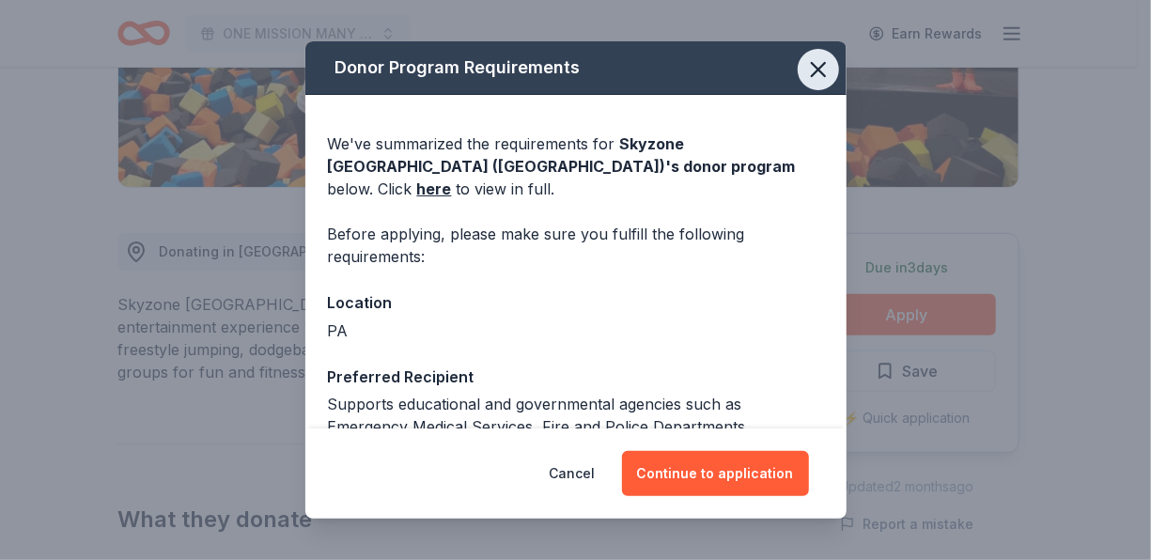
click at [805, 72] on icon "button" at bounding box center [818, 69] width 26 height 26
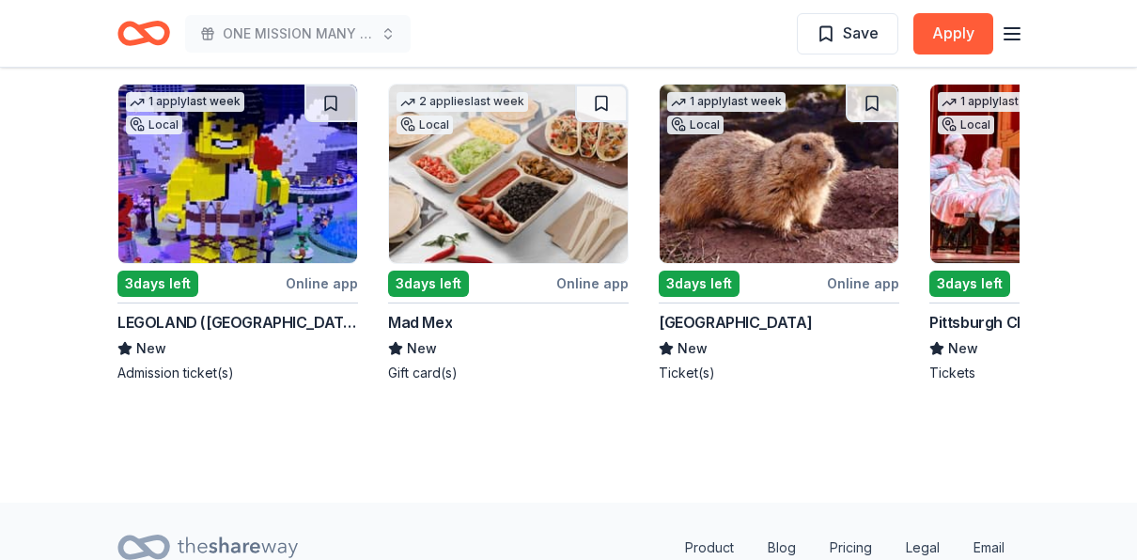
scroll to position [1657, 0]
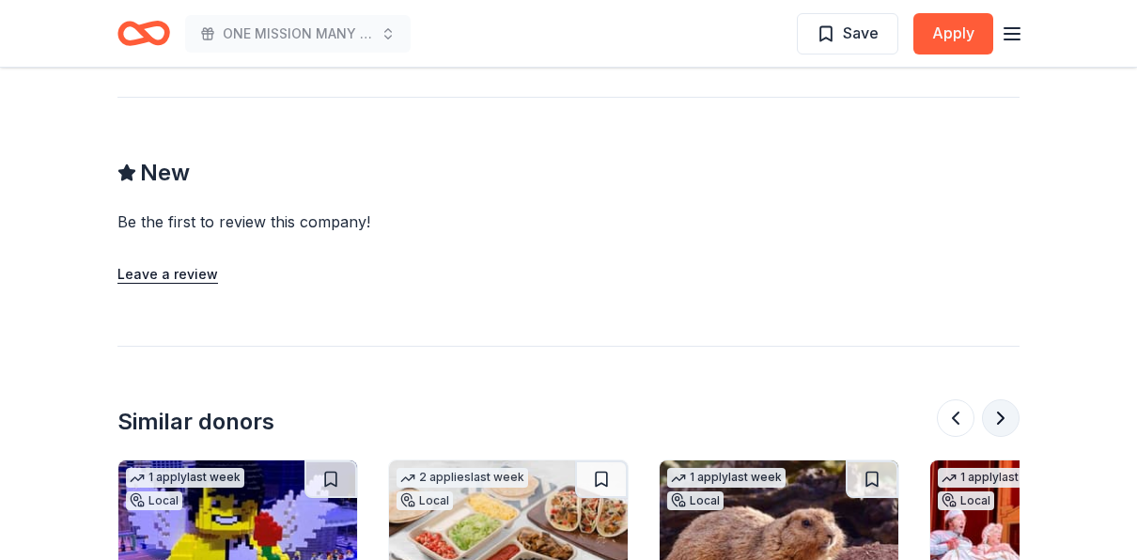
click at [995, 399] on button at bounding box center [1001, 418] width 38 height 38
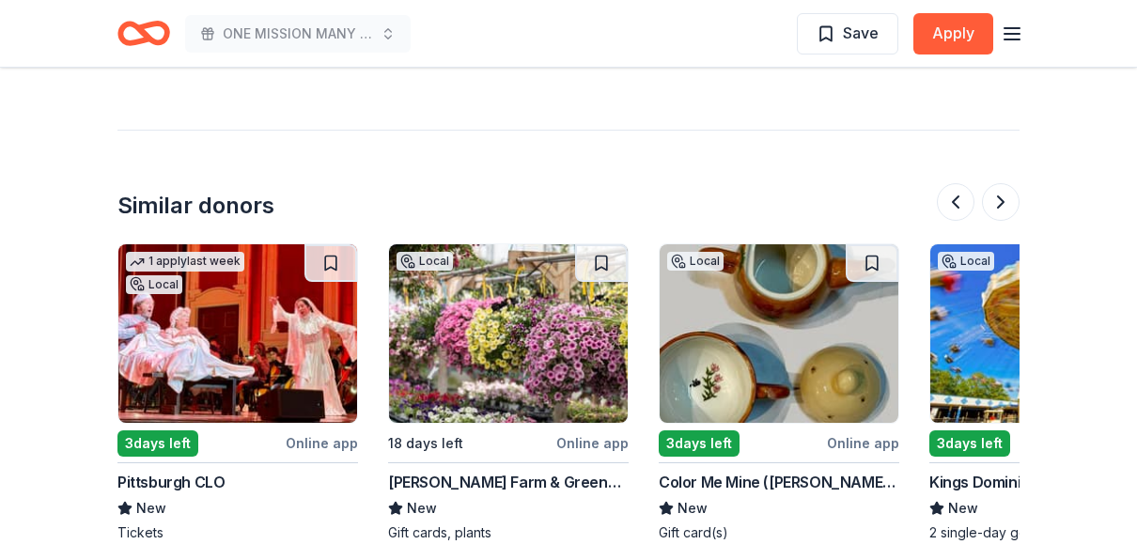
scroll to position [1845, 0]
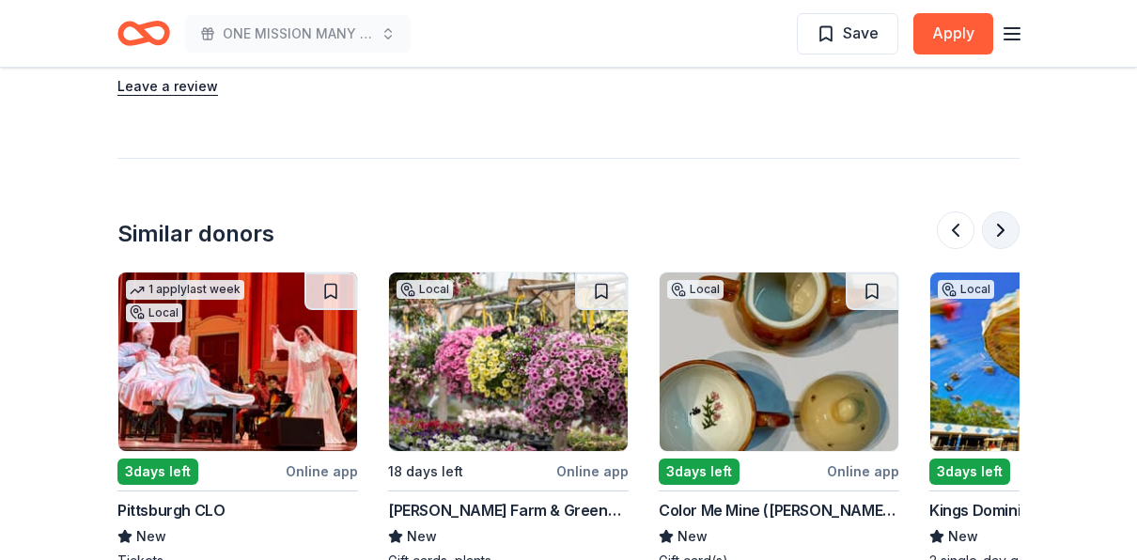
click at [1001, 211] on button at bounding box center [1001, 230] width 38 height 38
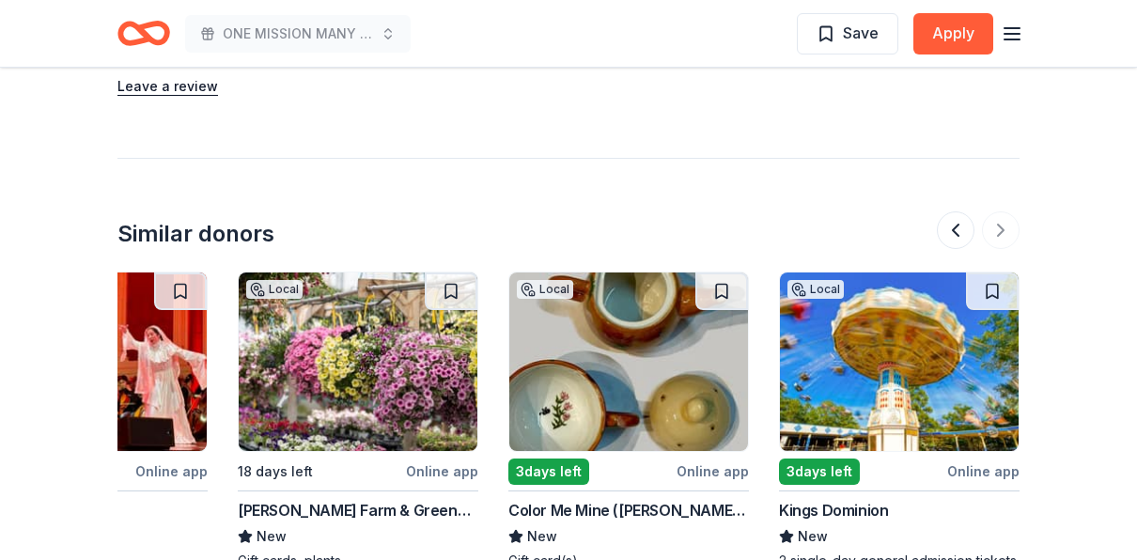
click at [959, 304] on img at bounding box center [899, 361] width 239 height 179
click at [996, 211] on div at bounding box center [978, 230] width 83 height 38
click at [954, 211] on button at bounding box center [956, 230] width 38 height 38
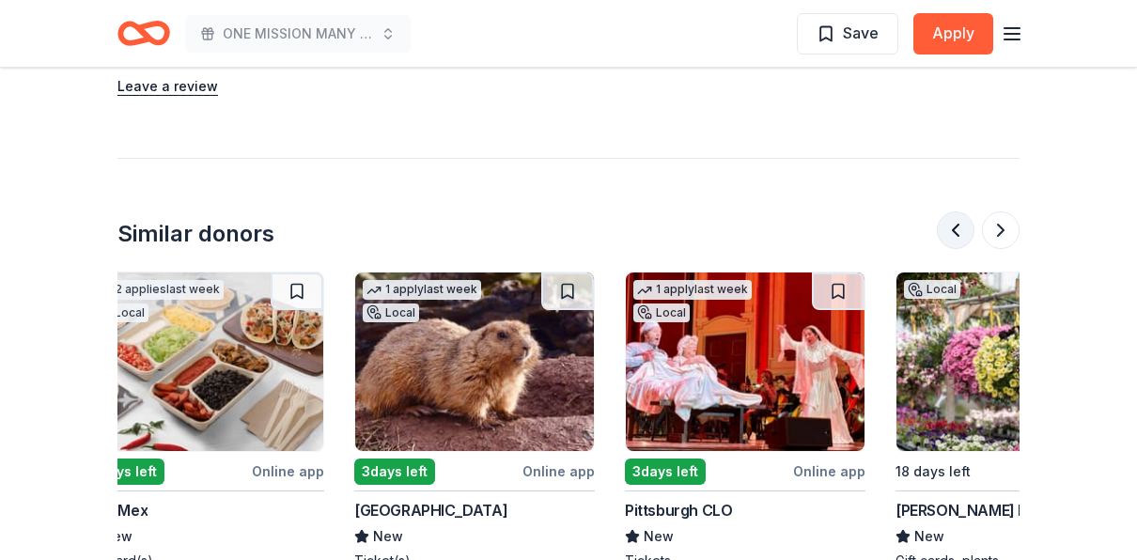
scroll to position [0, 1082]
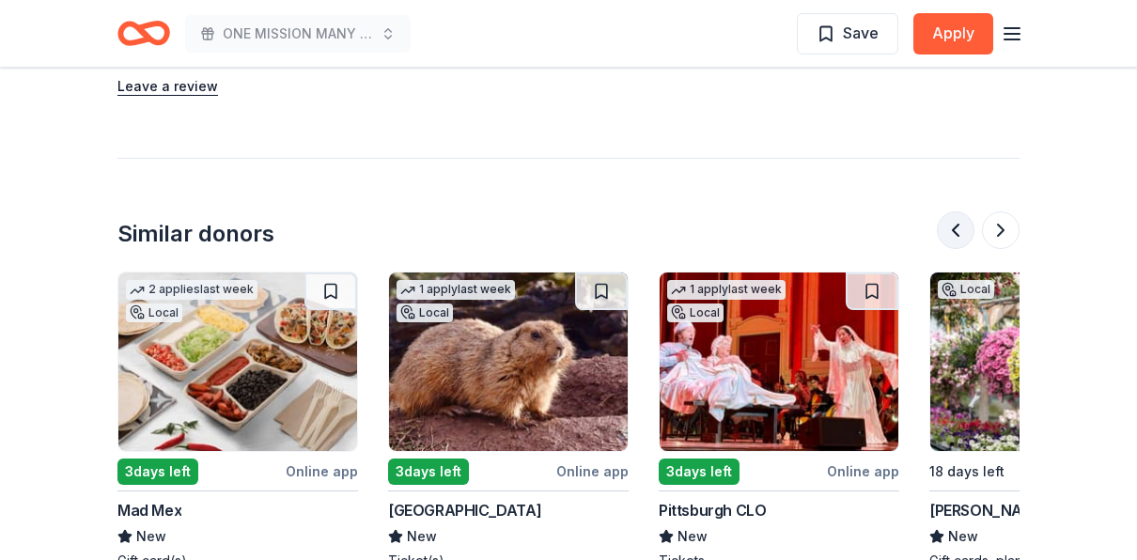
click at [957, 211] on button at bounding box center [956, 230] width 38 height 38
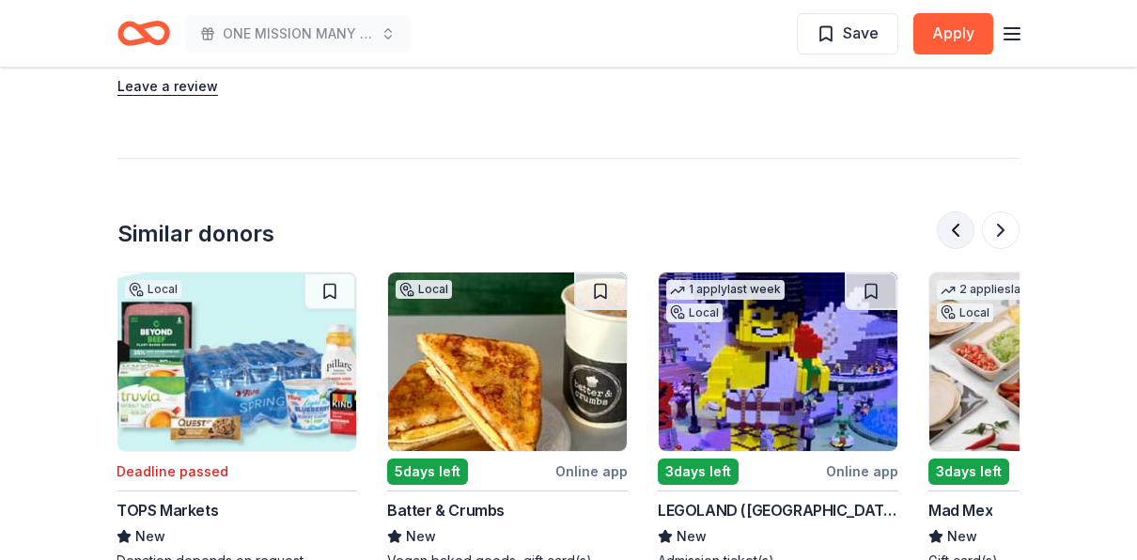
scroll to position [0, 271]
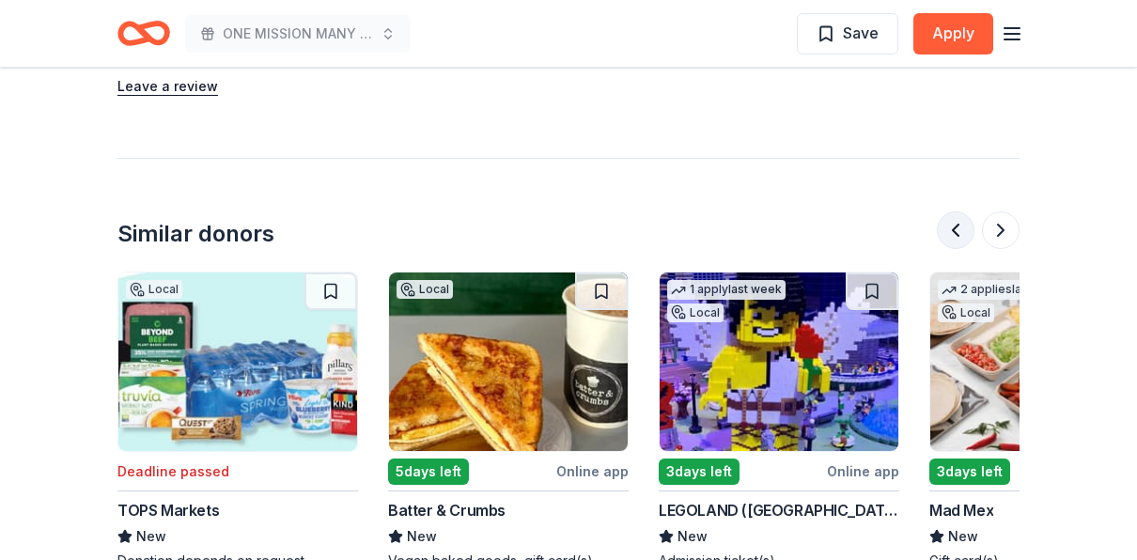
click at [957, 211] on button at bounding box center [956, 230] width 38 height 38
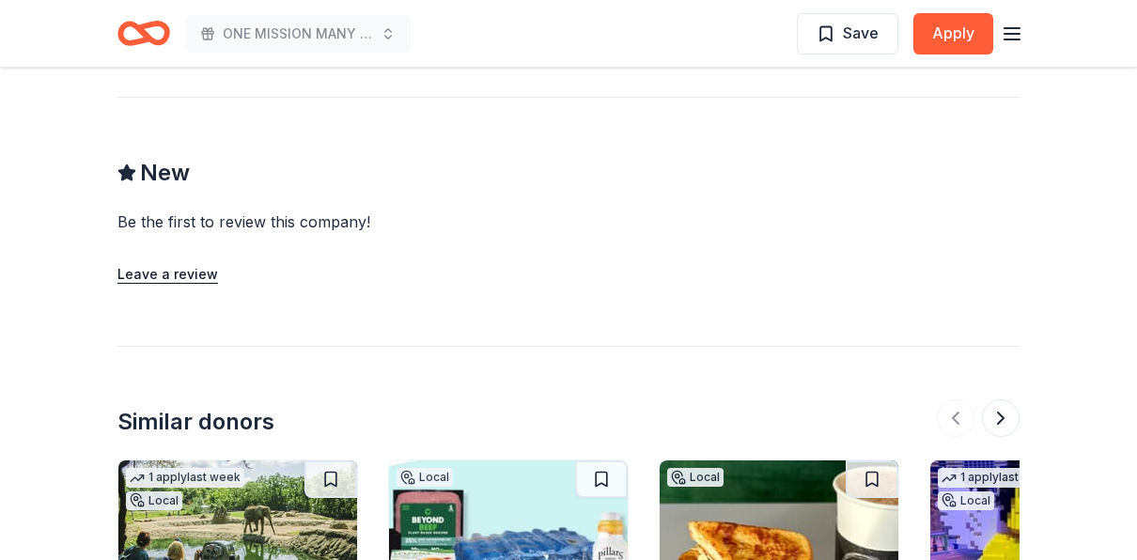
scroll to position [0, 0]
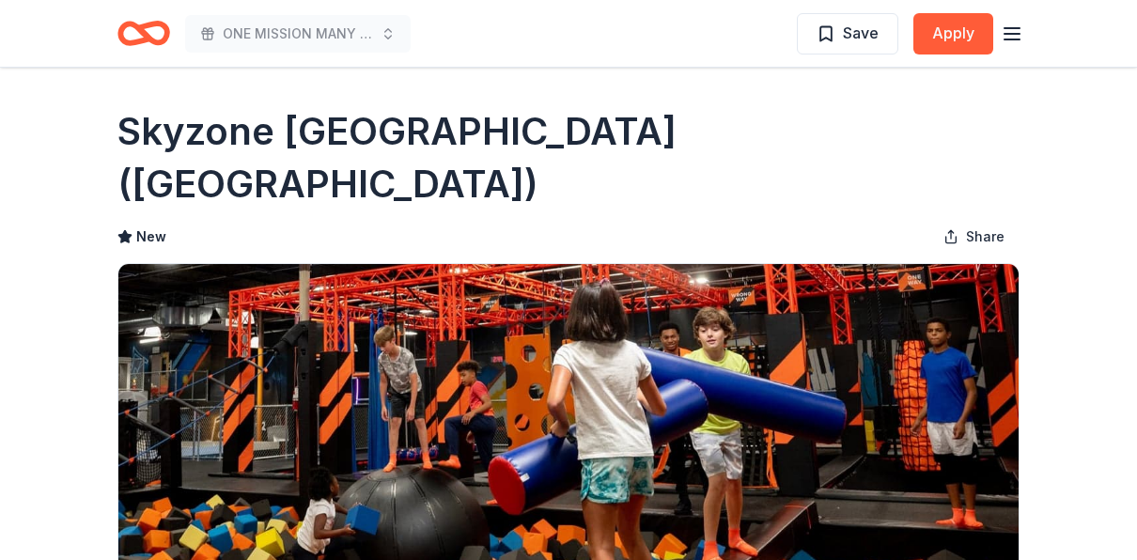
click at [1021, 36] on icon "button" at bounding box center [1012, 34] width 23 height 23
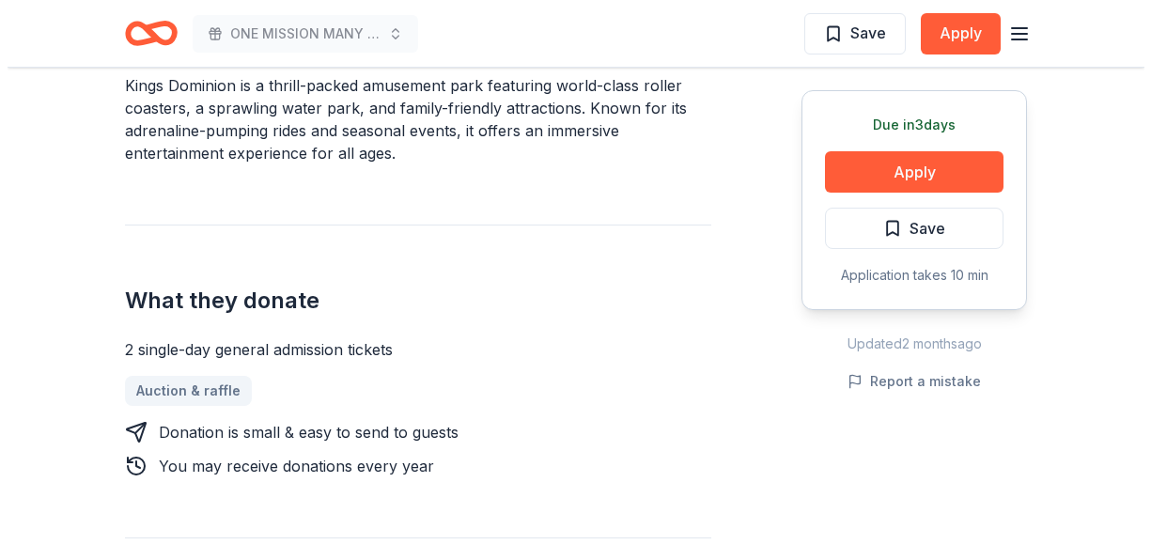
scroll to position [658, 0]
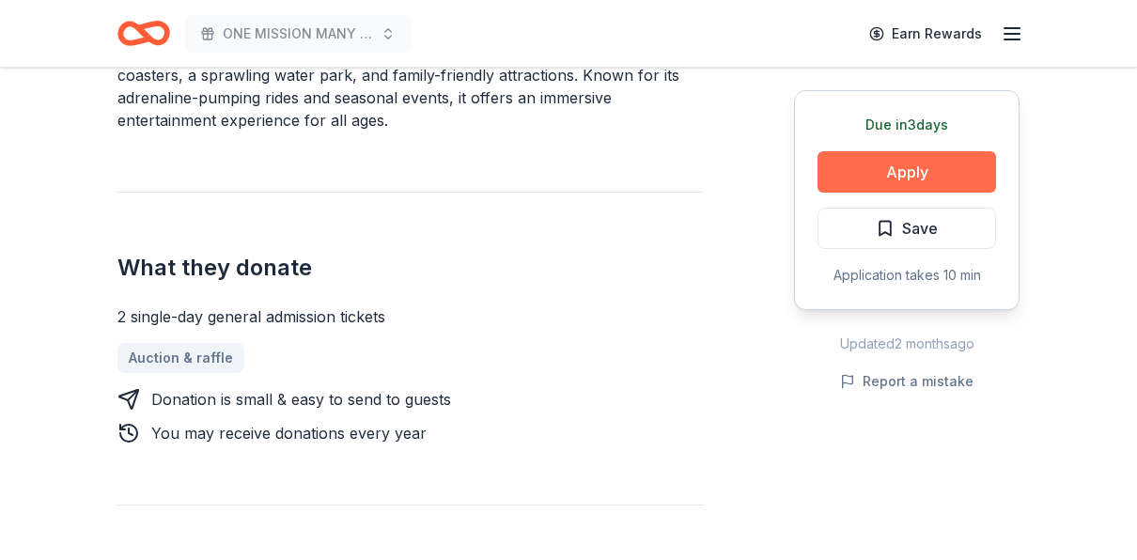
click at [957, 173] on button "Apply" at bounding box center [906, 171] width 179 height 41
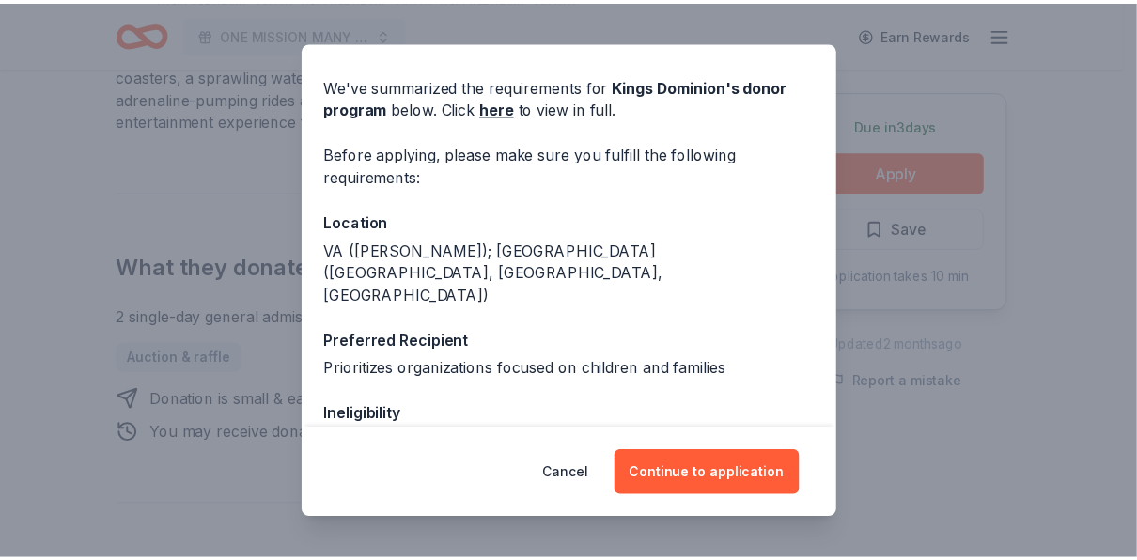
scroll to position [19, 0]
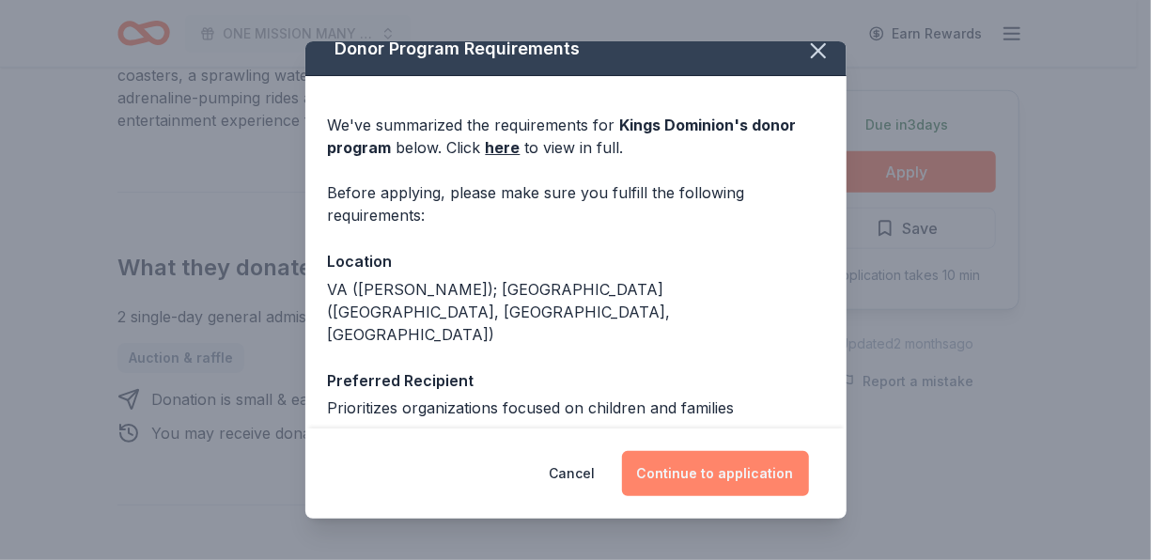
click at [698, 465] on button "Continue to application" at bounding box center [715, 473] width 187 height 45
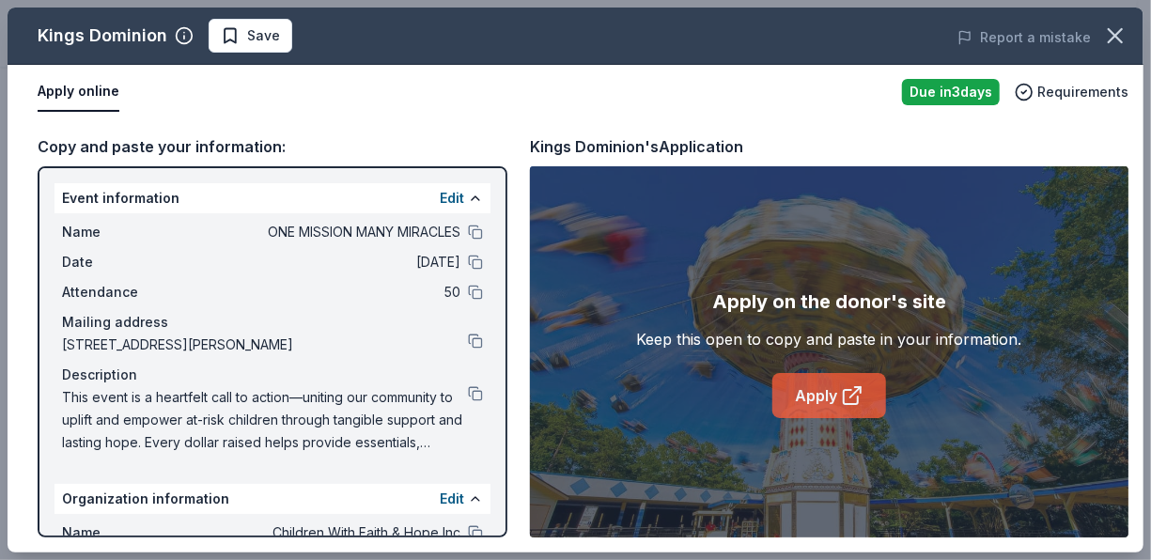
click at [825, 383] on link "Apply" at bounding box center [829, 395] width 114 height 45
click at [1123, 39] on icon "button" at bounding box center [1115, 36] width 26 height 26
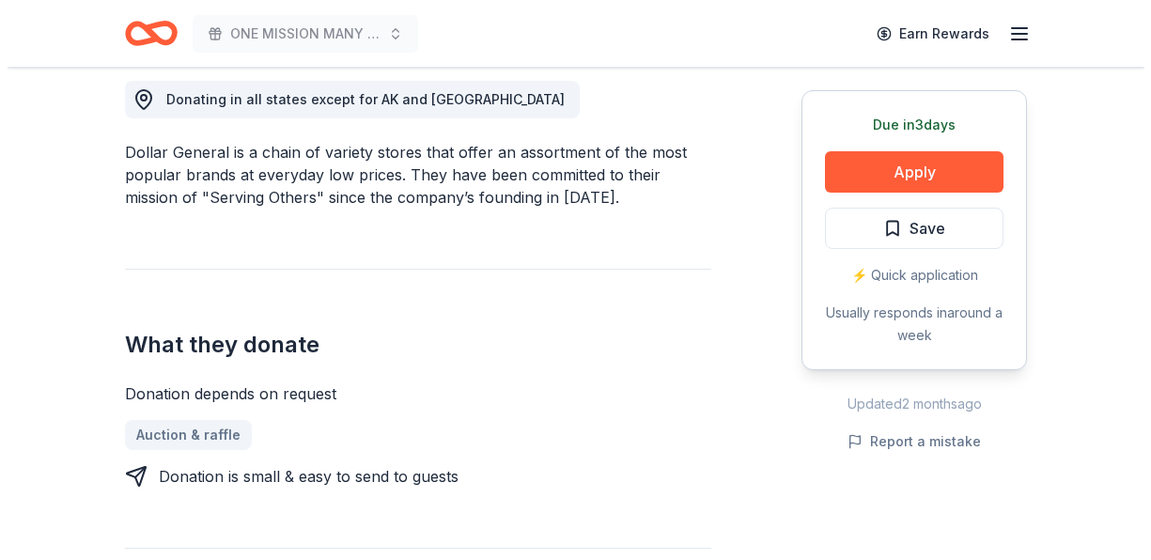
scroll to position [564, 0]
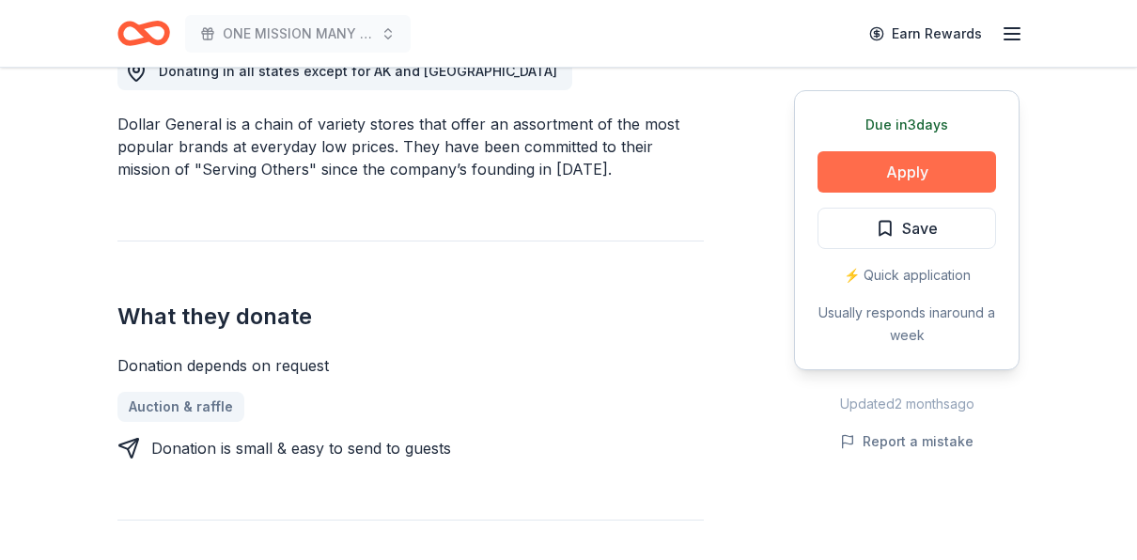
click at [915, 179] on button "Apply" at bounding box center [906, 171] width 179 height 41
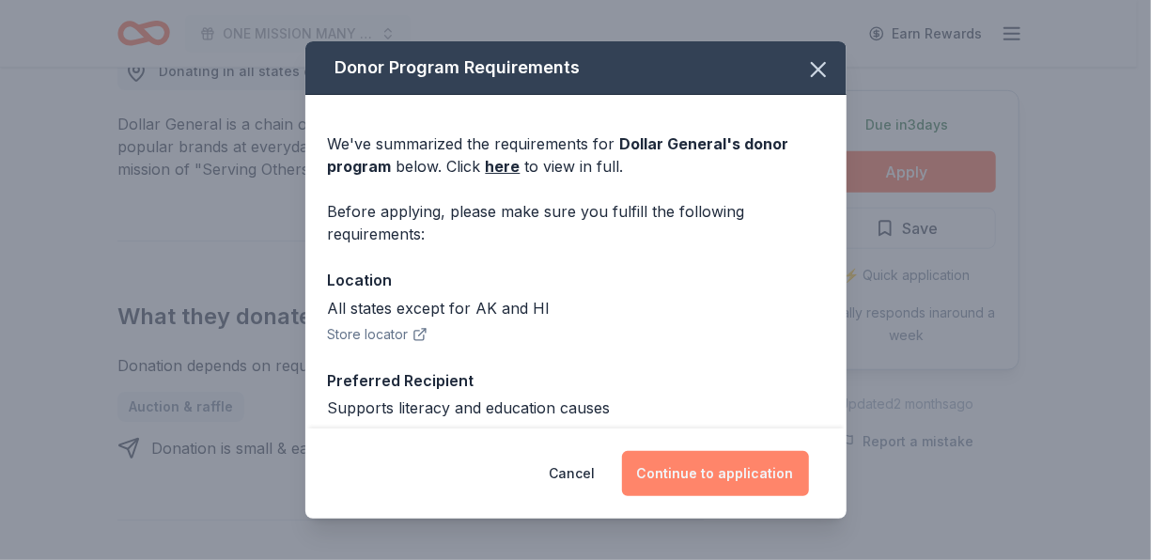
click at [711, 467] on button "Continue to application" at bounding box center [715, 473] width 187 height 45
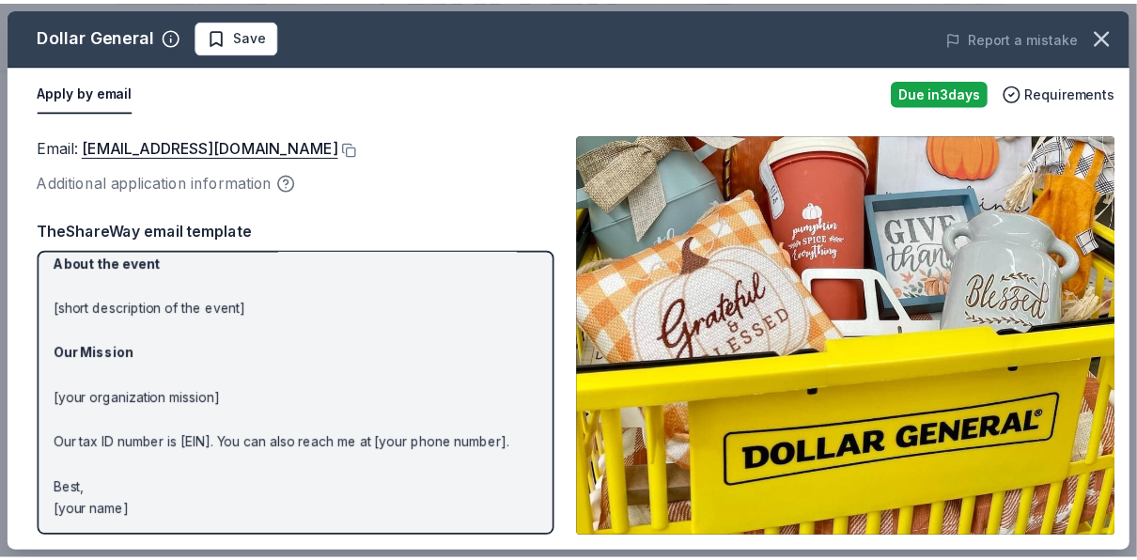
scroll to position [242, 0]
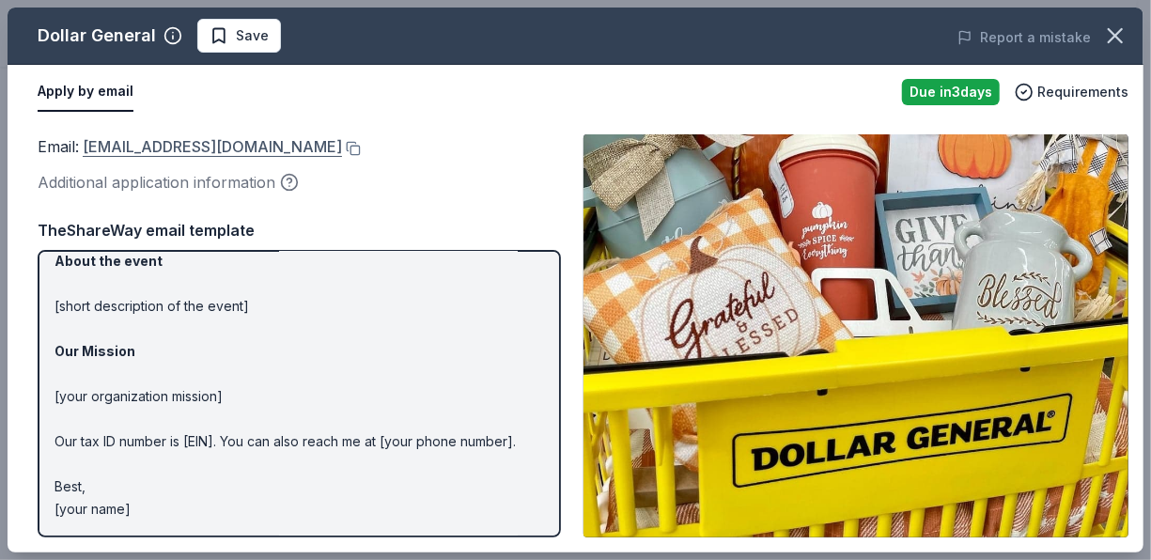
click at [210, 149] on link "donations@dollargeneral.com" at bounding box center [212, 146] width 259 height 24
click at [342, 145] on button at bounding box center [351, 148] width 19 height 15
click at [1123, 34] on icon "button" at bounding box center [1115, 36] width 26 height 26
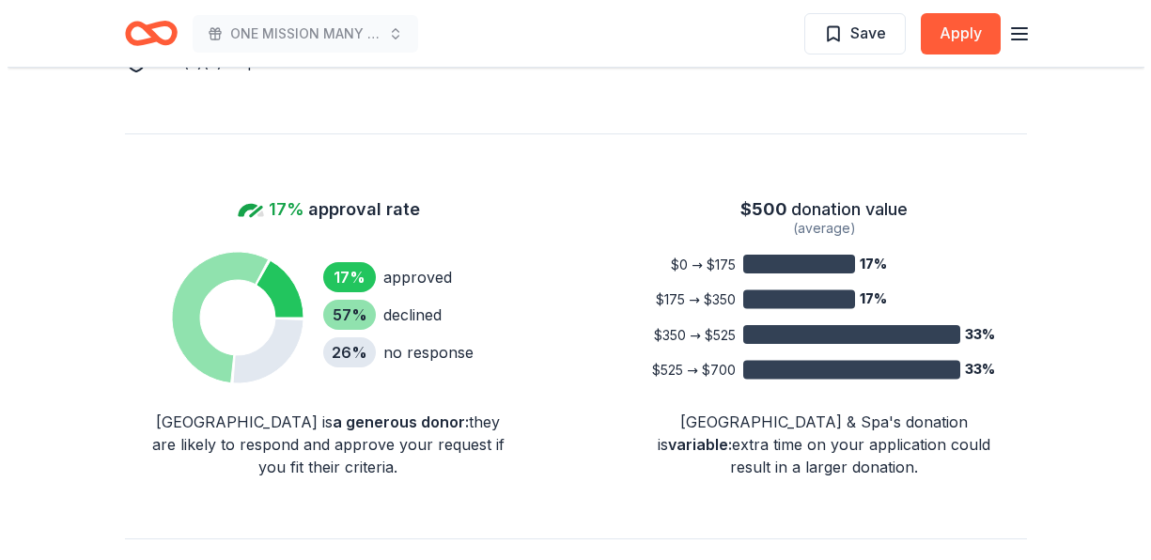
scroll to position [1221, 0]
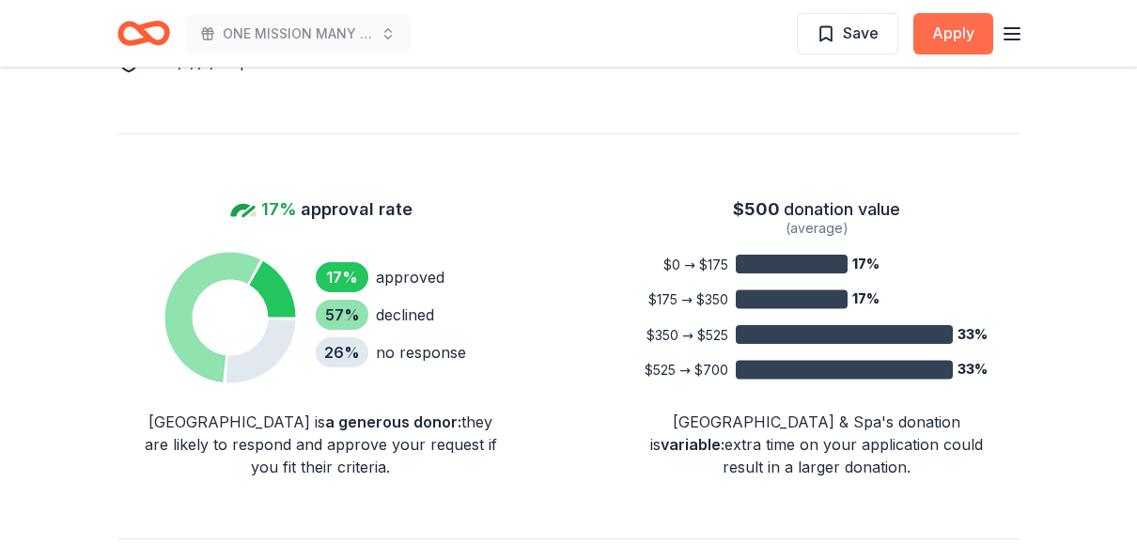
click at [974, 34] on button "Apply" at bounding box center [953, 33] width 80 height 41
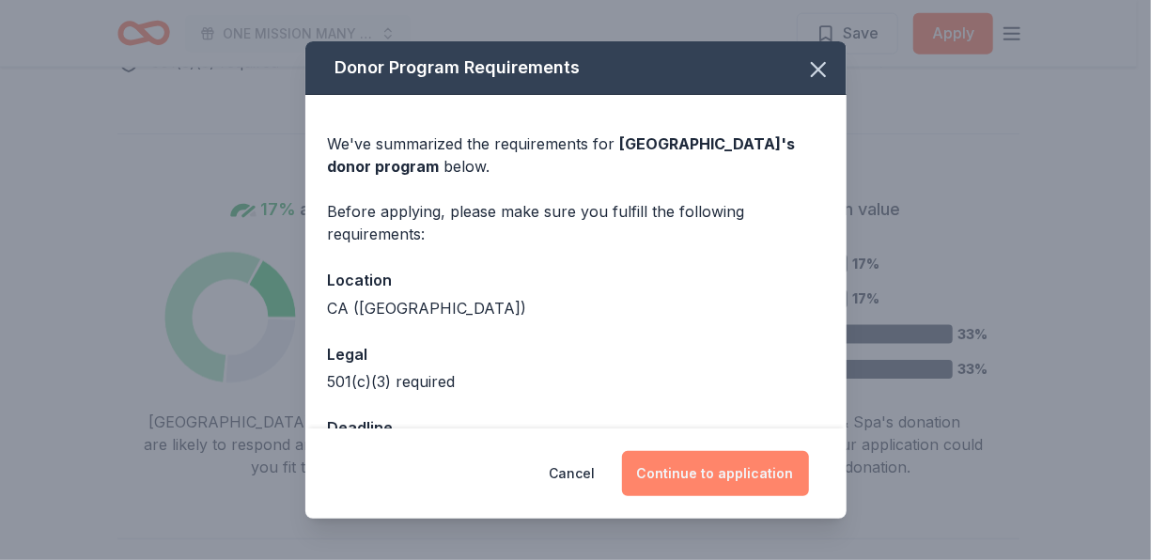
click at [740, 466] on button "Continue to application" at bounding box center [715, 473] width 187 height 45
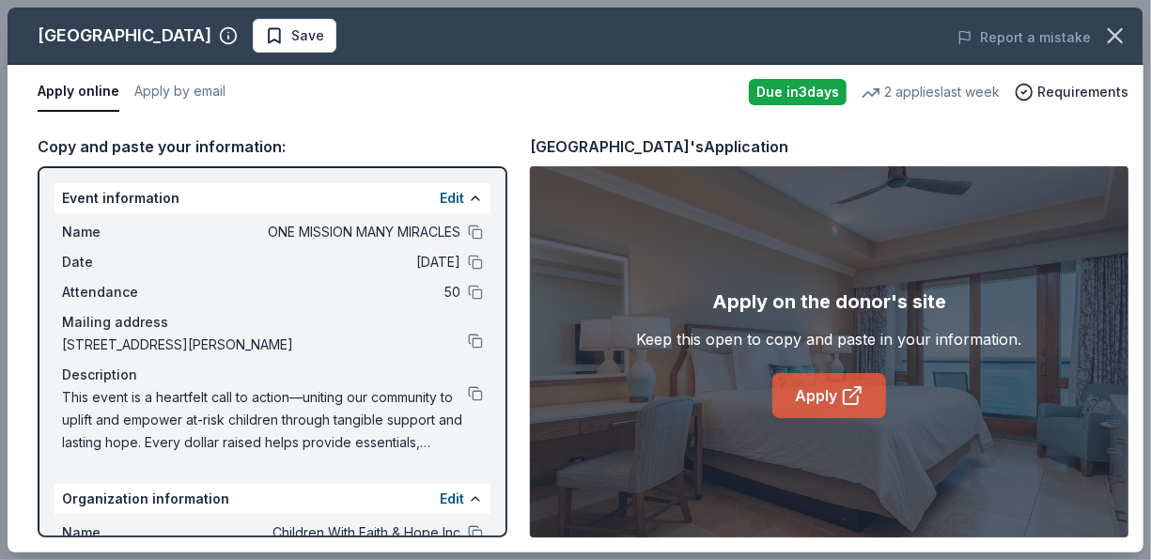
click at [830, 384] on link "Apply" at bounding box center [829, 395] width 114 height 45
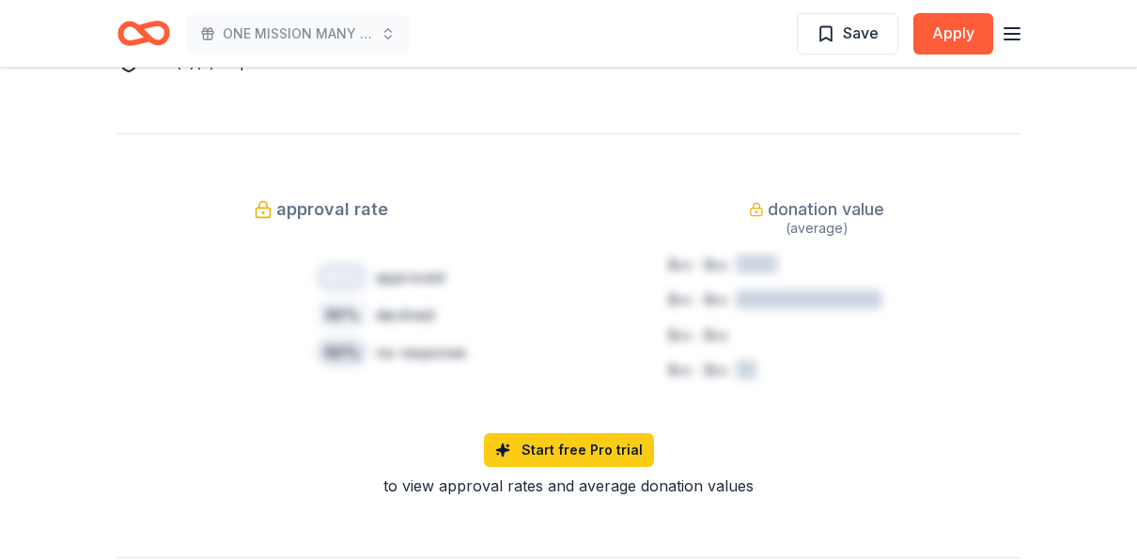
scroll to position [1221, 0]
